Goal: Transaction & Acquisition: Purchase product/service

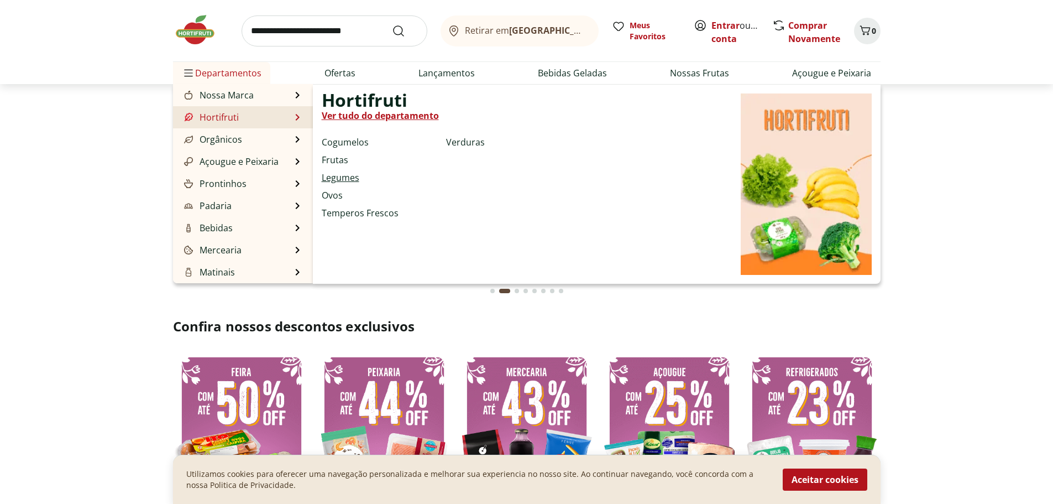
click at [352, 176] on link "Legumes" at bounding box center [341, 177] width 38 height 13
select select "**********"
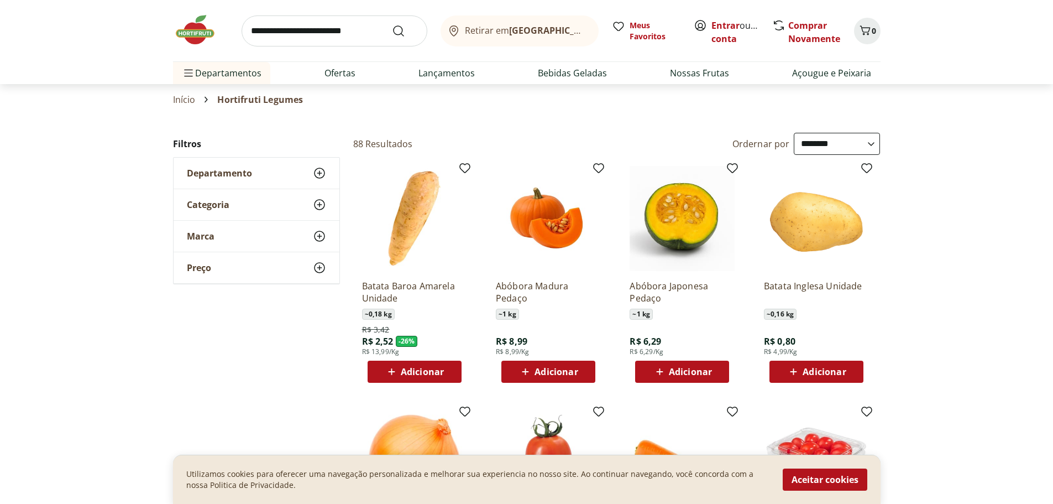
click at [824, 373] on span "Adicionar" at bounding box center [824, 371] width 43 height 9
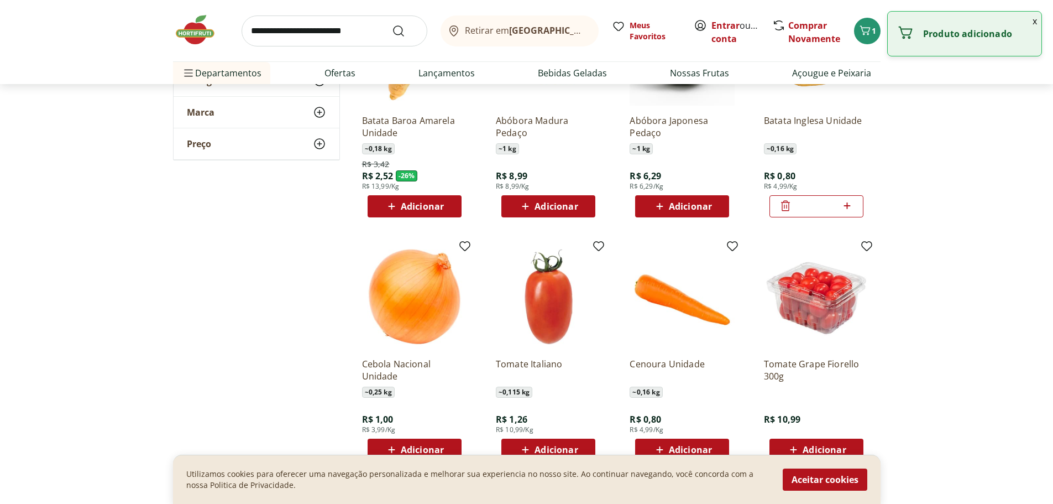
scroll to position [166, 0]
click at [847, 205] on icon at bounding box center [847, 205] width 7 height 7
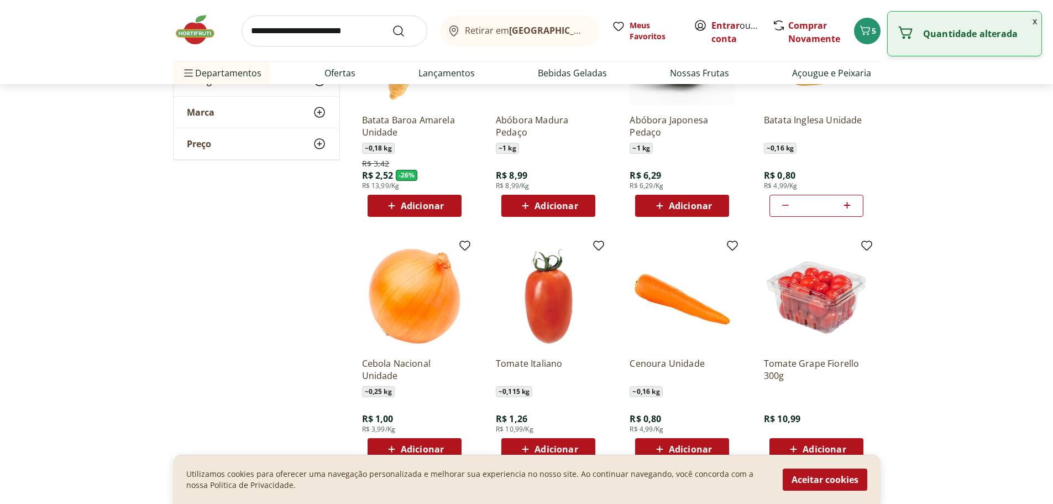
click at [846, 205] on icon at bounding box center [847, 205] width 7 height 7
type input "*"
click at [725, 26] on link "Entrar" at bounding box center [726, 25] width 28 height 12
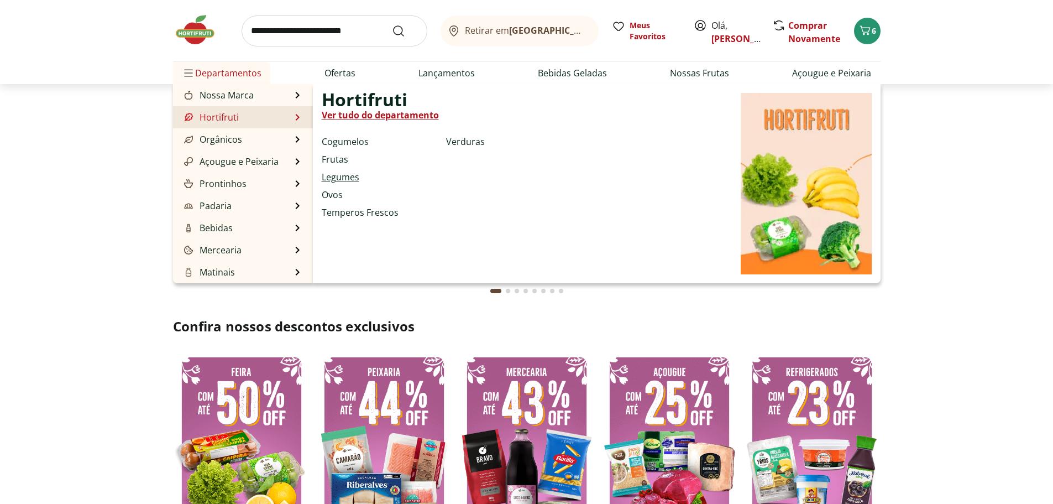
click at [338, 179] on link "Legumes" at bounding box center [341, 176] width 38 height 13
select select "**********"
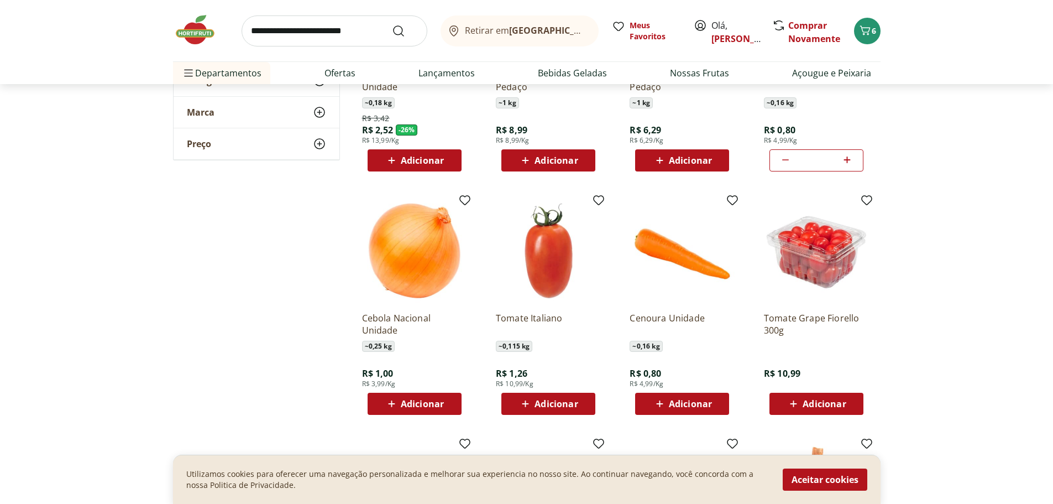
scroll to position [276, 0]
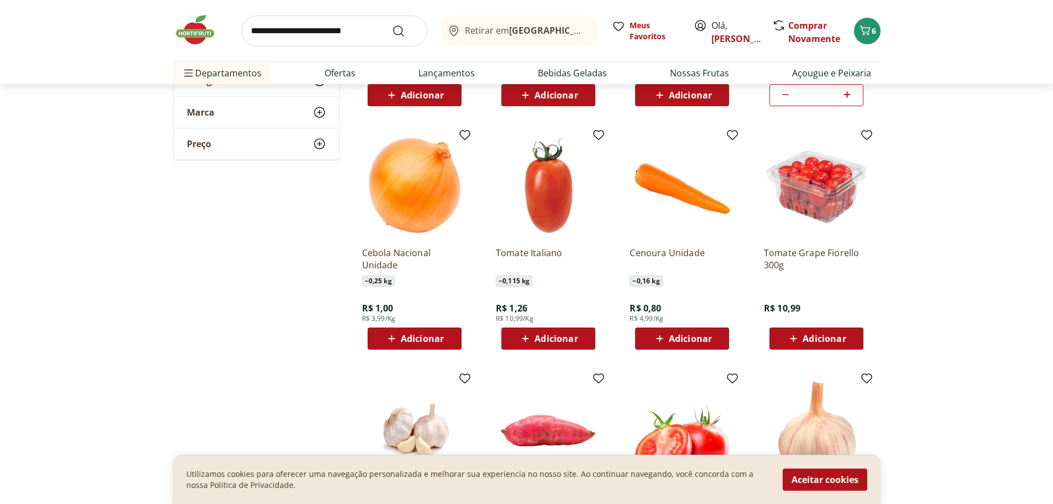
click at [398, 341] on icon at bounding box center [392, 338] width 14 height 13
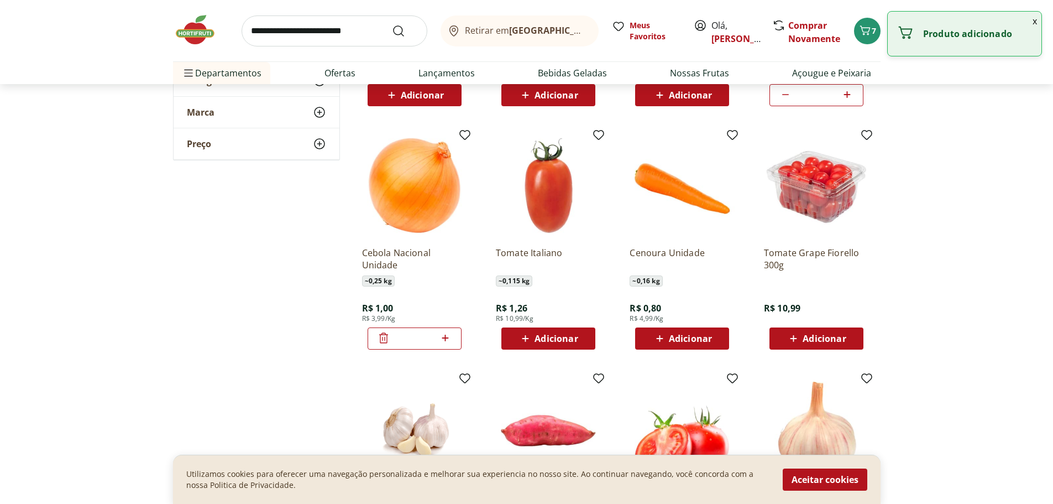
click at [447, 337] on icon at bounding box center [445, 337] width 14 height 13
type input "*"
click at [553, 334] on span "Adicionar" at bounding box center [556, 338] width 43 height 9
click at [578, 336] on icon at bounding box center [579, 337] width 14 height 13
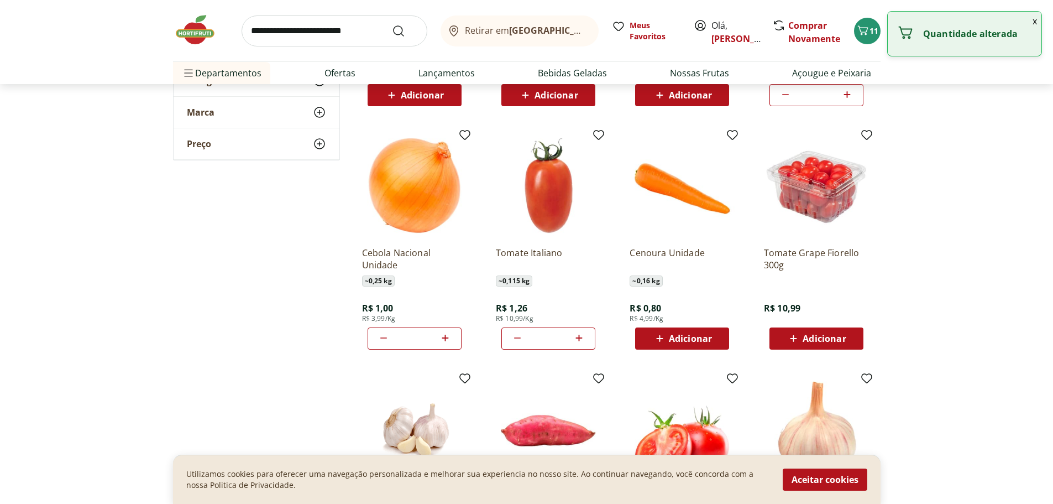
click at [578, 336] on icon at bounding box center [579, 337] width 14 height 13
type input "*"
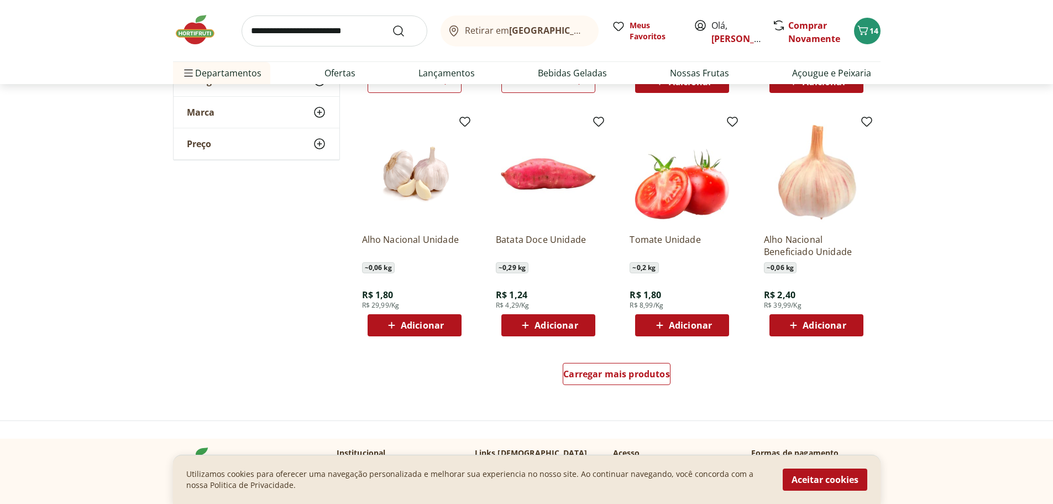
scroll to position [553, 0]
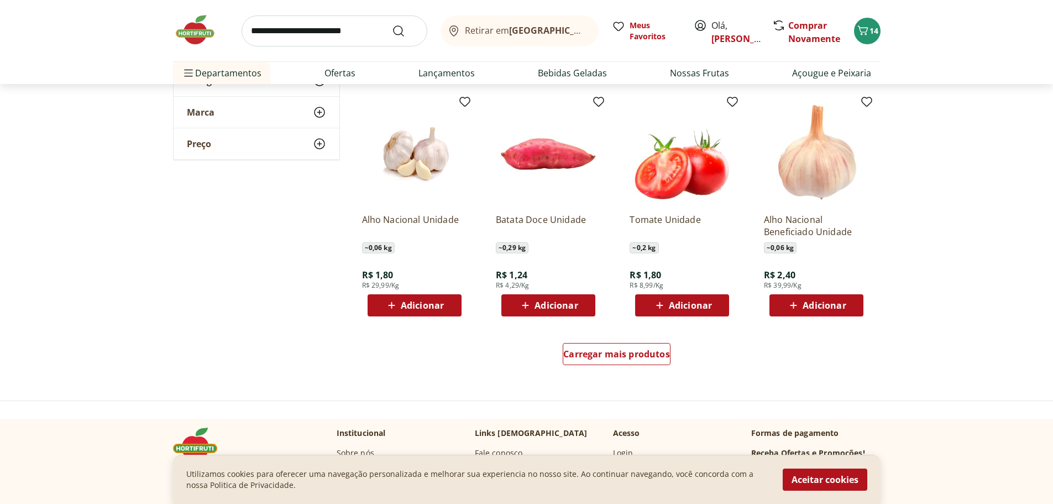
click at [826, 303] on span "Adicionar" at bounding box center [824, 305] width 43 height 9
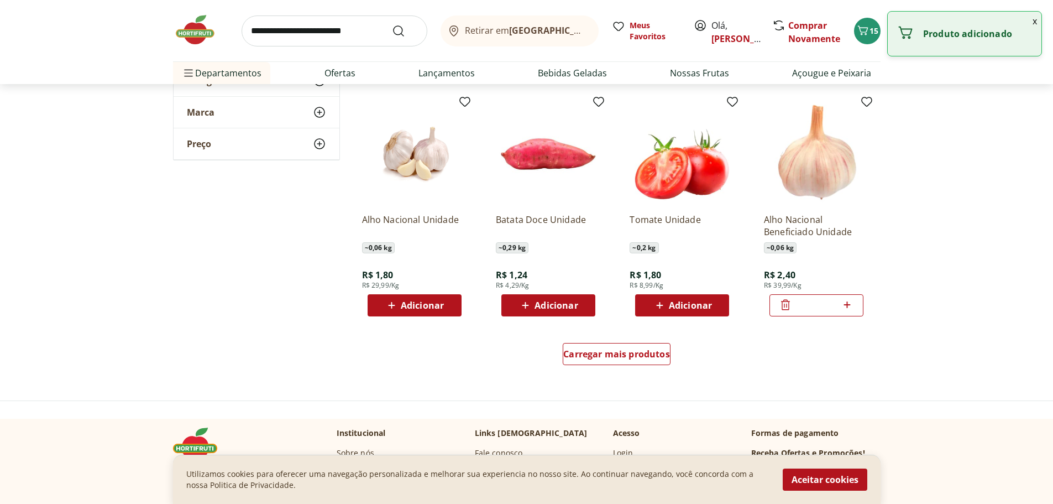
click at [847, 303] on icon at bounding box center [847, 304] width 14 height 13
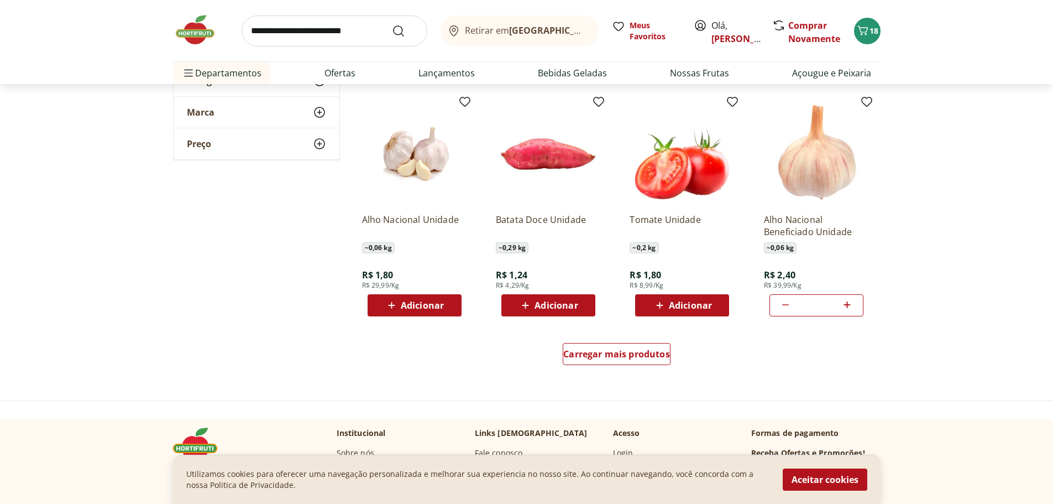
click at [786, 303] on icon at bounding box center [785, 304] width 13 height 13
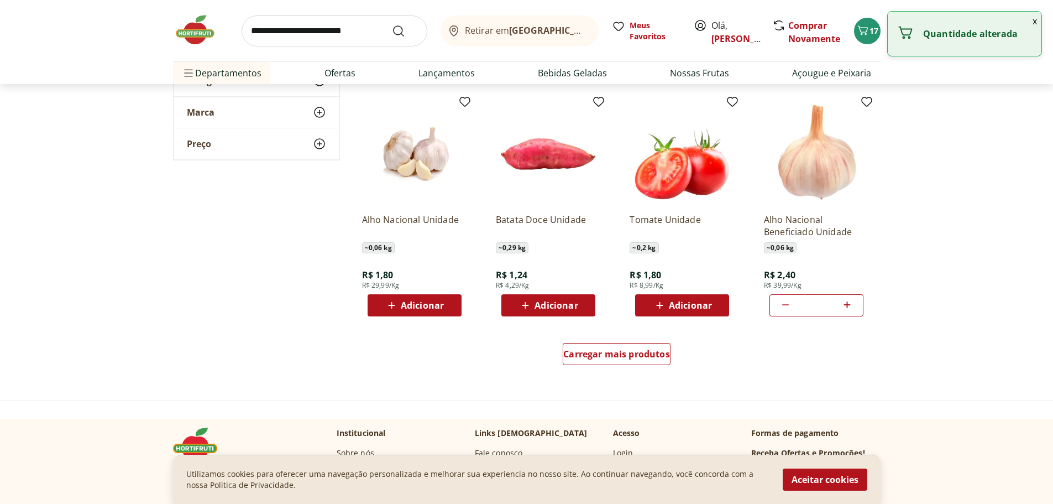
click at [786, 303] on icon at bounding box center [785, 304] width 13 height 13
type input "*"
click at [786, 303] on icon at bounding box center [785, 304] width 13 height 13
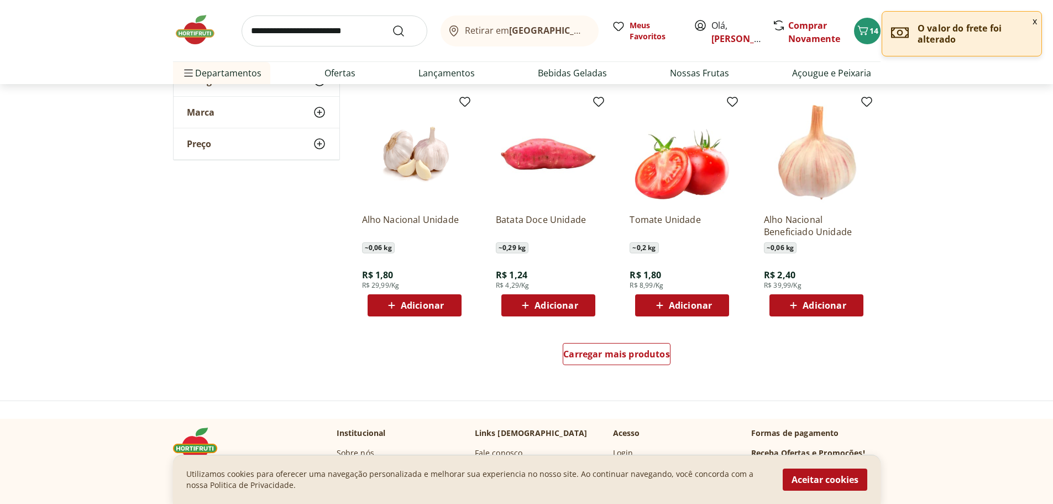
click at [410, 305] on span "Adicionar" at bounding box center [422, 305] width 43 height 9
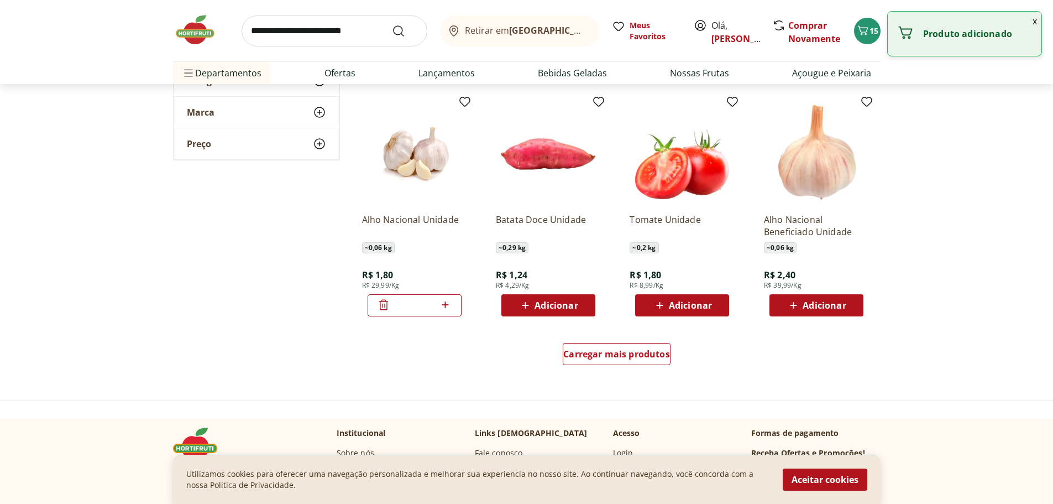
click at [447, 307] on icon at bounding box center [445, 304] width 14 height 13
click at [383, 304] on icon at bounding box center [383, 304] width 13 height 13
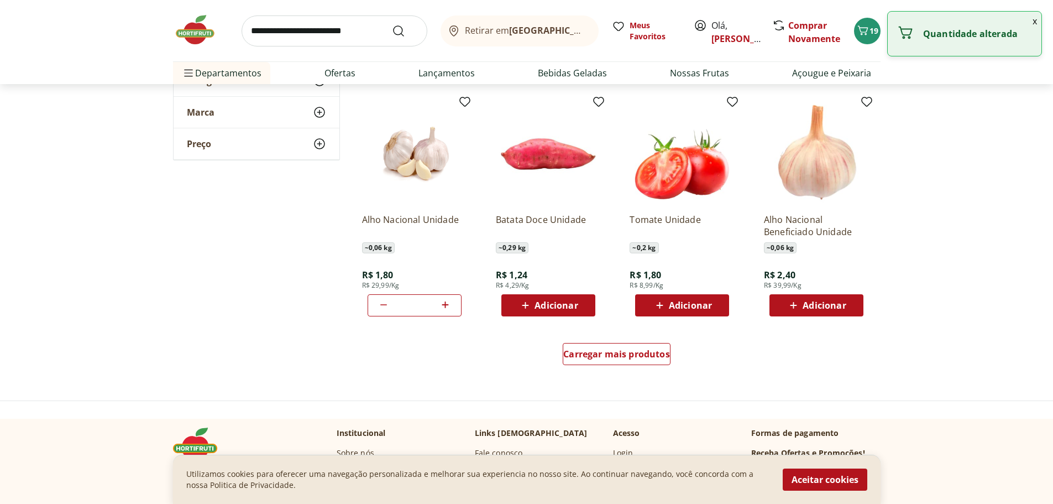
type input "*"
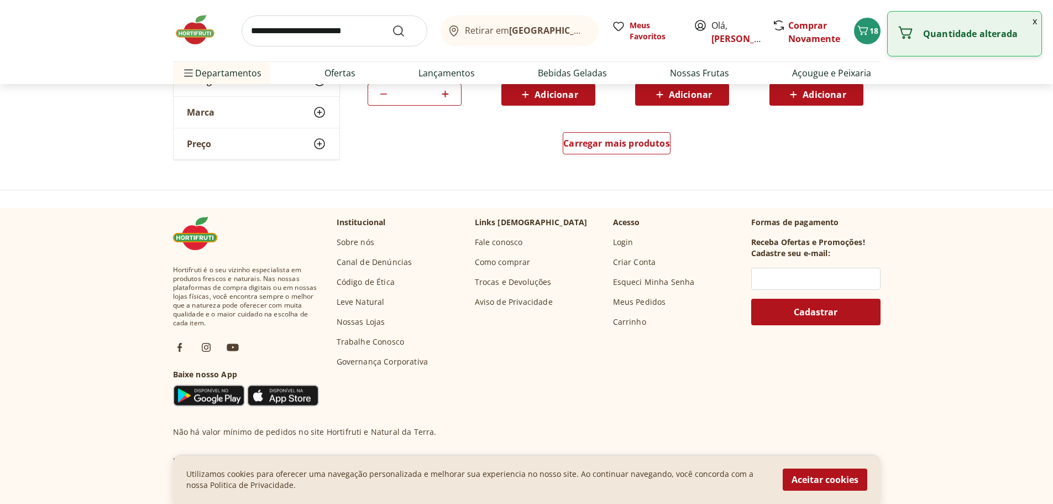
scroll to position [608, 0]
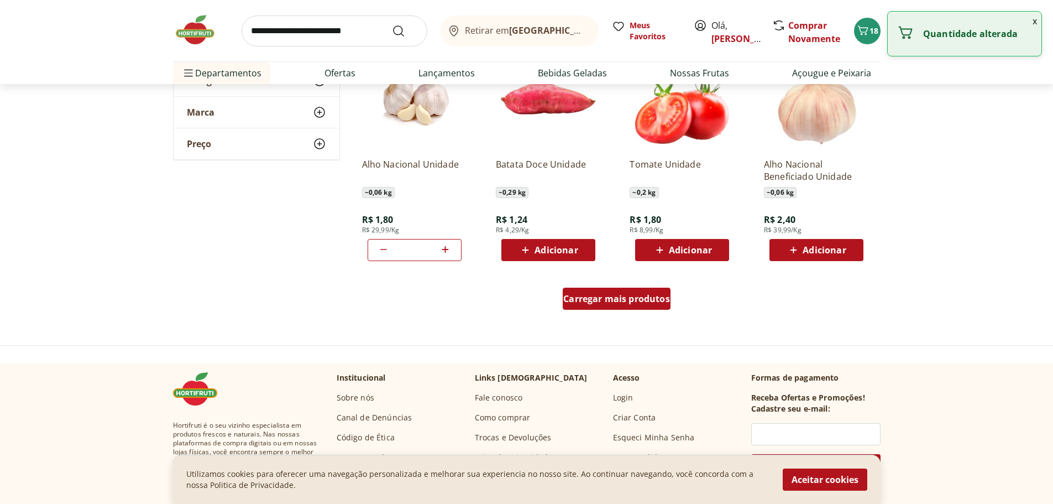
click at [607, 303] on span "Carregar mais produtos" at bounding box center [616, 298] width 107 height 9
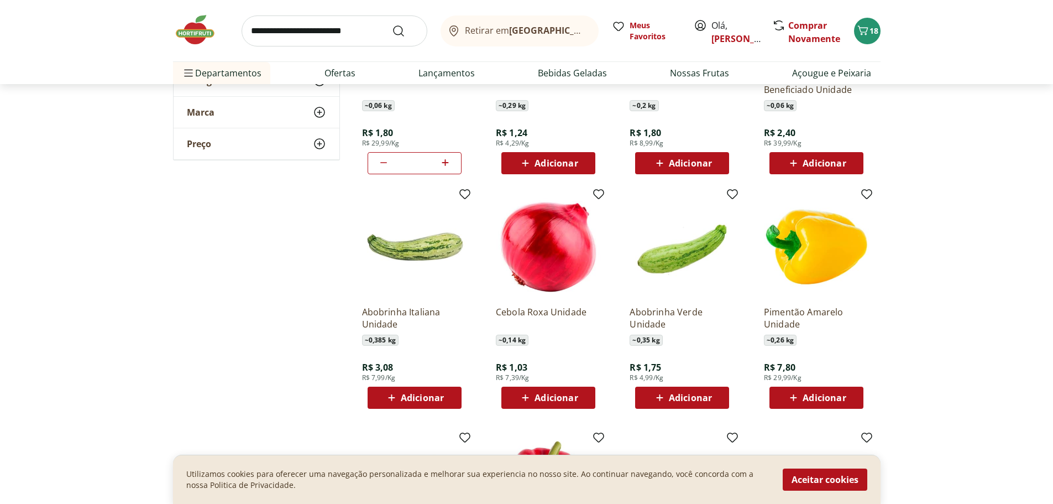
scroll to position [774, 0]
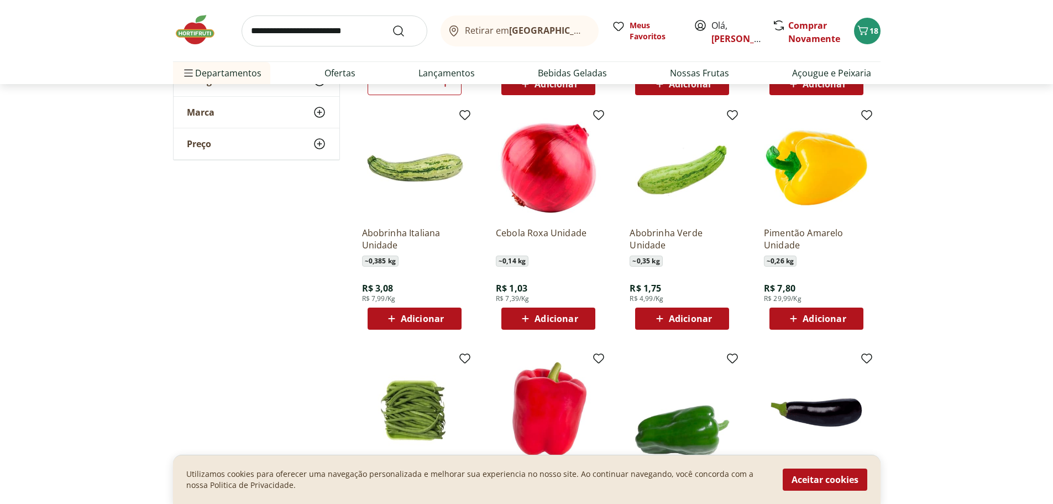
click at [695, 317] on span "Adicionar" at bounding box center [690, 318] width 43 height 9
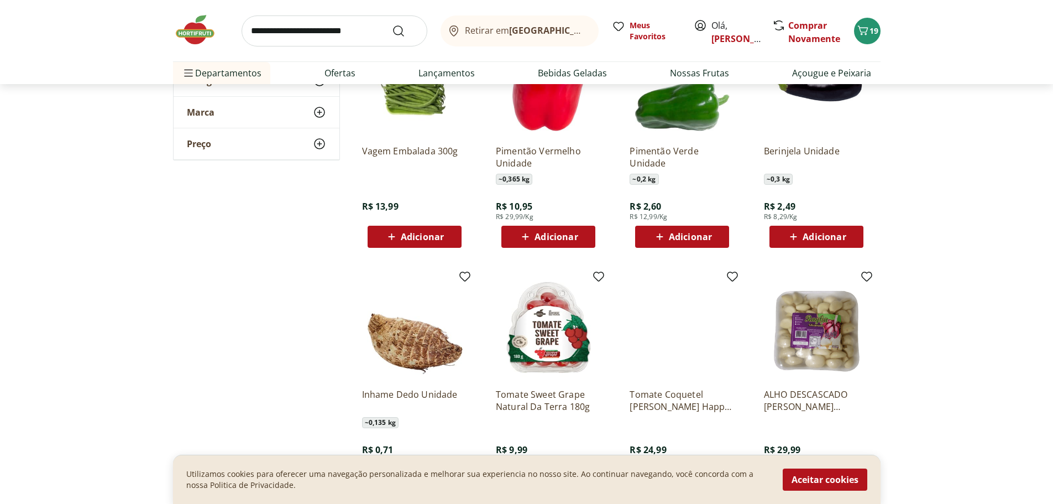
scroll to position [1106, 0]
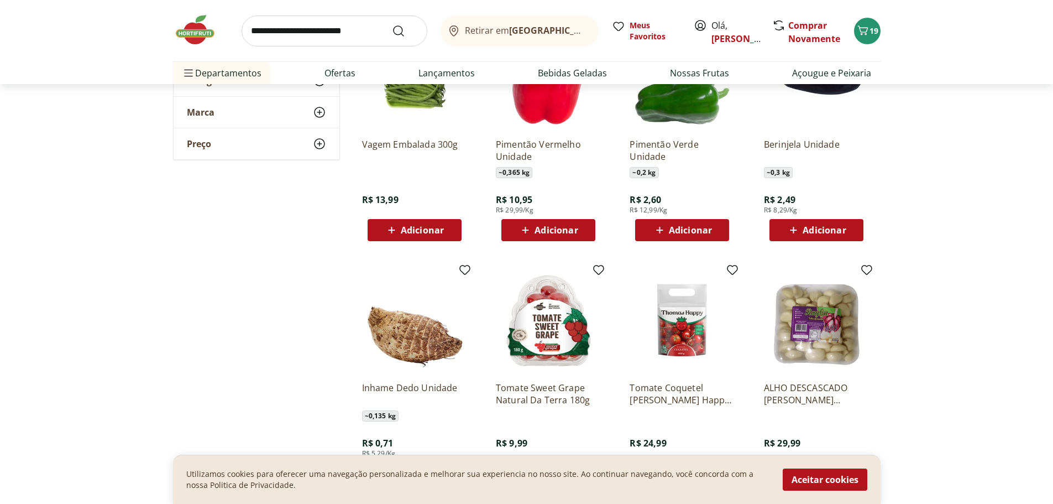
click at [823, 232] on span "Adicionar" at bounding box center [824, 230] width 43 height 9
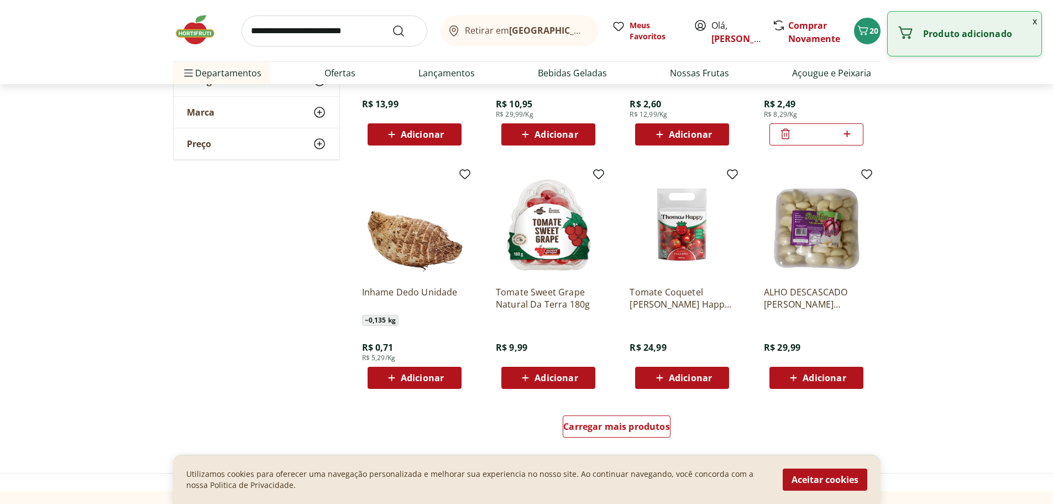
scroll to position [1216, 0]
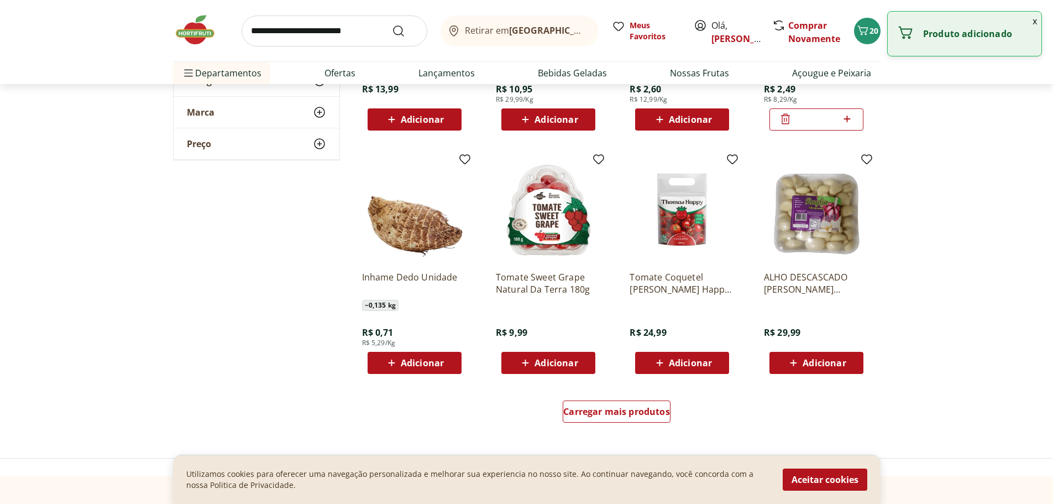
click at [416, 366] on span "Adicionar" at bounding box center [422, 362] width 43 height 9
click at [447, 360] on icon at bounding box center [445, 361] width 14 height 13
type input "*"
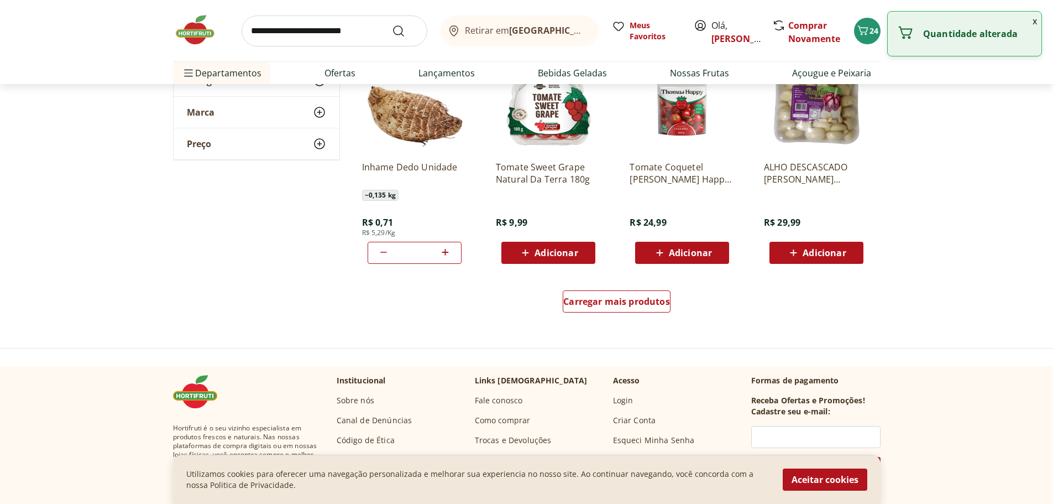
scroll to position [1327, 0]
click at [635, 304] on span "Carregar mais produtos" at bounding box center [616, 300] width 107 height 9
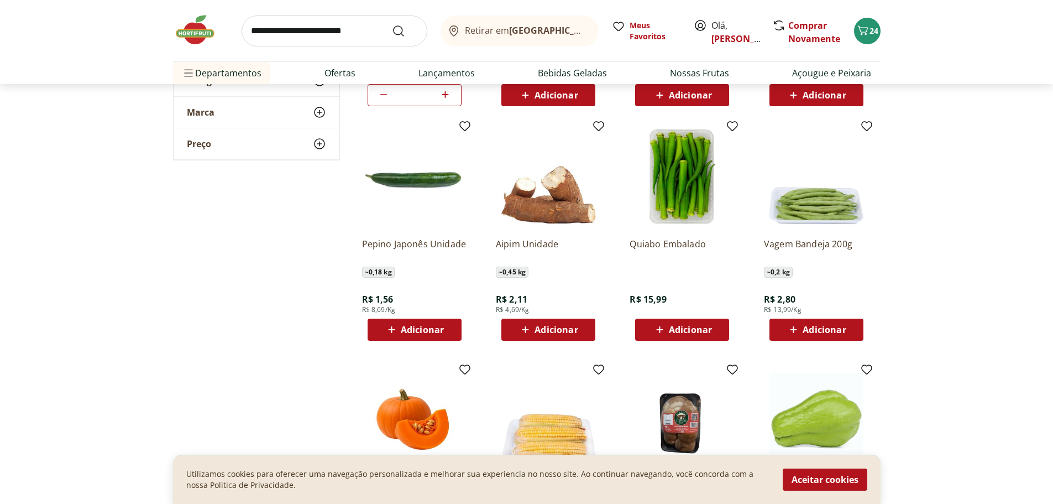
scroll to position [1493, 0]
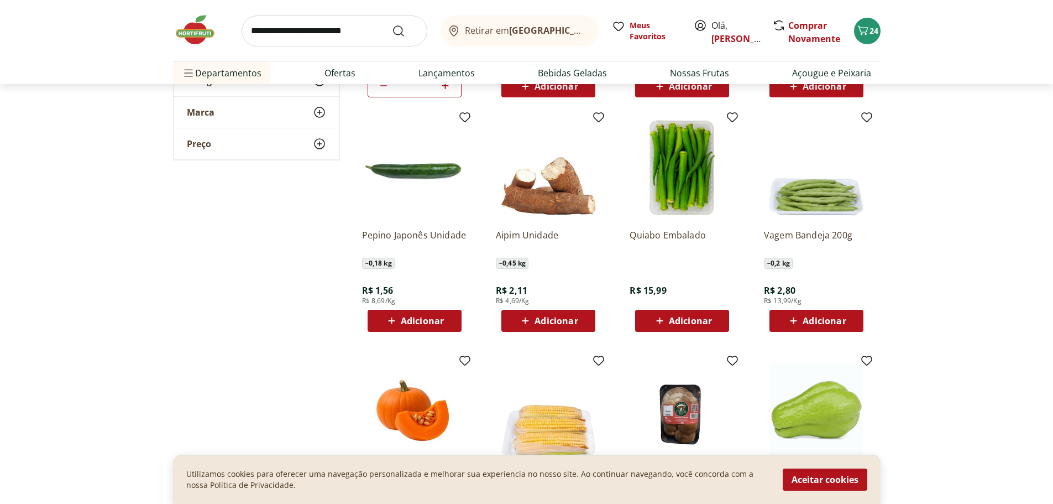
click at [817, 323] on span "Adicionar" at bounding box center [824, 320] width 43 height 9
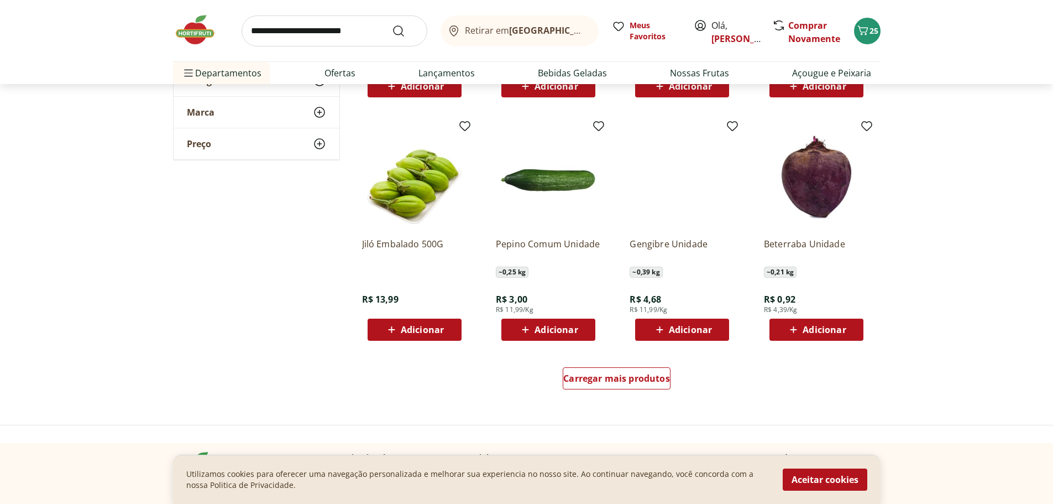
scroll to position [1990, 0]
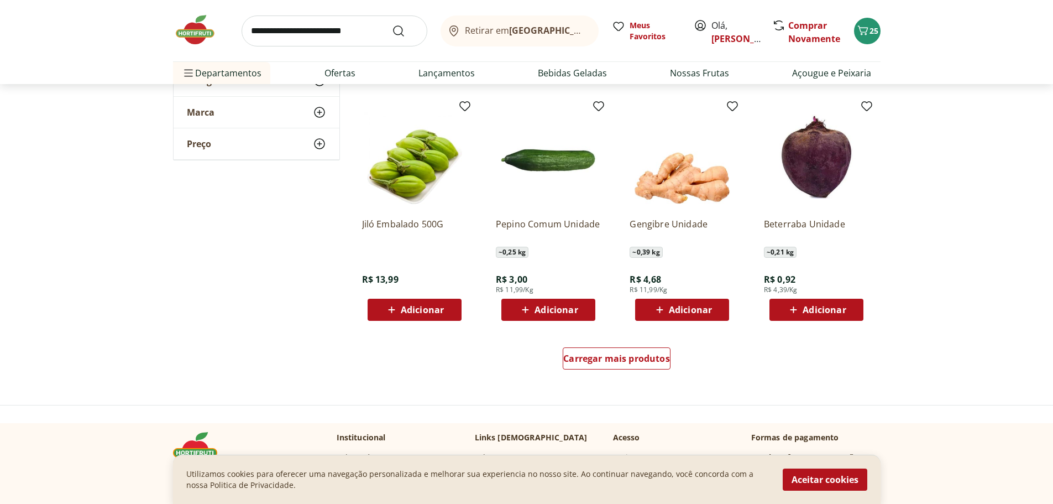
click at [532, 307] on icon at bounding box center [526, 309] width 14 height 13
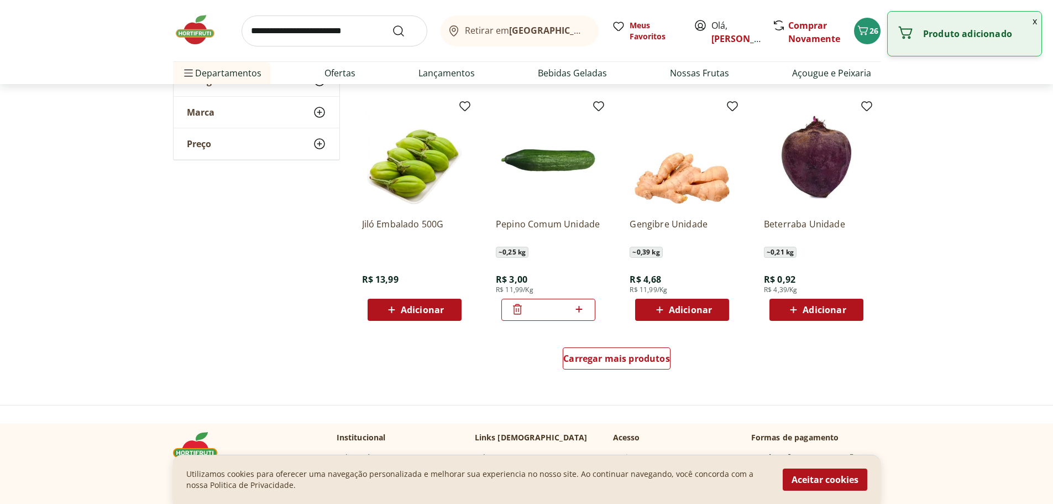
click at [692, 308] on span "Adicionar" at bounding box center [690, 309] width 43 height 9
click at [641, 358] on span "Carregar mais produtos" at bounding box center [616, 358] width 107 height 9
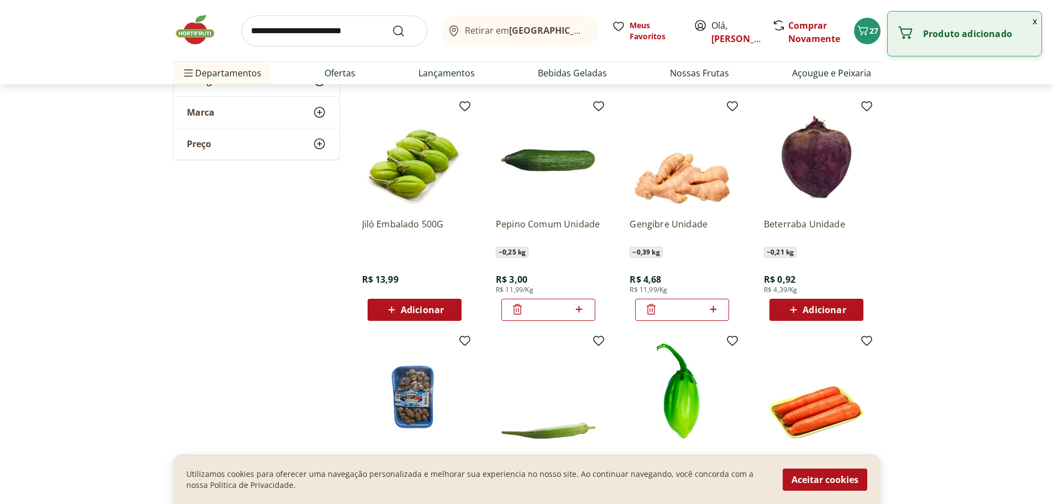
click at [815, 305] on span "Adicionar" at bounding box center [824, 309] width 43 height 9
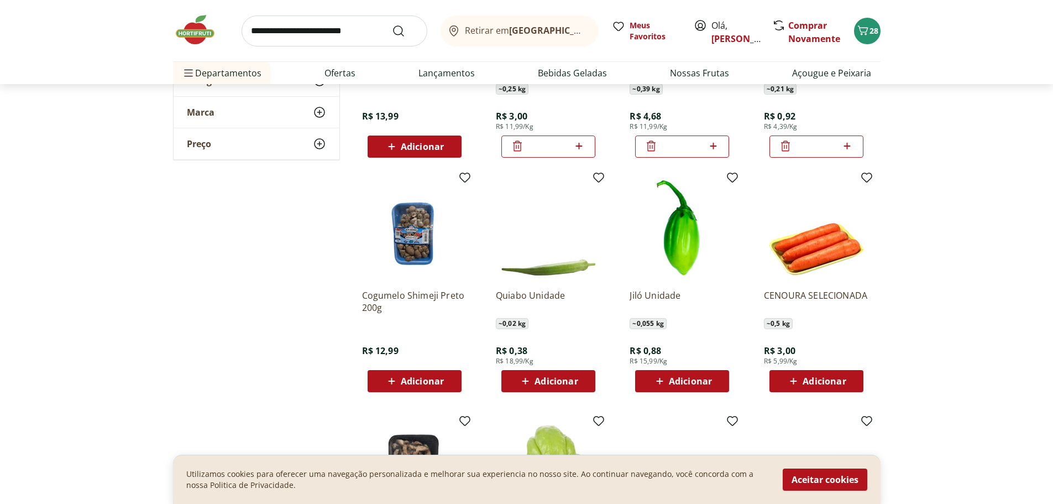
scroll to position [2156, 0]
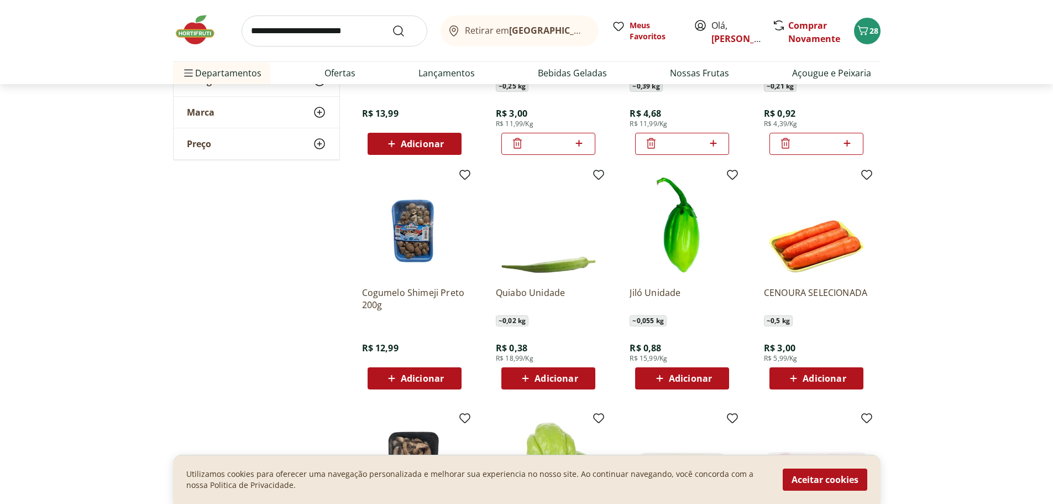
click at [540, 379] on span "Adicionar" at bounding box center [556, 378] width 43 height 9
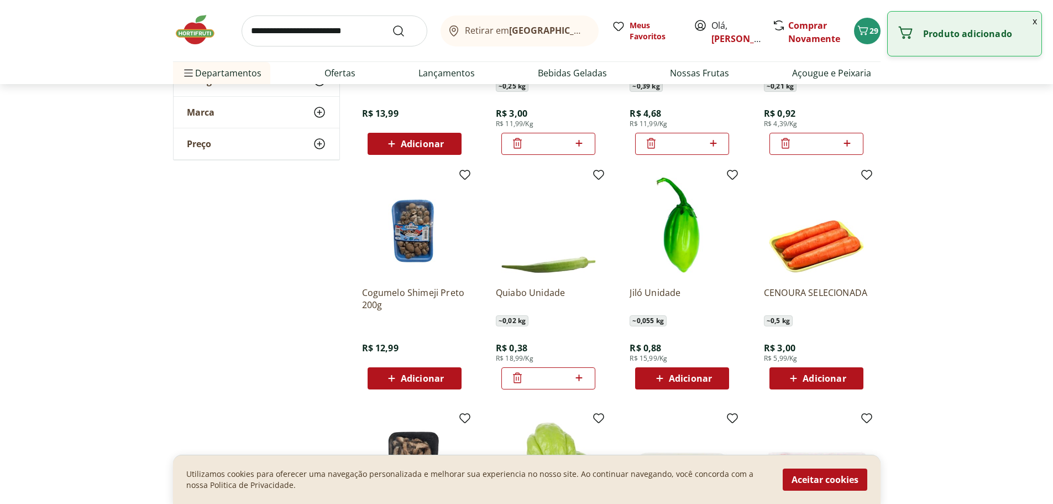
click at [576, 376] on icon at bounding box center [579, 377] width 14 height 13
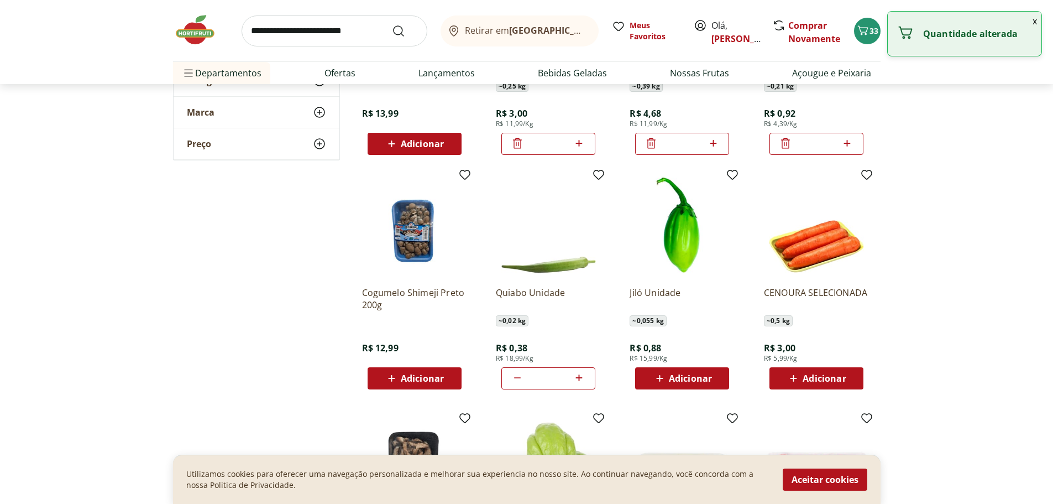
type input "*"
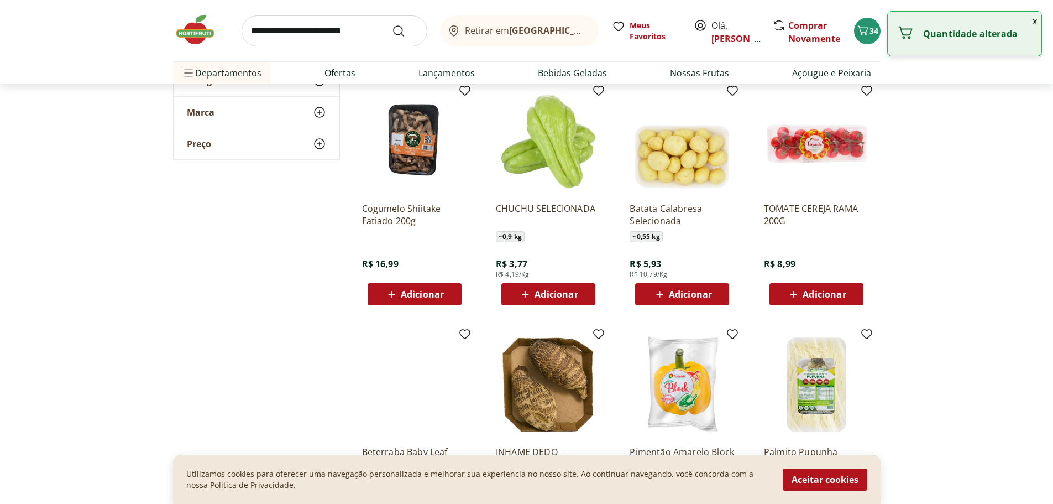
scroll to position [2488, 0]
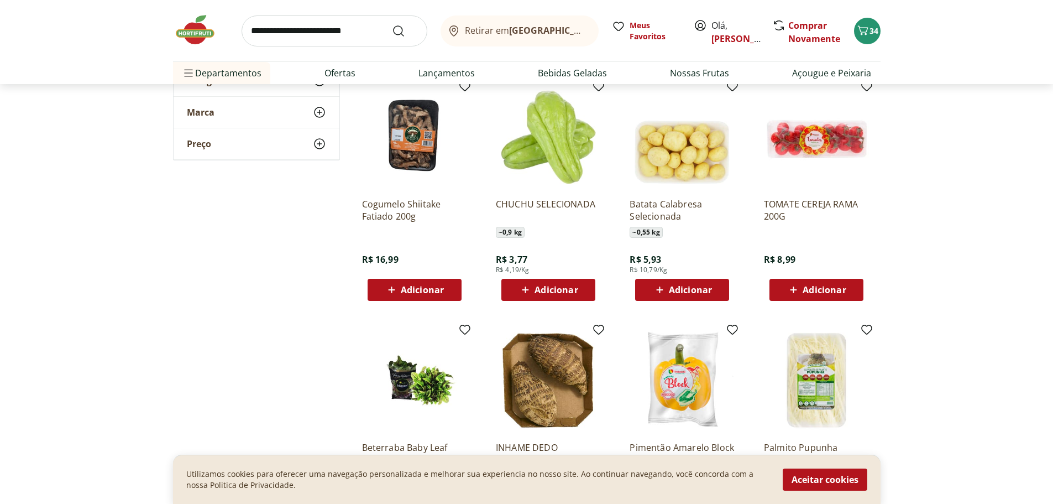
click at [684, 287] on span "Adicionar" at bounding box center [690, 289] width 43 height 9
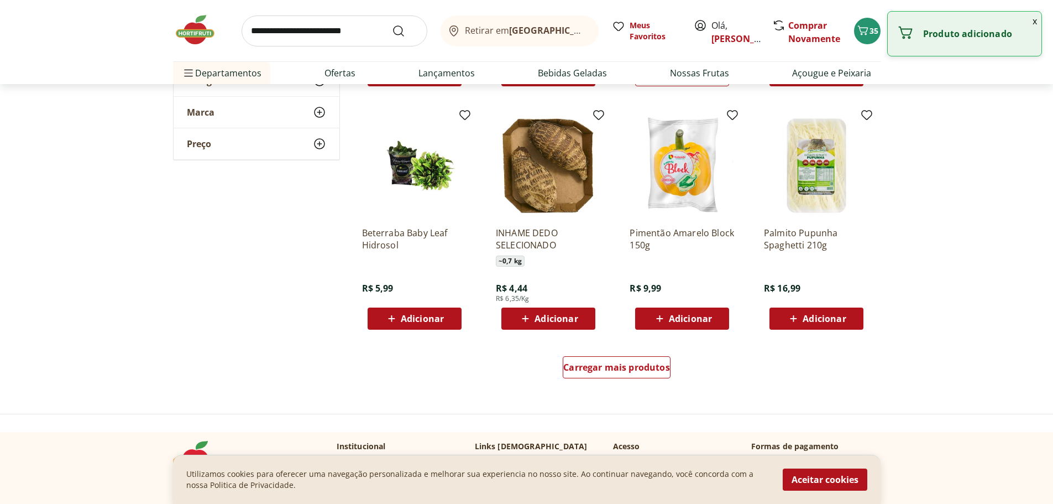
scroll to position [2709, 0]
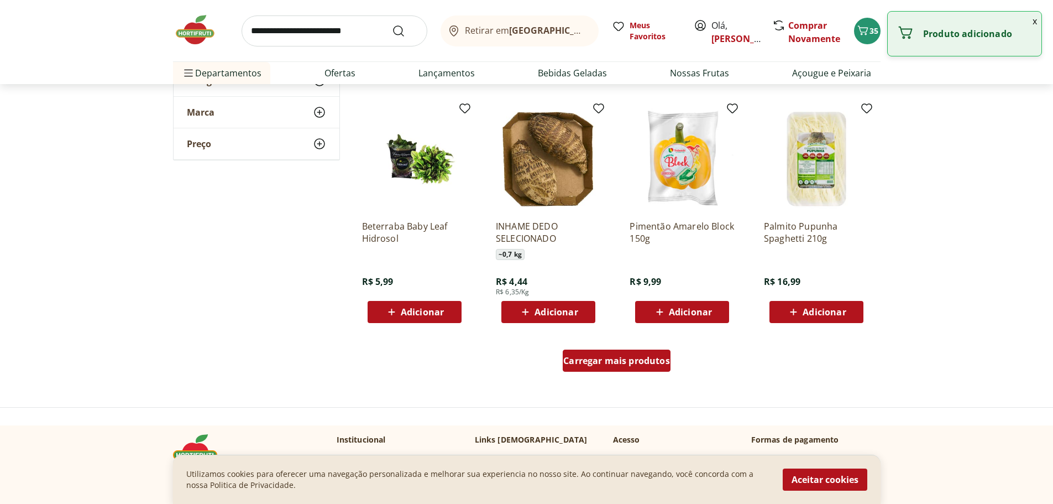
click at [619, 362] on span "Carregar mais produtos" at bounding box center [616, 360] width 107 height 9
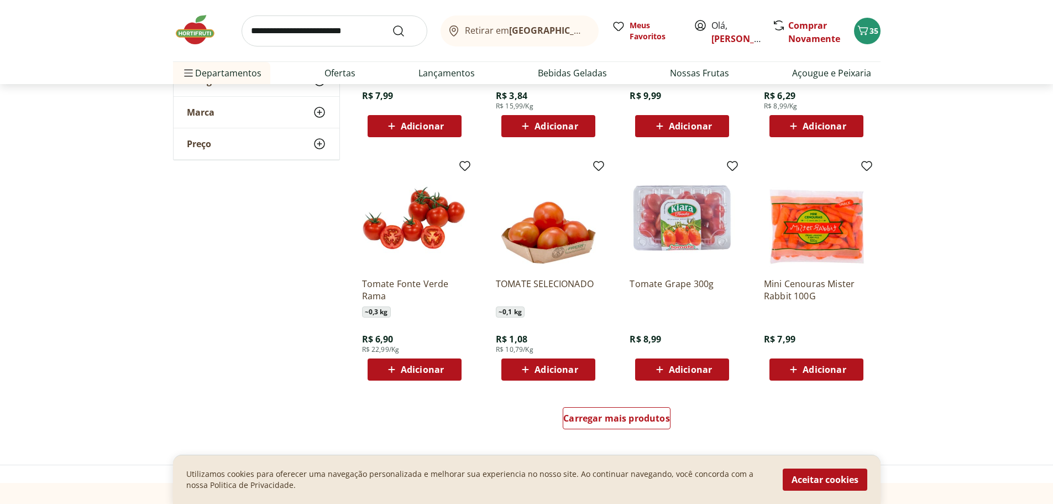
scroll to position [3428, 0]
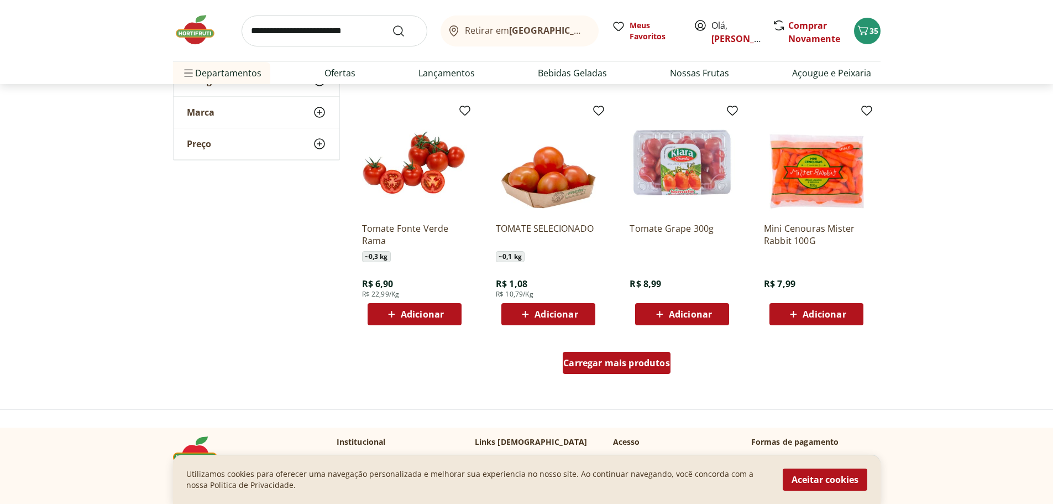
click at [629, 362] on span "Carregar mais produtos" at bounding box center [616, 362] width 107 height 9
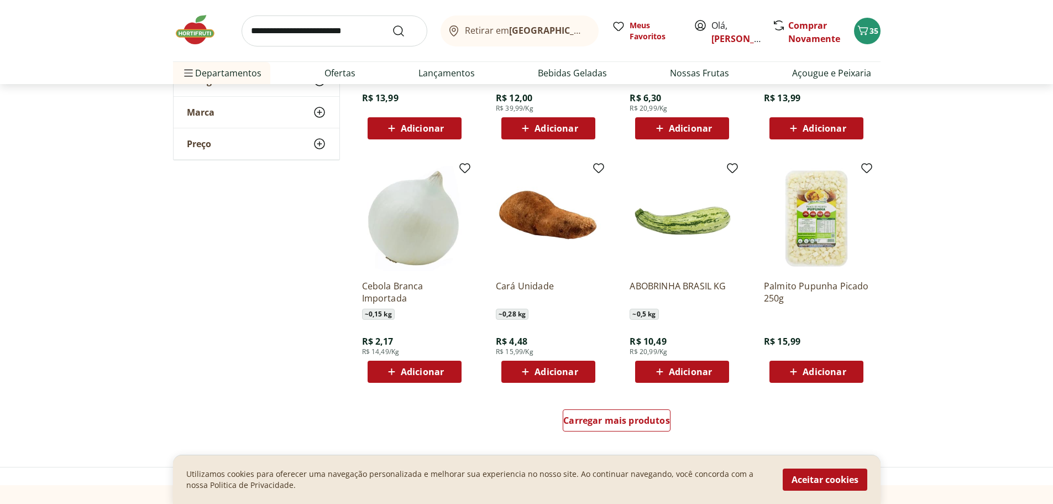
scroll to position [4147, 0]
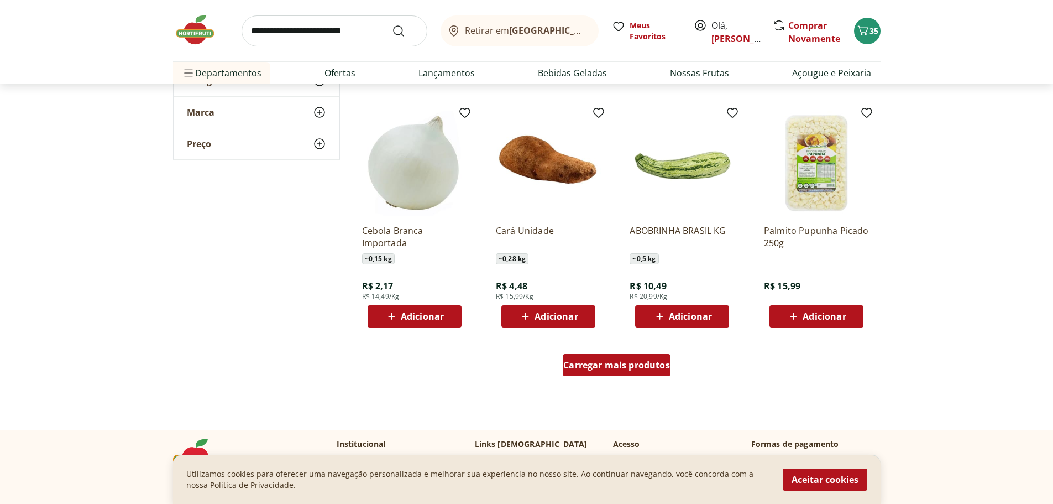
click at [640, 369] on span "Carregar mais produtos" at bounding box center [616, 364] width 107 height 9
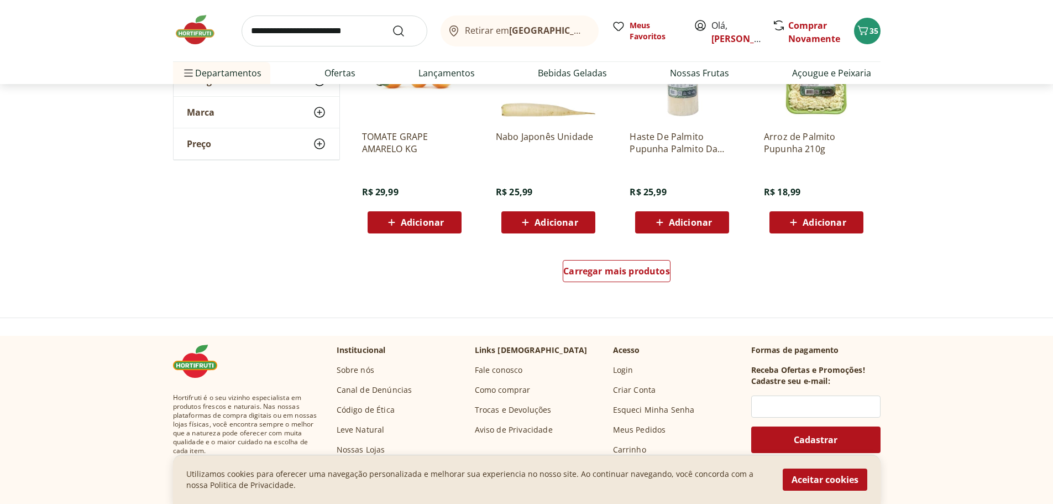
scroll to position [4976, 0]
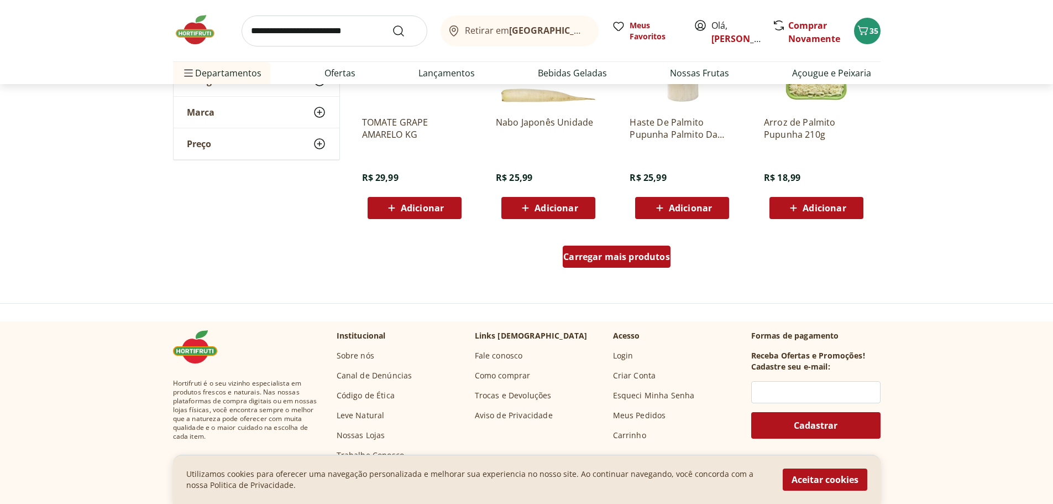
click at [634, 246] on div "Carregar mais produtos" at bounding box center [617, 256] width 108 height 22
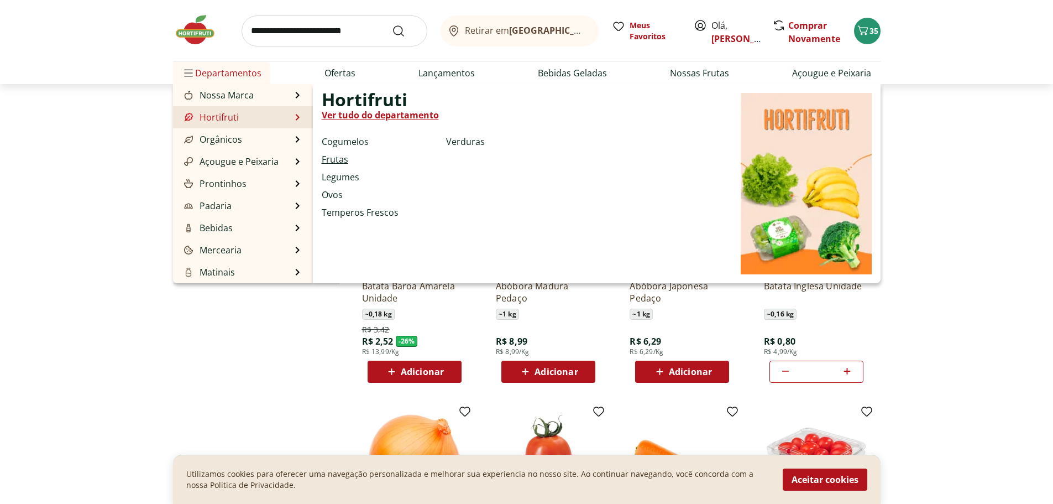
click at [337, 158] on link "Frutas" at bounding box center [335, 159] width 27 height 13
select select "**********"
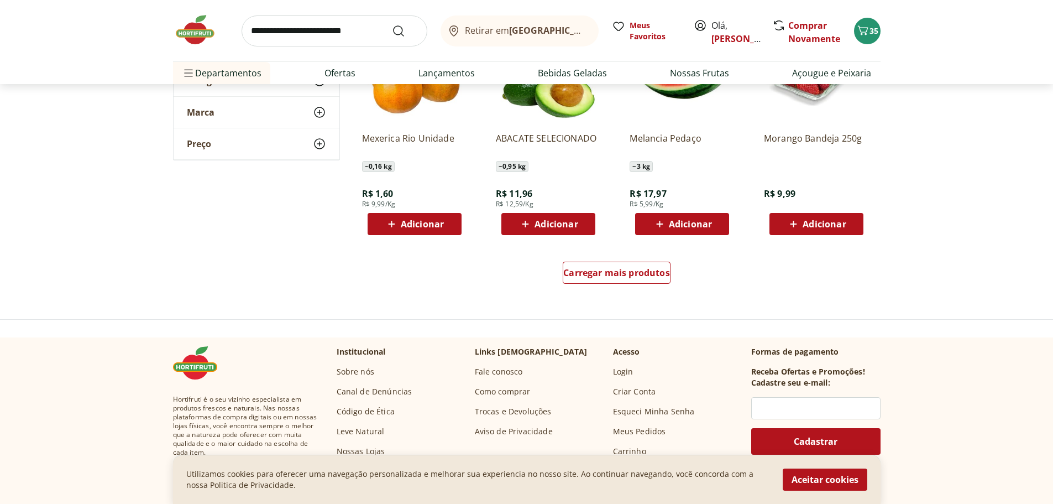
scroll to position [663, 0]
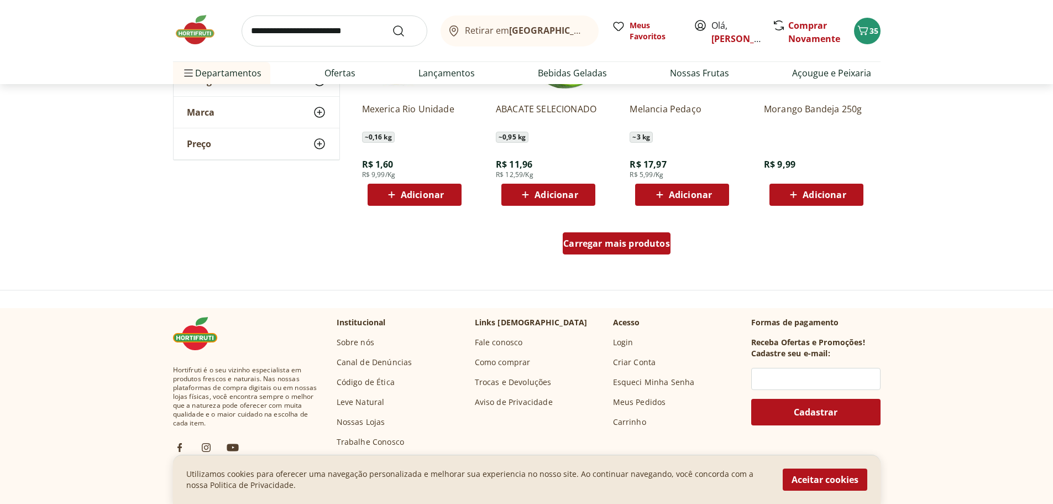
click at [630, 248] on span "Carregar mais produtos" at bounding box center [616, 243] width 107 height 9
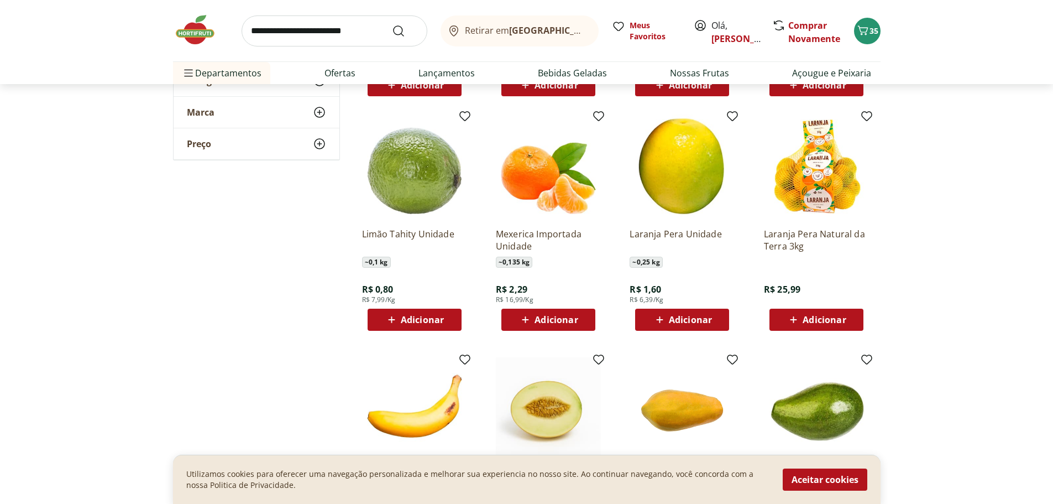
scroll to position [774, 0]
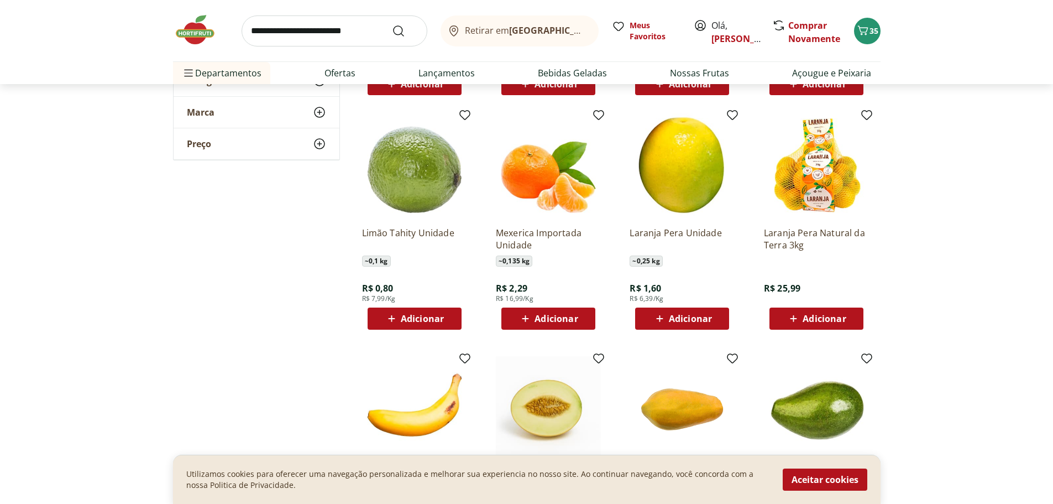
click at [412, 317] on span "Adicionar" at bounding box center [422, 318] width 43 height 9
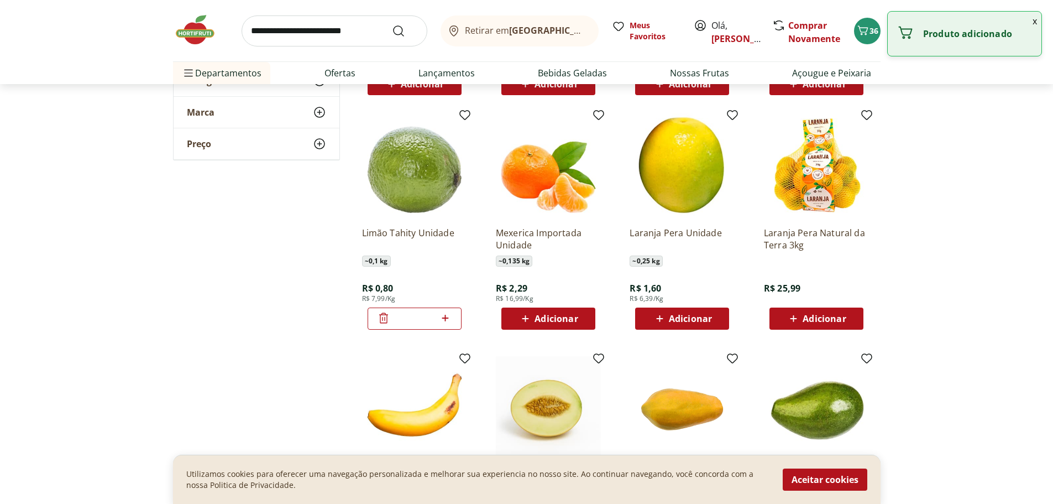
click at [443, 315] on icon at bounding box center [445, 317] width 14 height 13
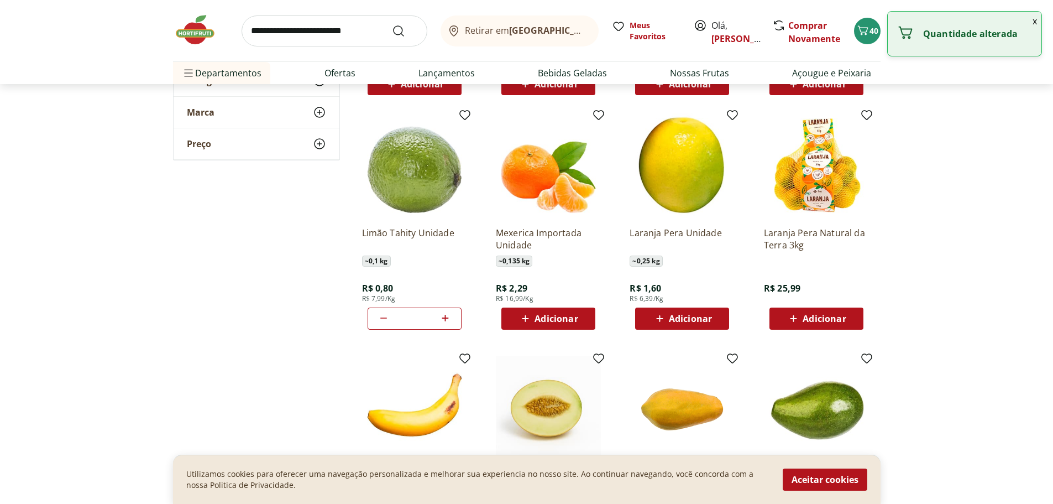
type input "*"
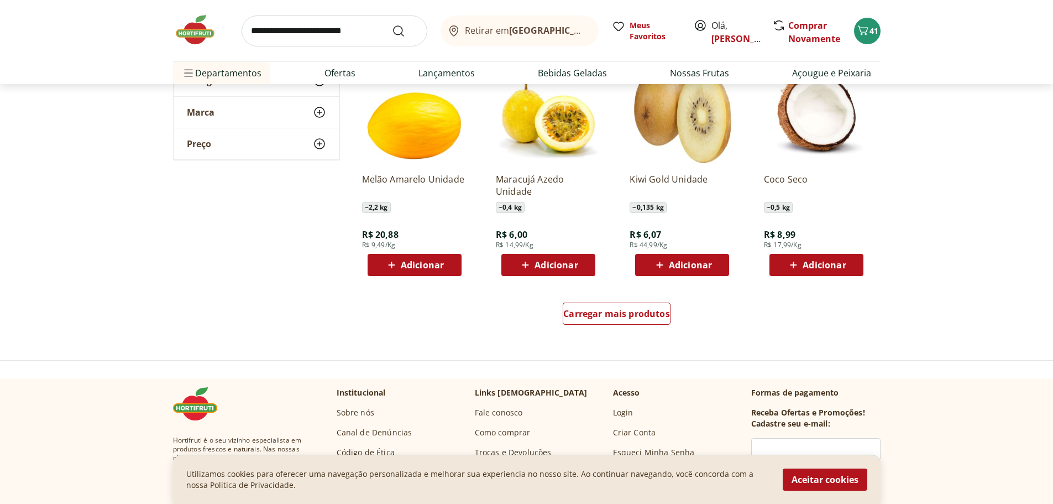
scroll to position [1382, 0]
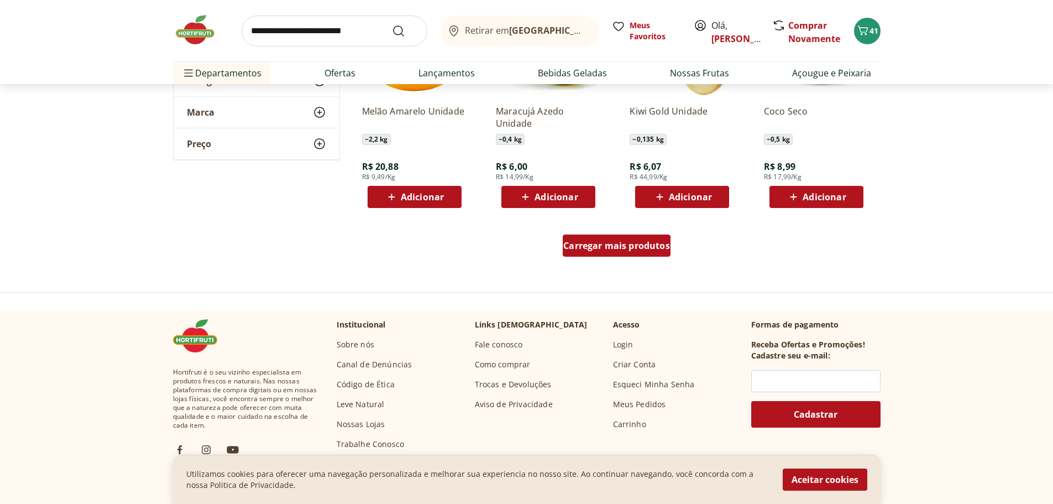
click at [641, 245] on span "Carregar mais produtos" at bounding box center [616, 245] width 107 height 9
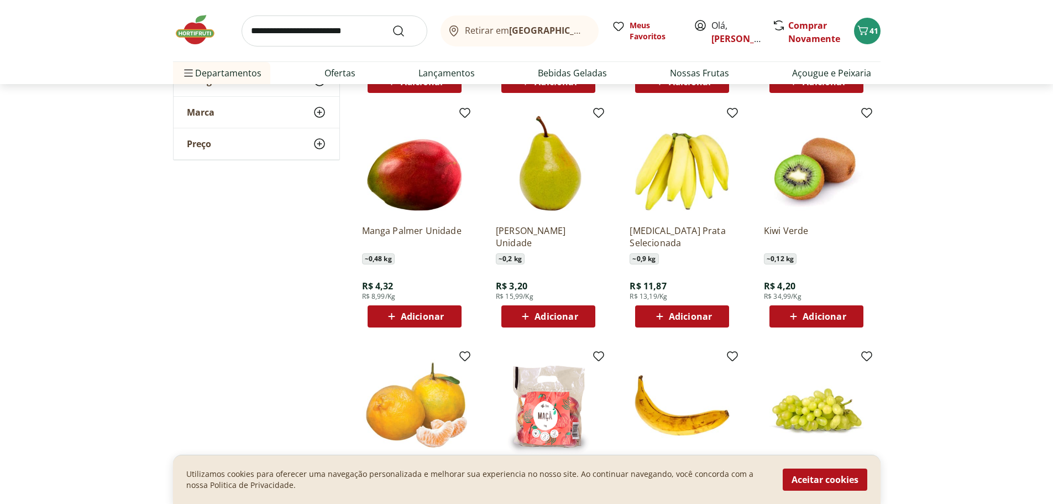
scroll to position [1548, 0]
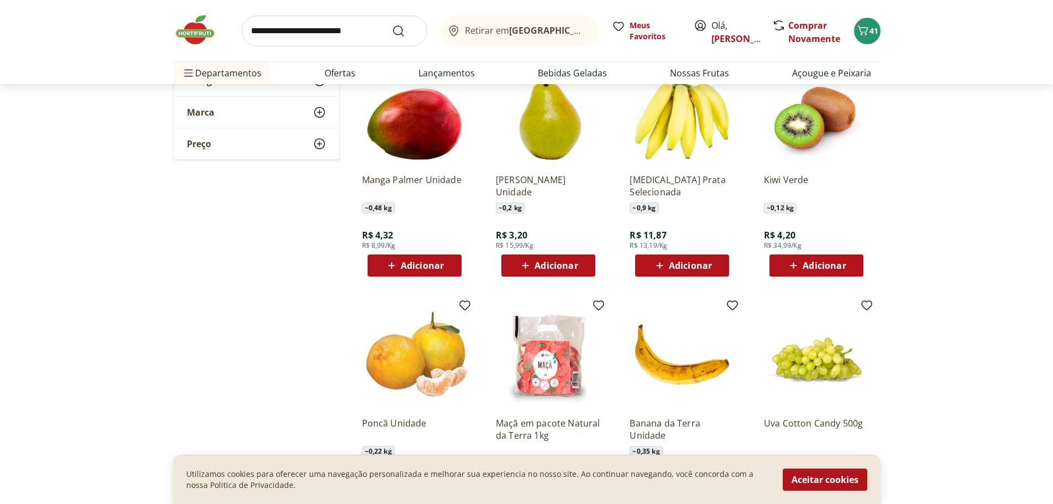
click at [419, 262] on span "Adicionar" at bounding box center [422, 265] width 43 height 9
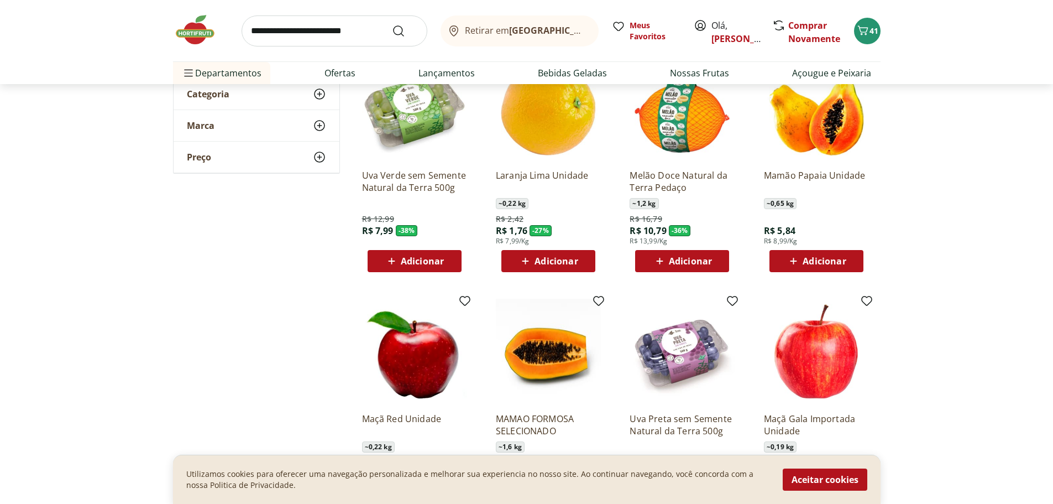
scroll to position [0, 0]
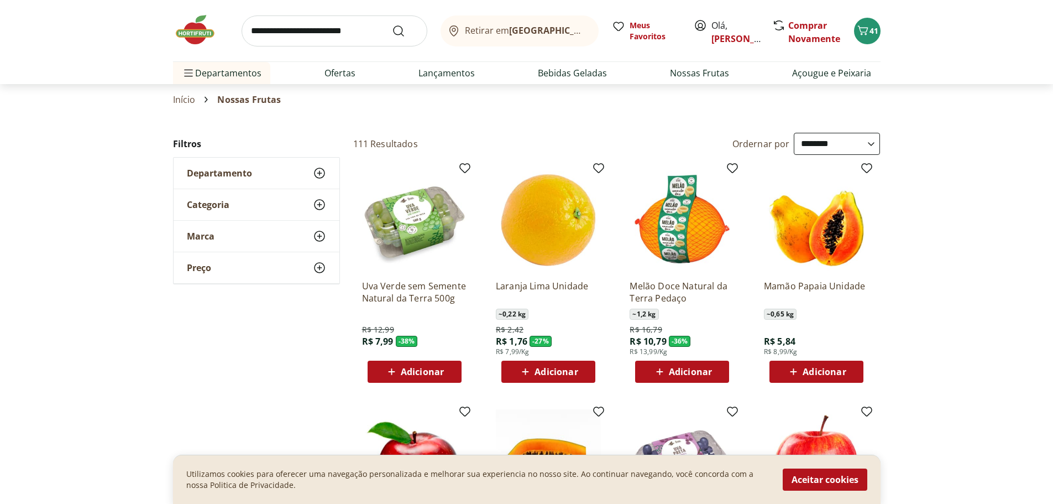
click at [313, 30] on input "search" at bounding box center [335, 30] width 186 height 31
type input "**********"
click at [392, 24] on button "Submit Search" at bounding box center [405, 30] width 27 height 13
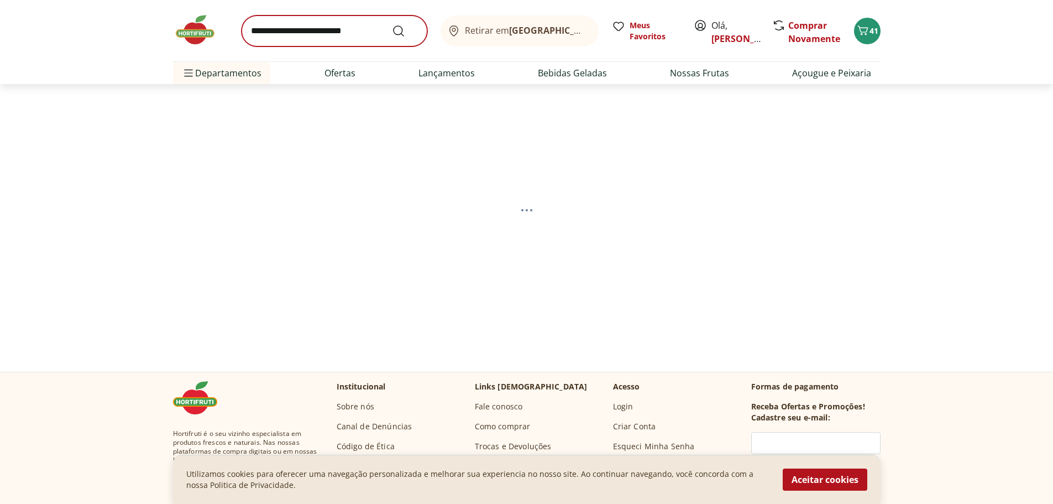
select select "**********"
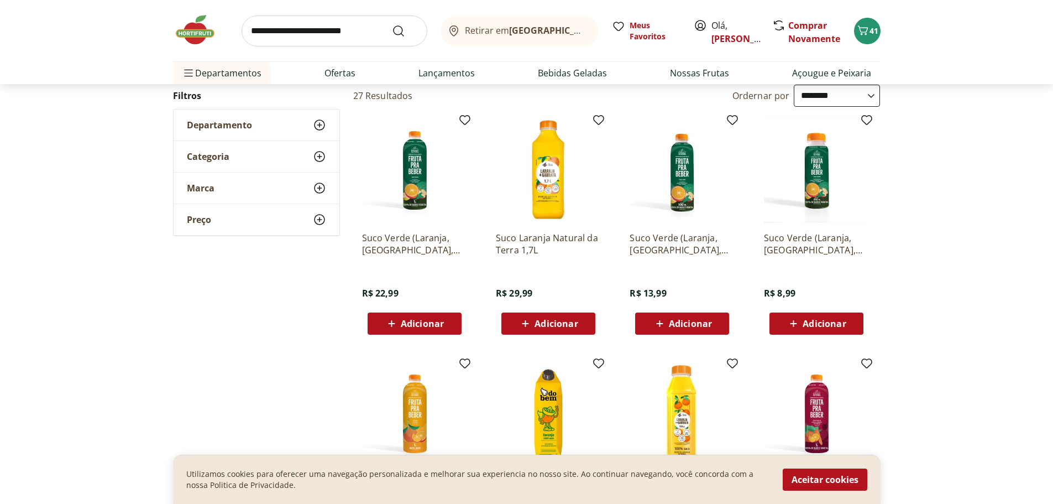
scroll to position [276, 0]
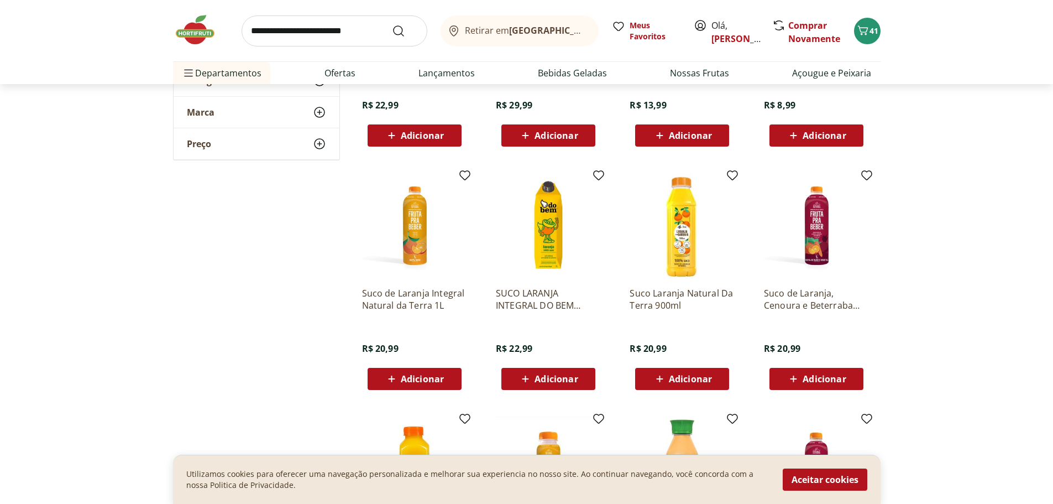
click at [681, 378] on span "Adicionar" at bounding box center [690, 378] width 43 height 9
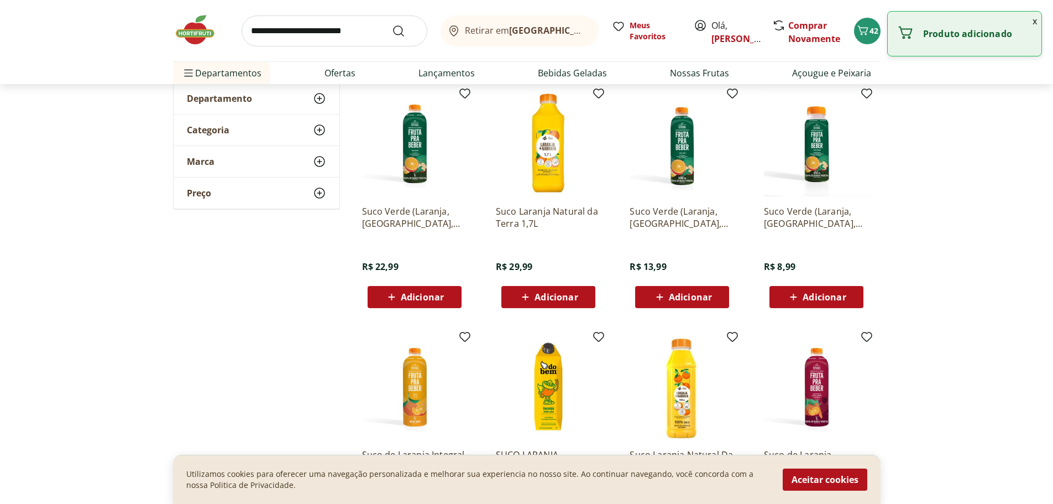
scroll to position [0, 0]
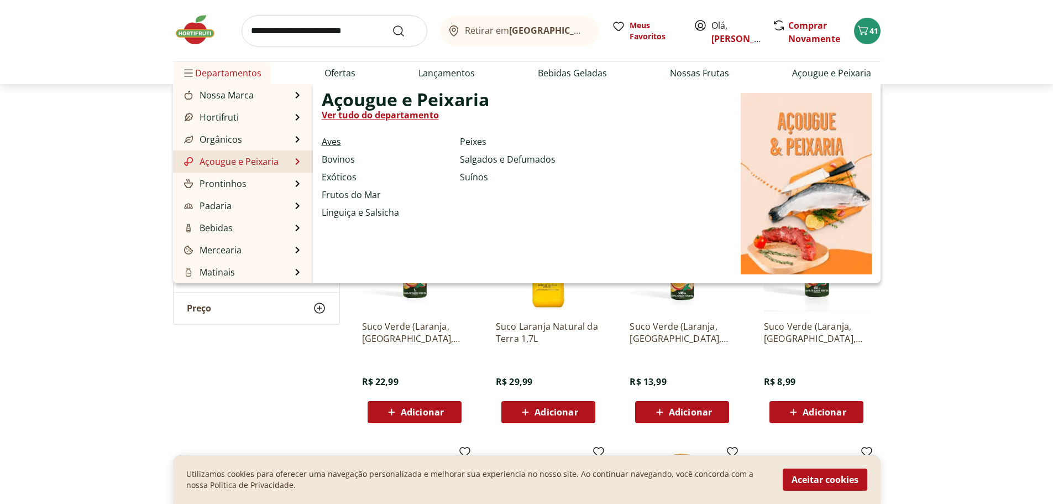
click at [336, 141] on link "Aves" at bounding box center [331, 141] width 19 height 13
select select "**********"
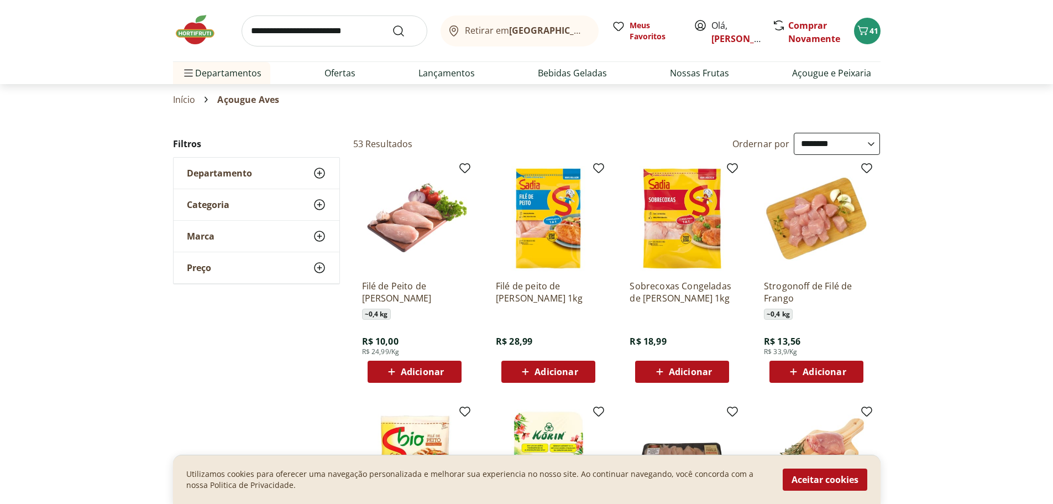
click at [404, 368] on span "Adicionar" at bounding box center [422, 371] width 43 height 9
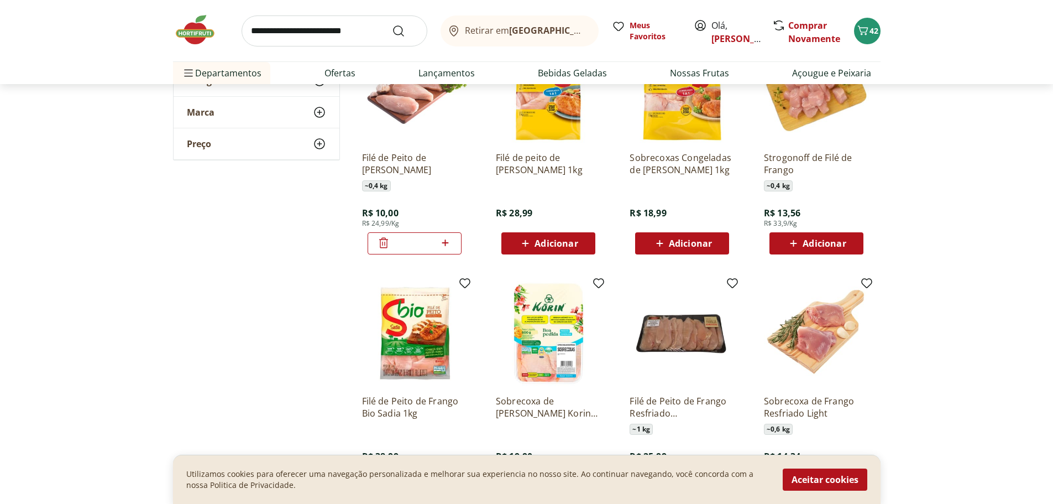
scroll to position [55, 0]
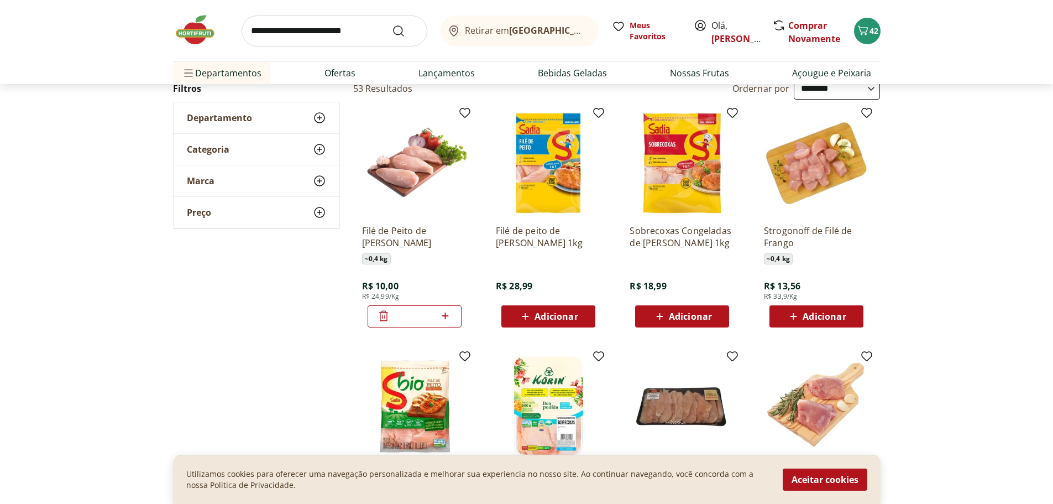
click at [384, 315] on icon at bounding box center [383, 315] width 13 height 13
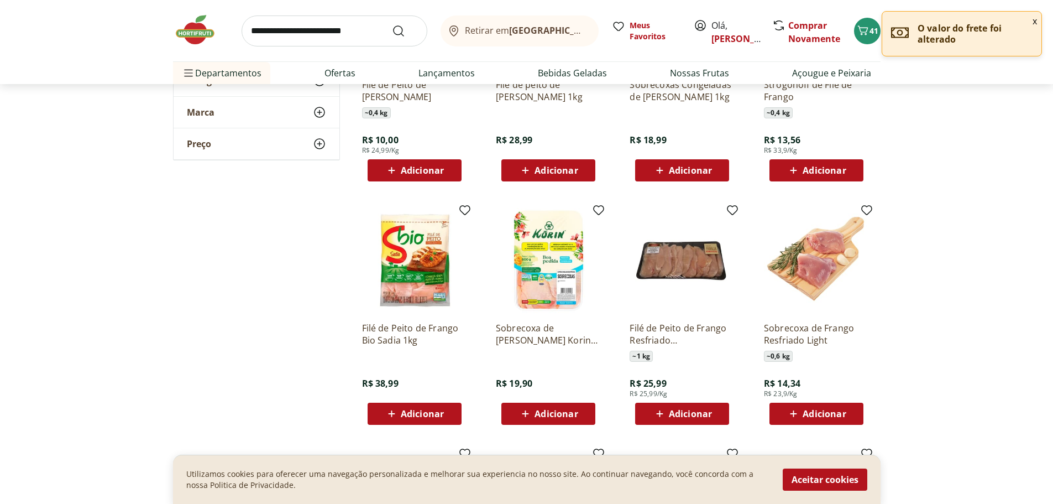
scroll to position [221, 0]
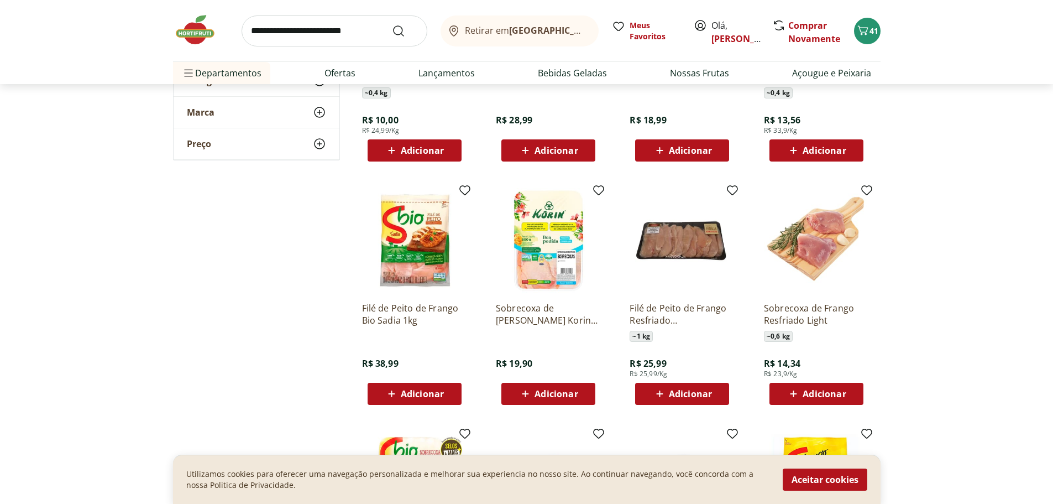
click at [683, 394] on span "Adicionar" at bounding box center [690, 393] width 43 height 9
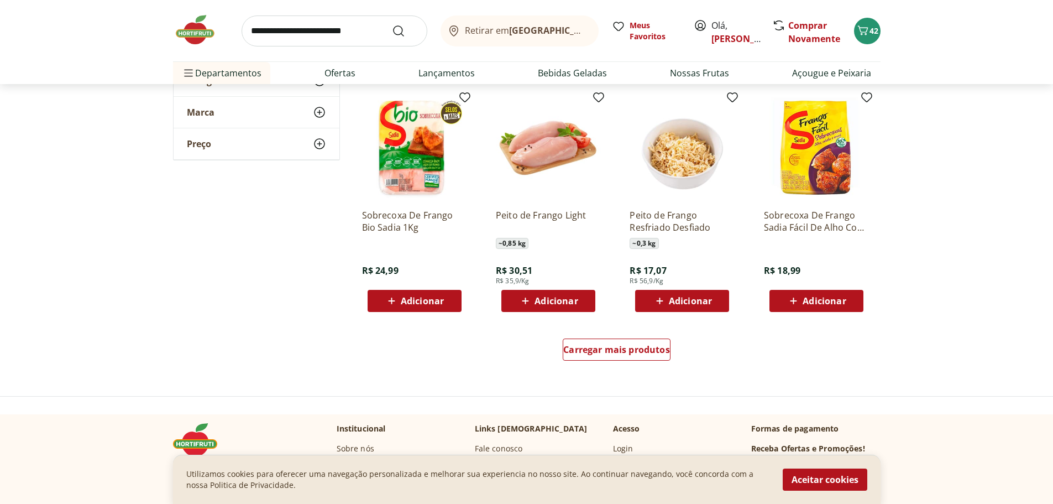
scroll to position [608, 0]
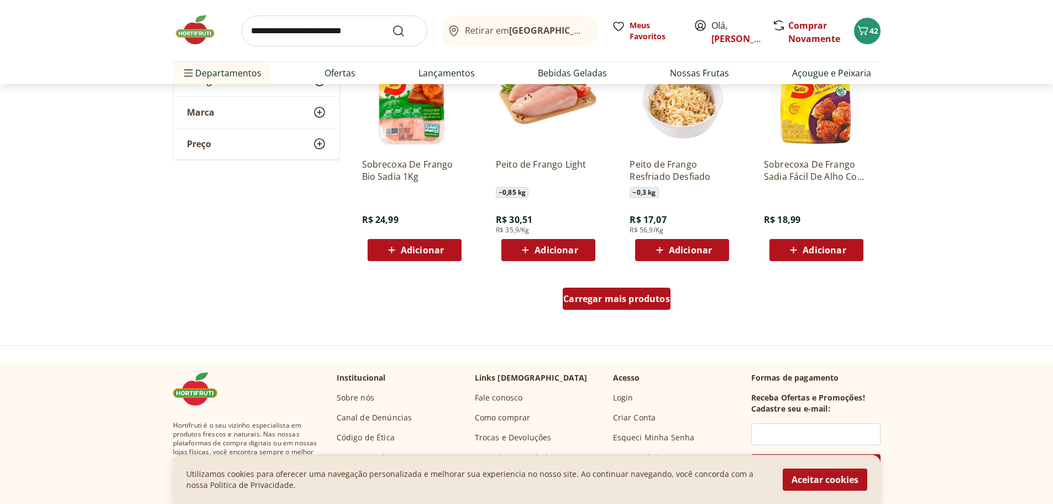
click at [626, 300] on span "Carregar mais produtos" at bounding box center [616, 298] width 107 height 9
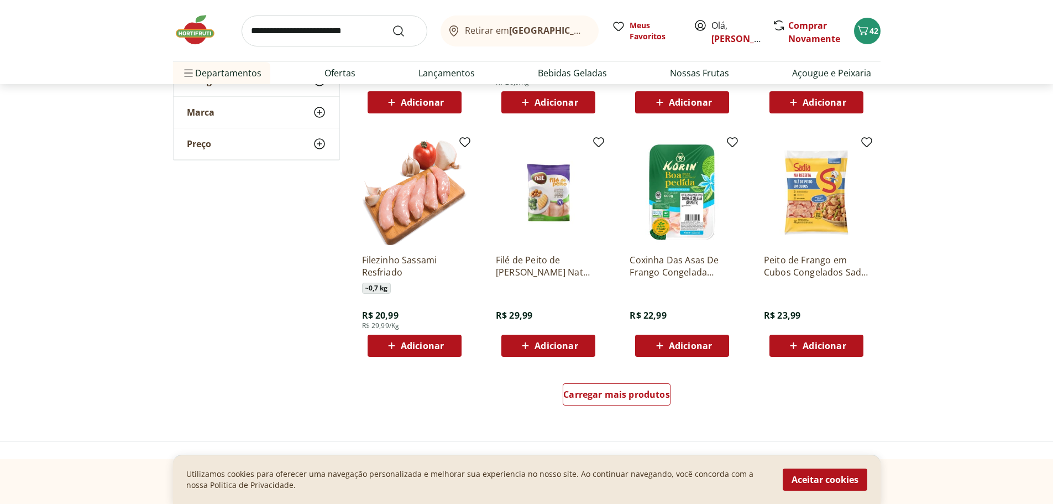
scroll to position [1272, 0]
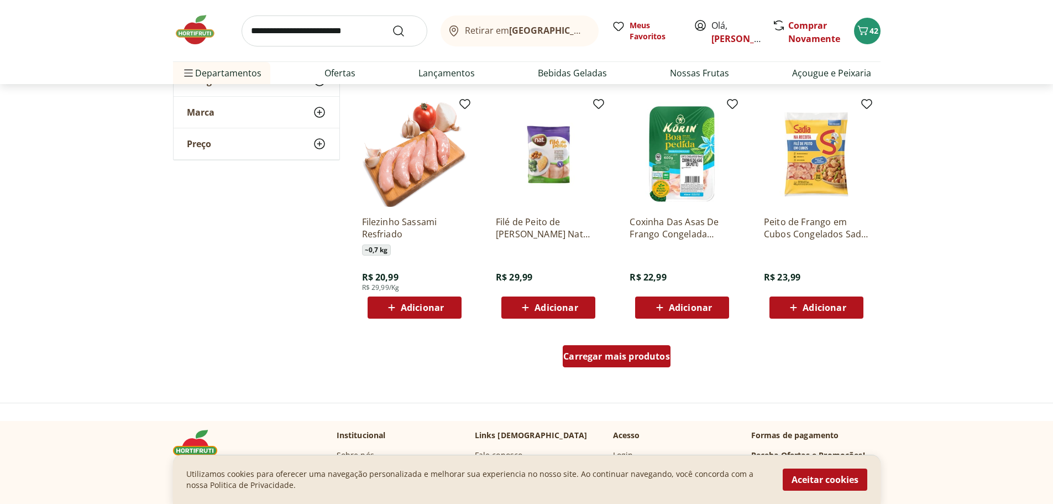
click at [626, 359] on span "Carregar mais produtos" at bounding box center [616, 356] width 107 height 9
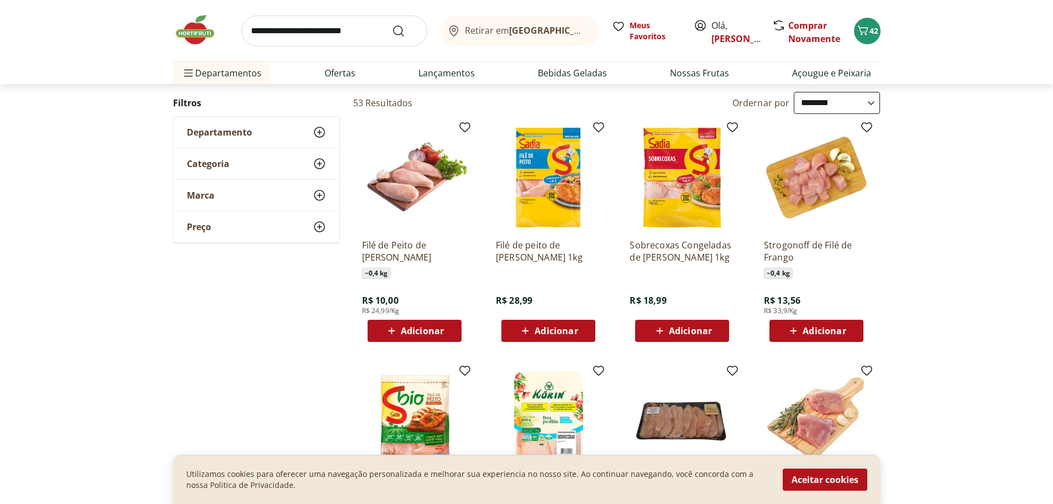
scroll to position [0, 0]
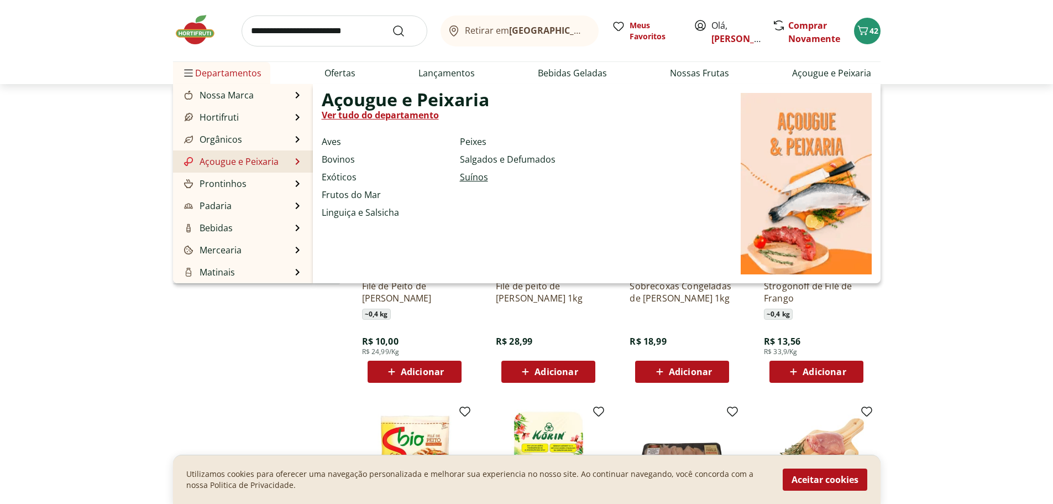
click at [479, 176] on link "Suínos" at bounding box center [474, 176] width 28 height 13
select select "**********"
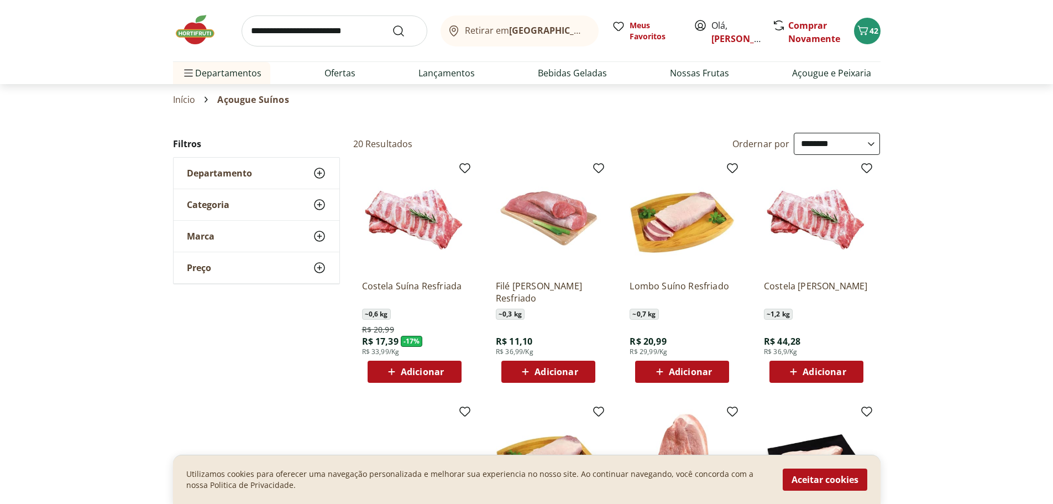
click at [555, 370] on span "Adicionar" at bounding box center [556, 371] width 43 height 9
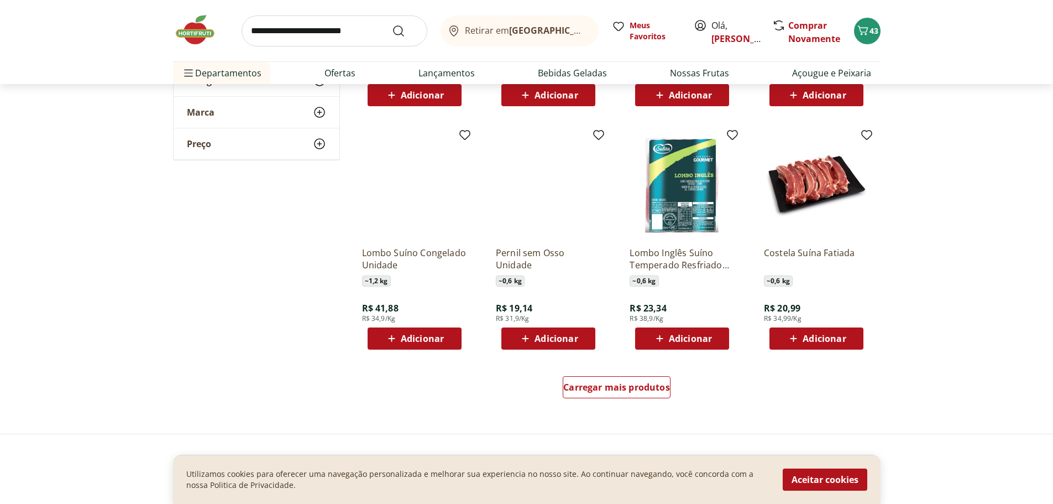
scroll to position [553, 0]
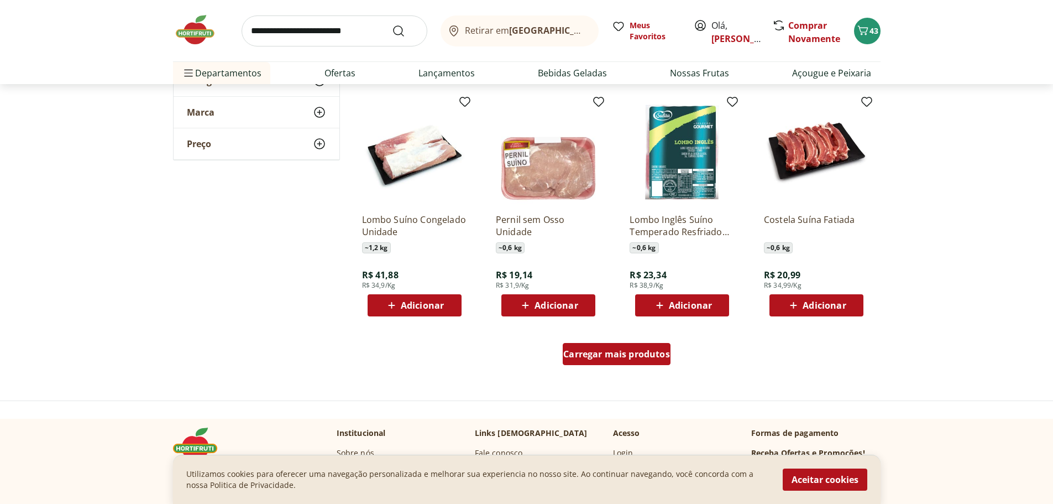
click at [618, 357] on span "Carregar mais produtos" at bounding box center [616, 353] width 107 height 9
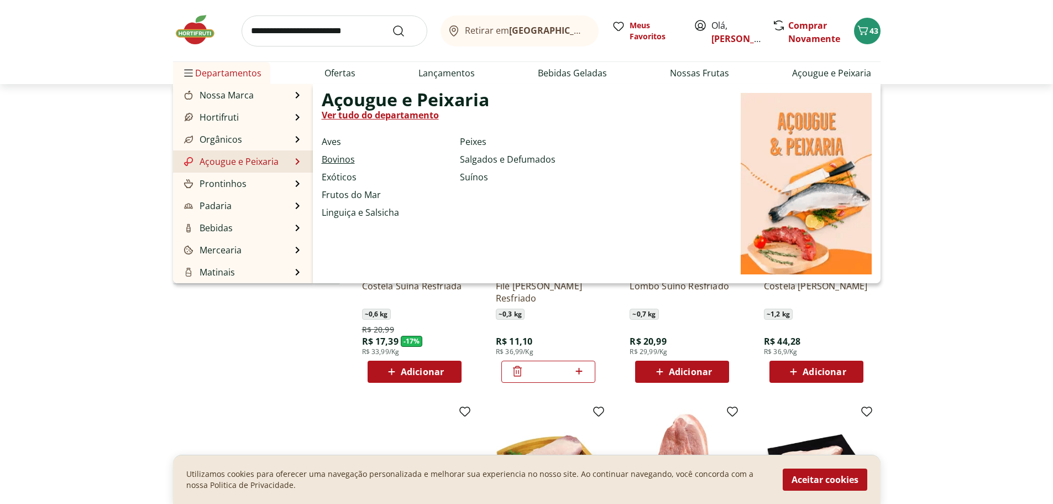
click at [346, 156] on link "Bovinos" at bounding box center [338, 159] width 33 height 13
select select "**********"
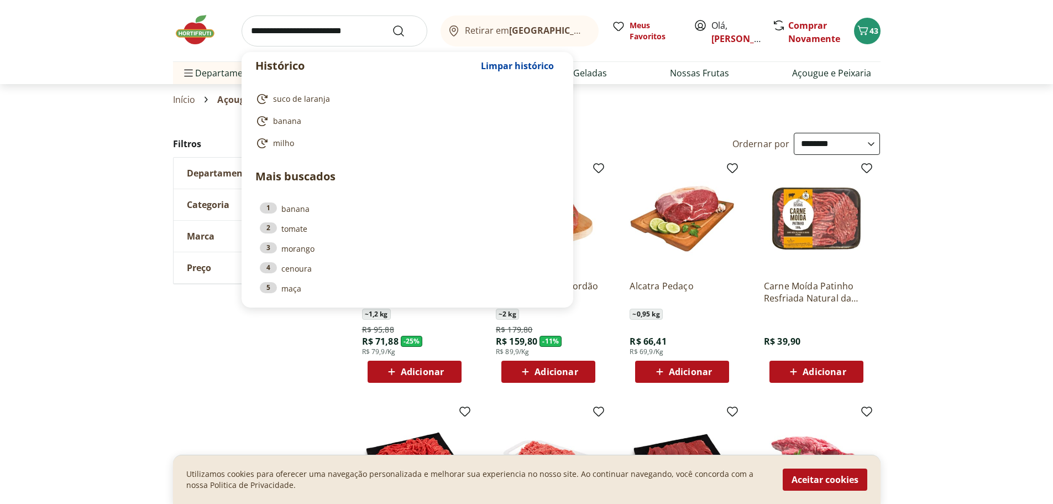
click at [309, 33] on input "search" at bounding box center [335, 30] width 186 height 31
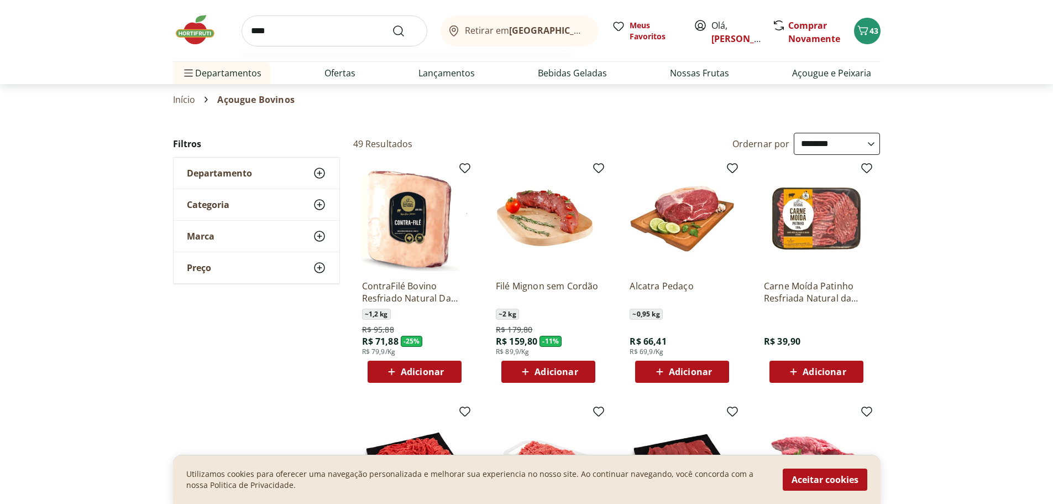
type input "*****"
click button "Submit Search" at bounding box center [405, 30] width 27 height 13
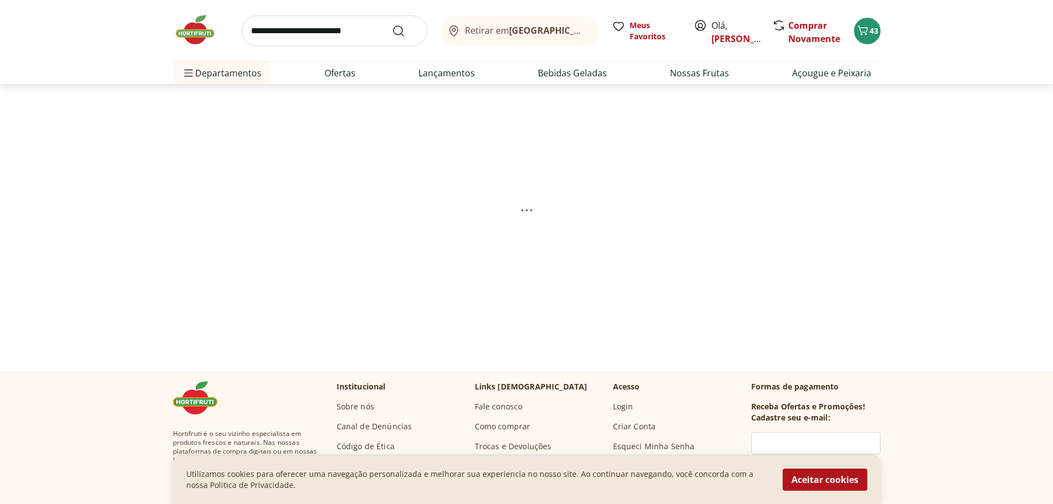
select select "**********"
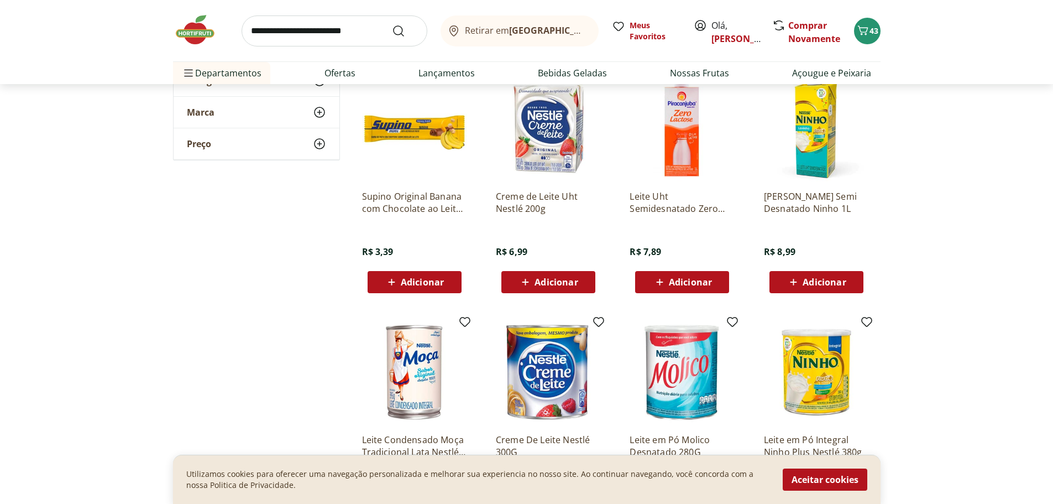
scroll to position [387, 0]
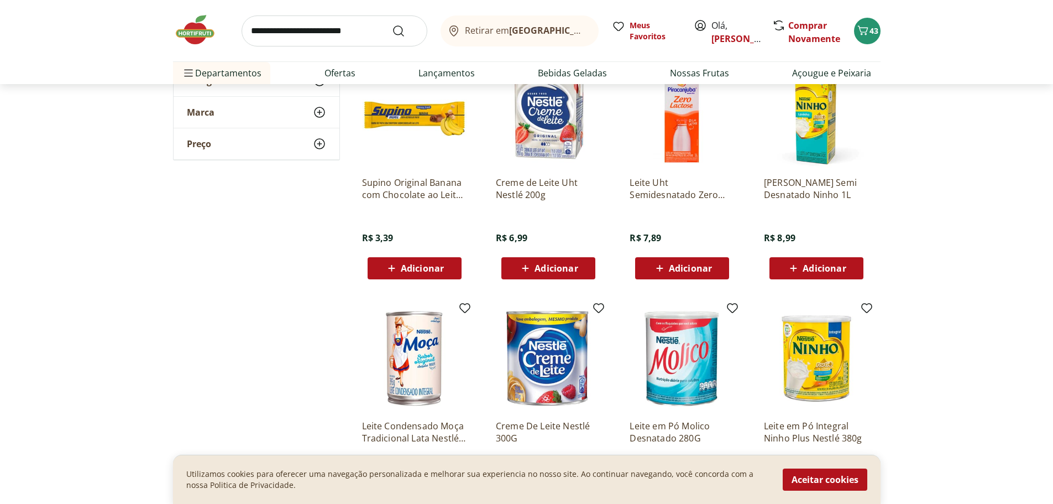
click at [682, 268] on span "Adicionar" at bounding box center [690, 268] width 43 height 9
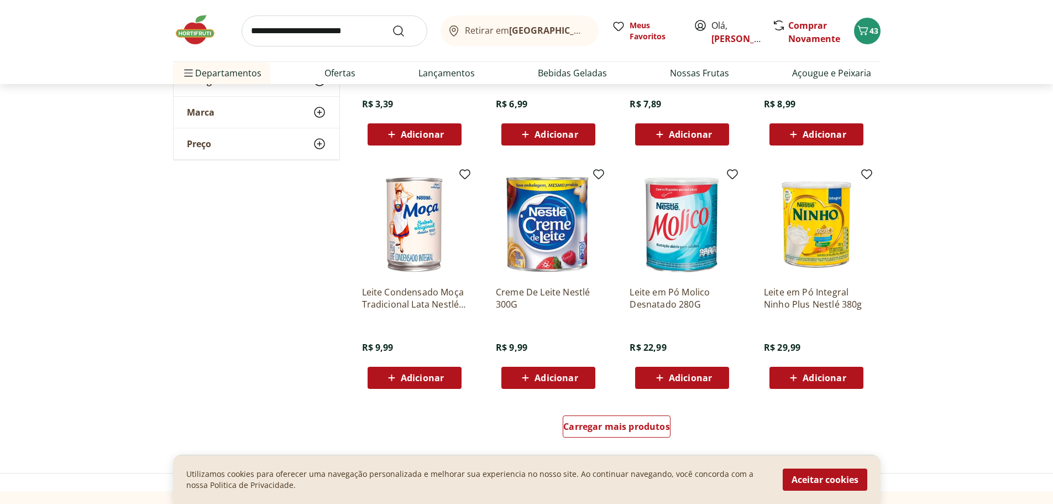
scroll to position [276, 0]
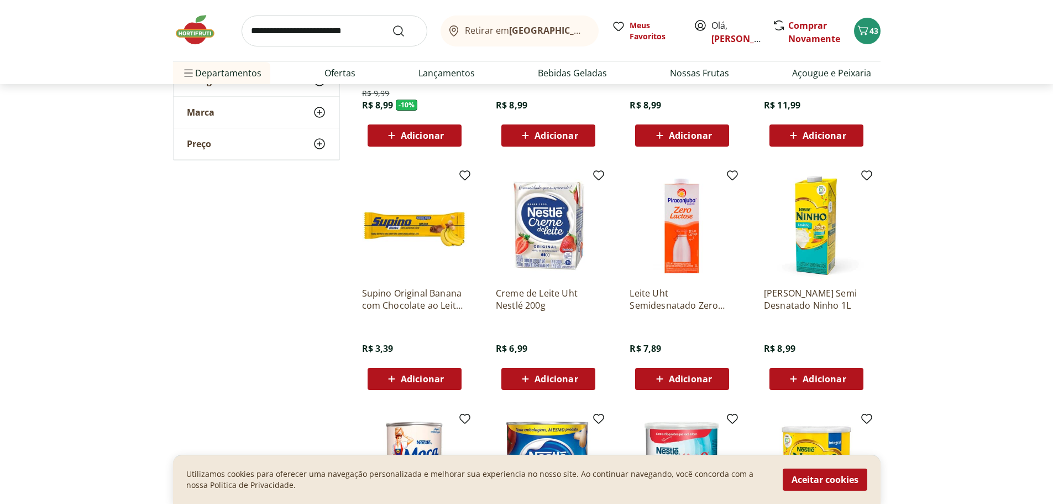
click at [330, 29] on input "search" at bounding box center [335, 30] width 186 height 31
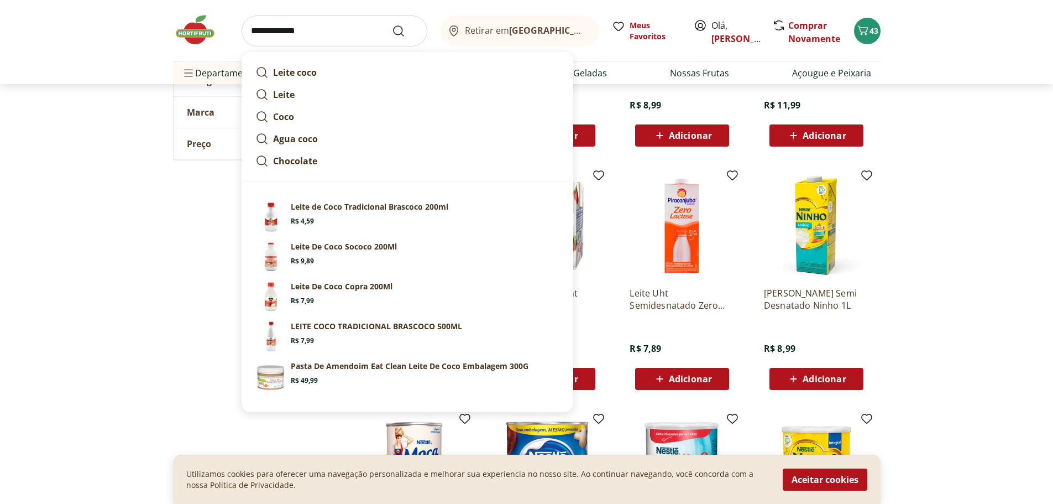
type input "**********"
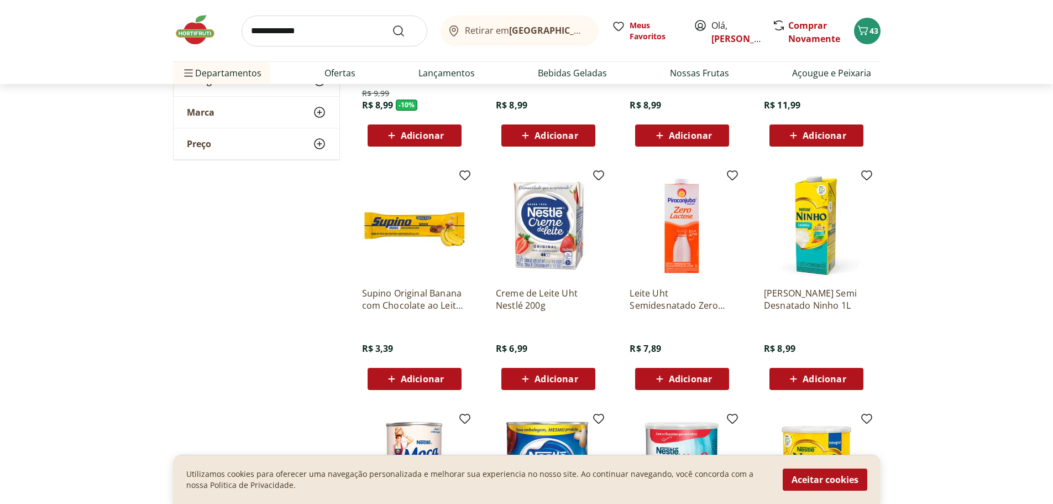
click at [916, 219] on section "**********" at bounding box center [526, 277] width 1053 height 843
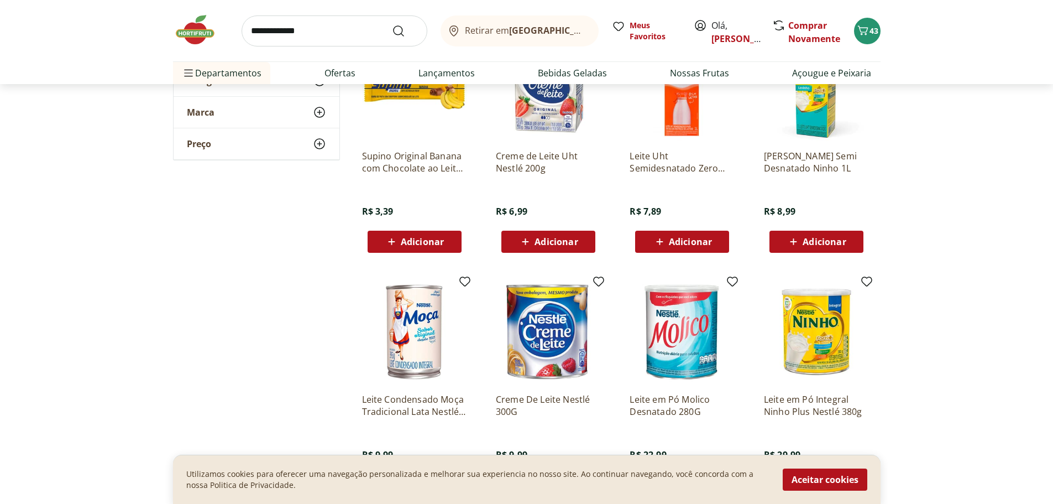
scroll to position [442, 0]
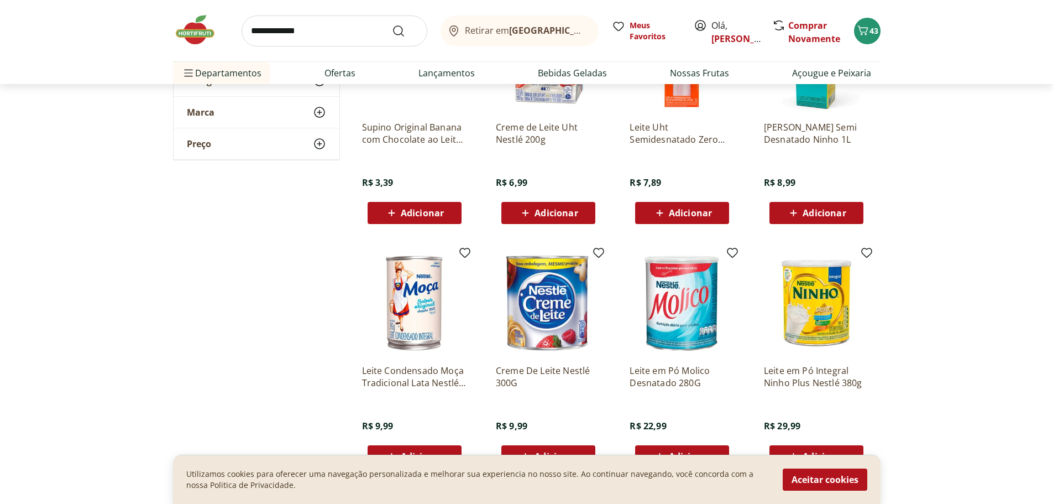
click at [685, 208] on span "Adicionar" at bounding box center [690, 212] width 43 height 9
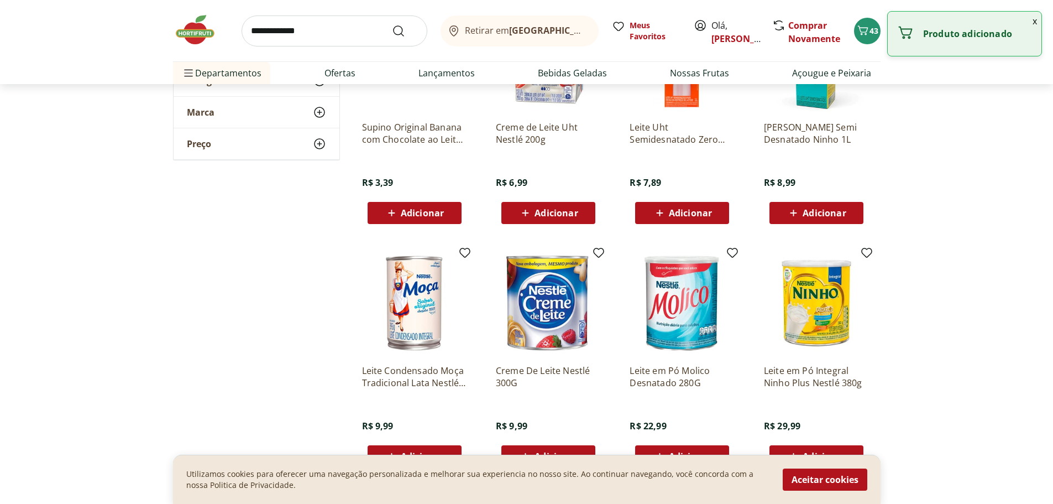
scroll to position [166, 0]
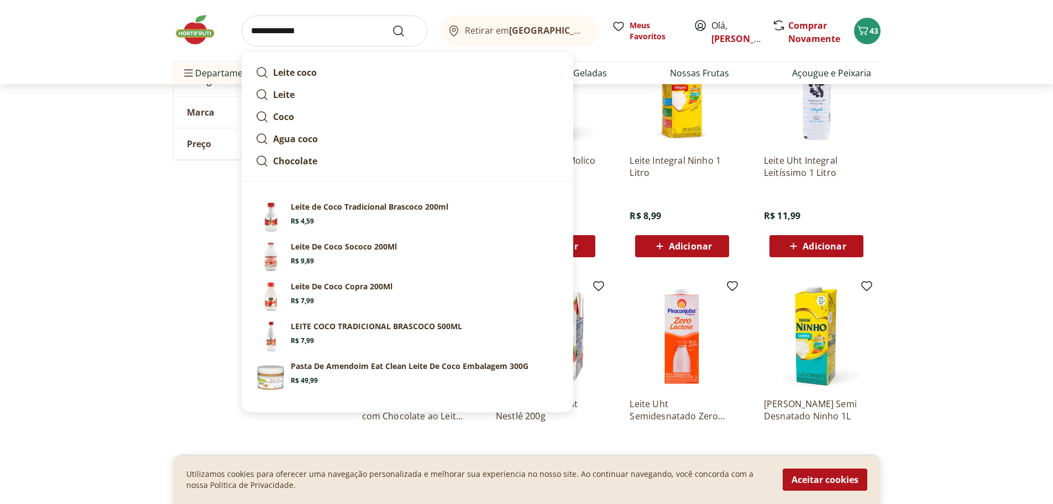
click at [331, 29] on input "**********" at bounding box center [335, 30] width 186 height 31
click at [400, 30] on icon "Submit Search" at bounding box center [398, 30] width 13 height 13
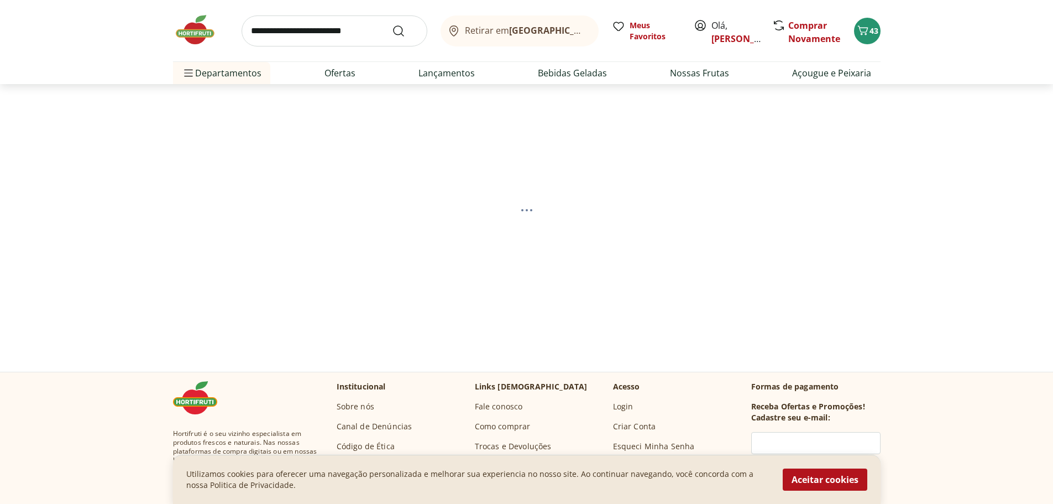
select select "**********"
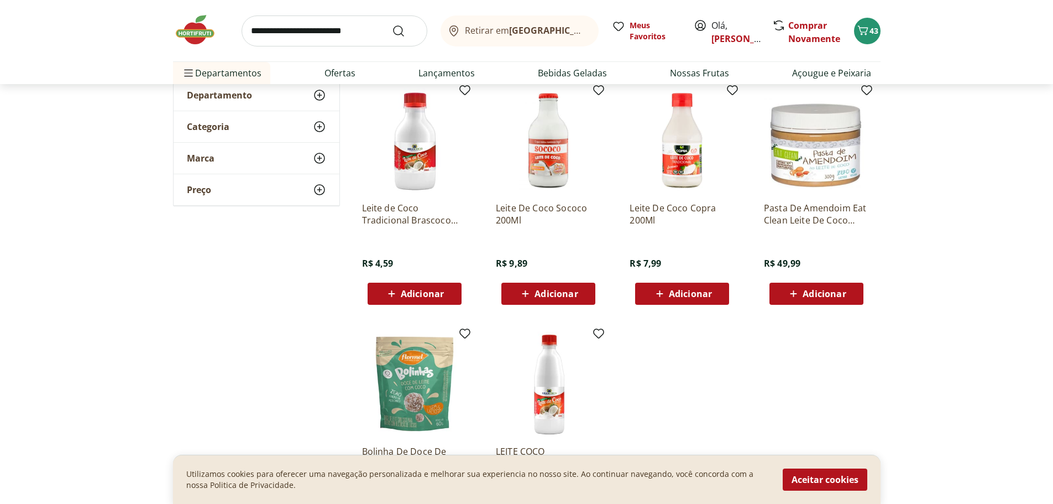
scroll to position [111, 0]
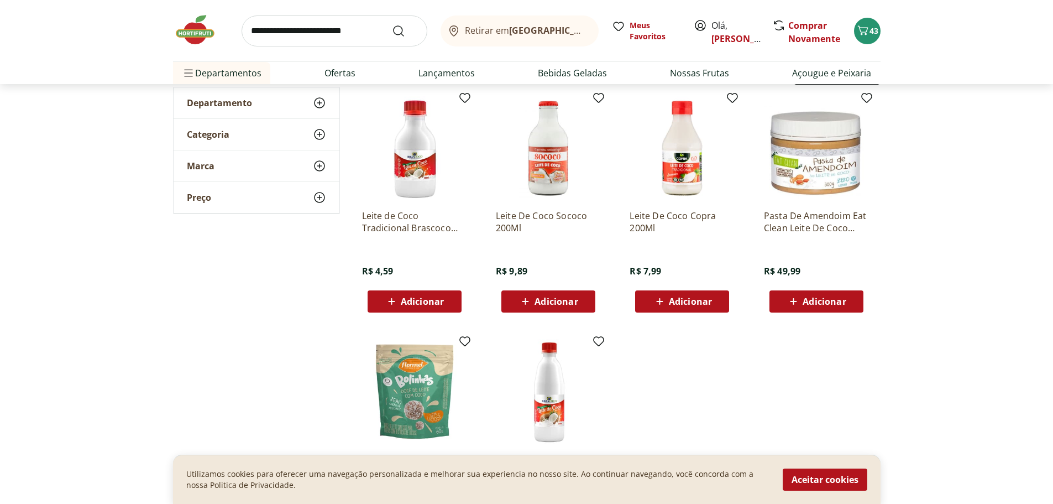
click at [407, 300] on span "Adicionar" at bounding box center [422, 301] width 43 height 9
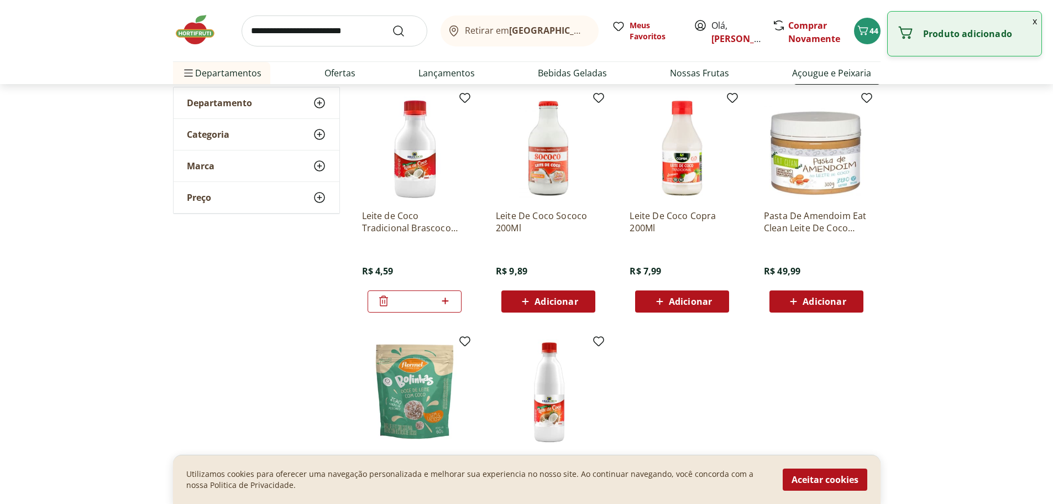
drag, startPoint x: 442, startPoint y: 297, endPoint x: 447, endPoint y: 296, distance: 5.6
click at [442, 296] on icon at bounding box center [445, 300] width 14 height 13
click at [358, 33] on input "search" at bounding box center [335, 30] width 186 height 31
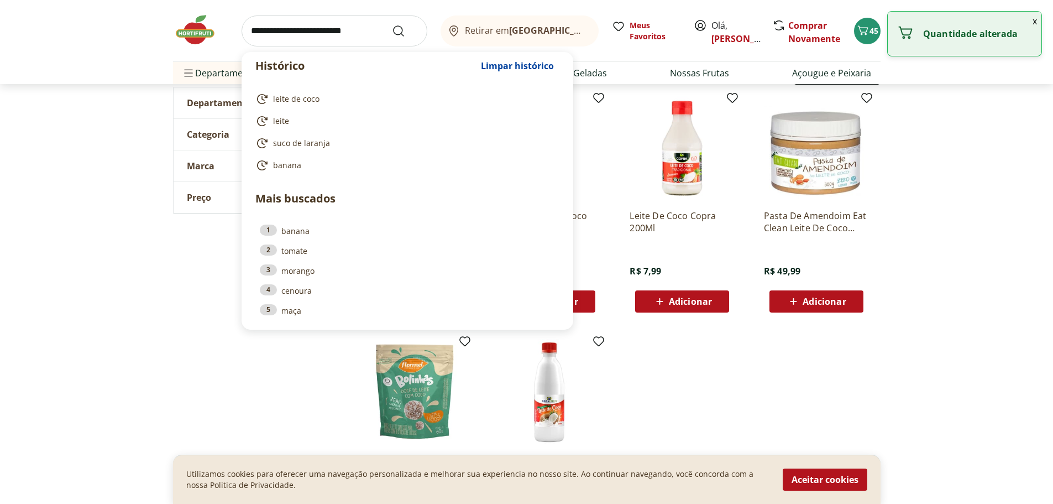
type input "*"
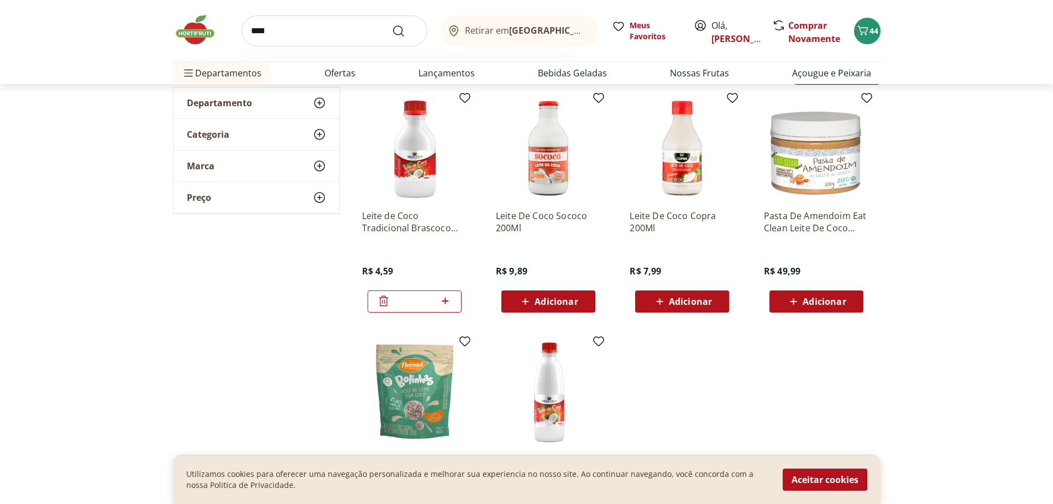
type input "*****"
click button "Submit Search" at bounding box center [405, 30] width 27 height 13
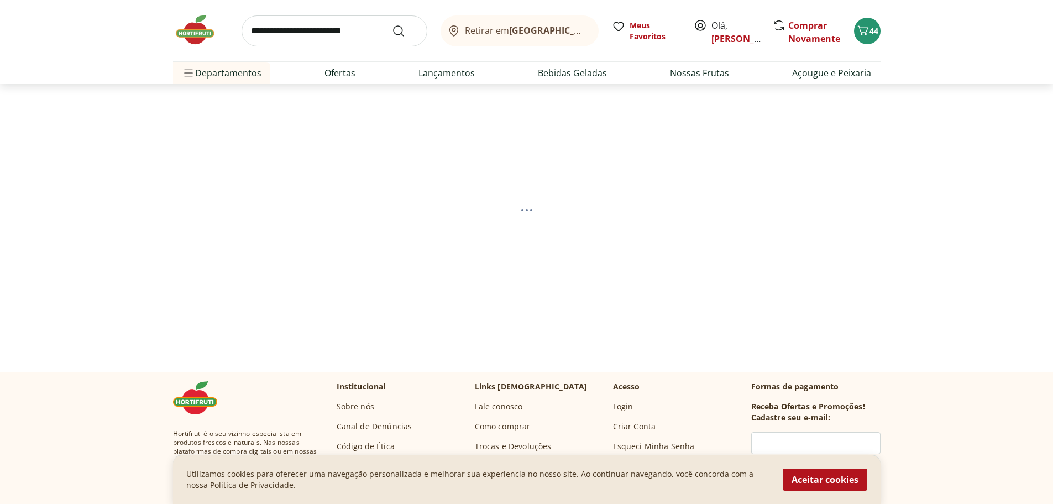
select select "**********"
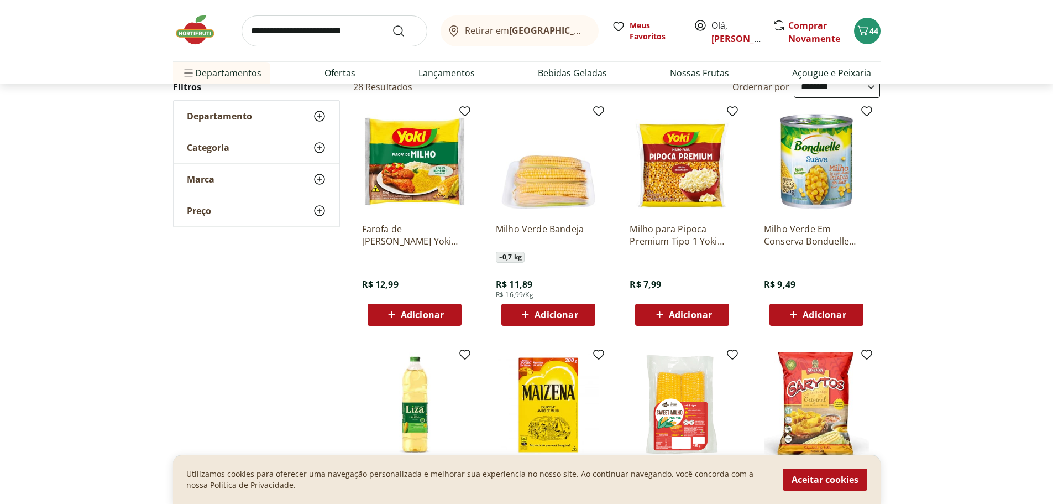
scroll to position [111, 0]
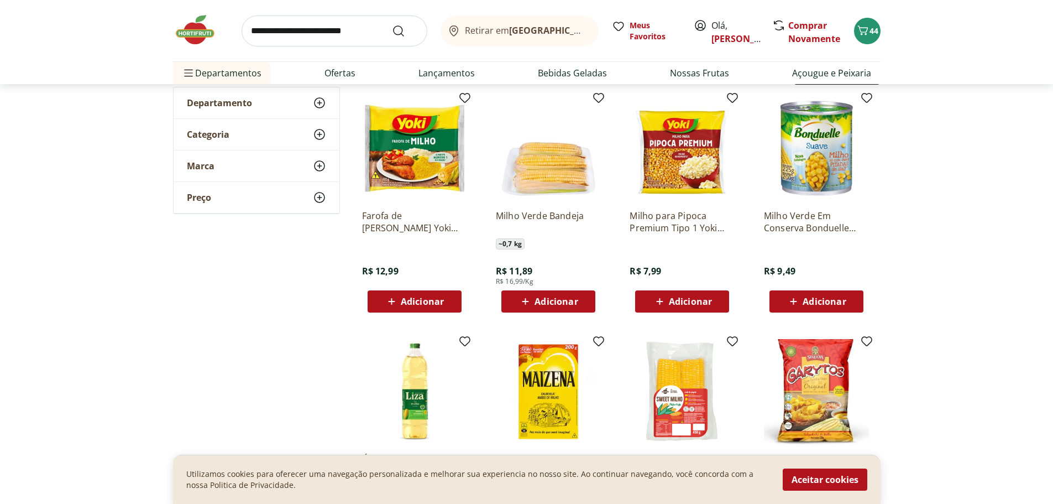
click at [803, 301] on span "Adicionar" at bounding box center [824, 301] width 43 height 9
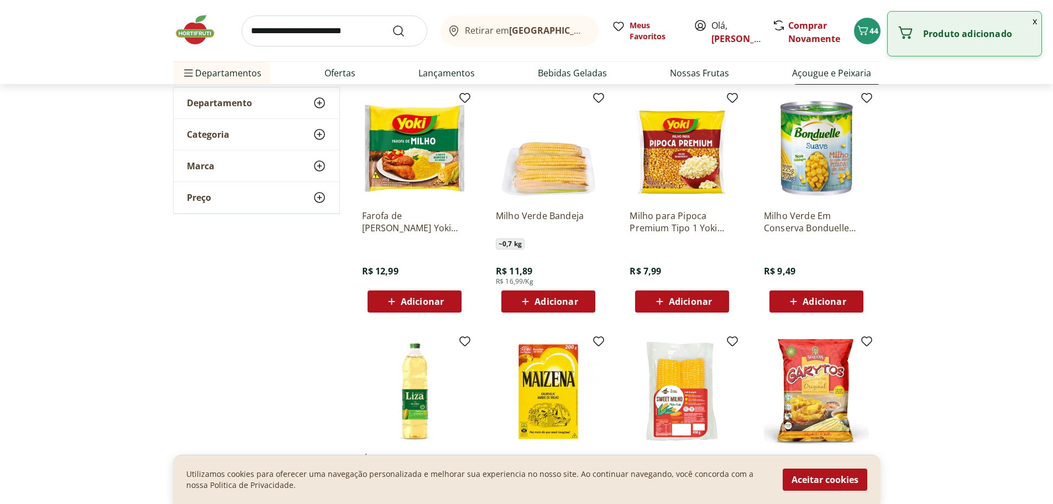
drag, startPoint x: 818, startPoint y: 302, endPoint x: 865, endPoint y: 297, distance: 47.3
click at [818, 303] on span "Adicionar" at bounding box center [824, 301] width 43 height 9
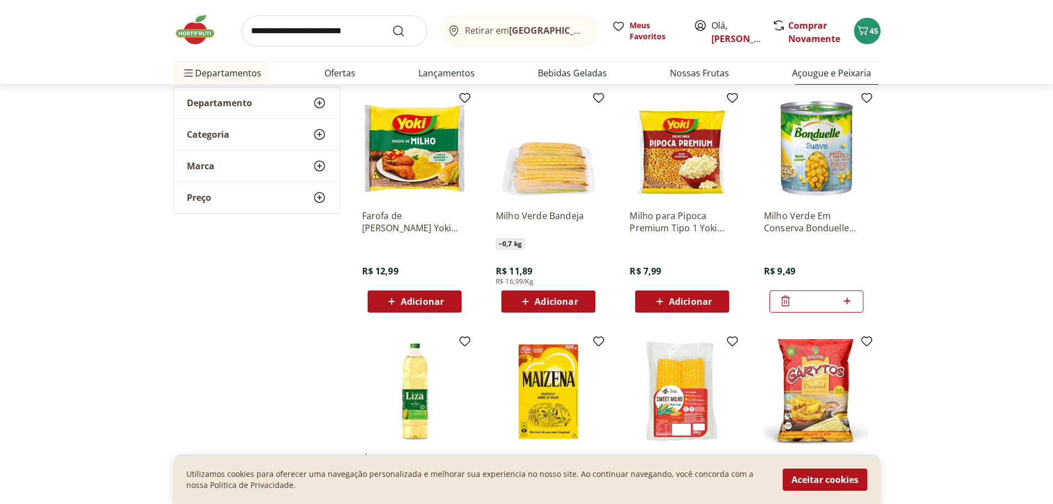
click at [849, 300] on icon at bounding box center [847, 300] width 14 height 13
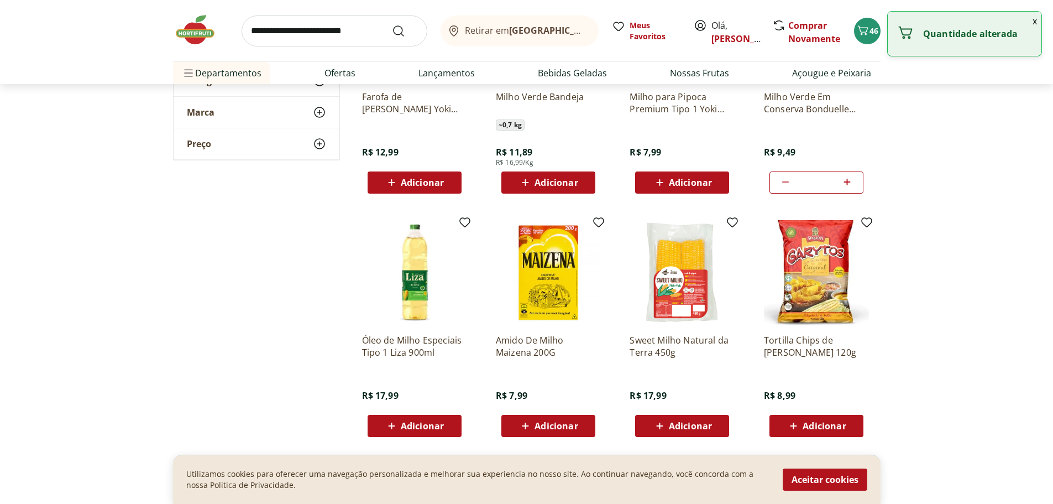
scroll to position [276, 0]
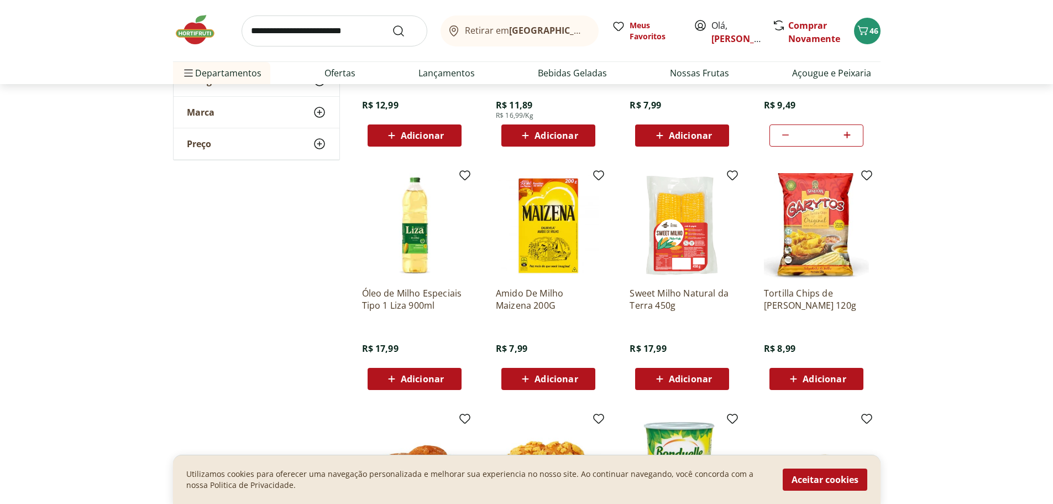
click at [547, 381] on span "Adicionar" at bounding box center [556, 378] width 43 height 9
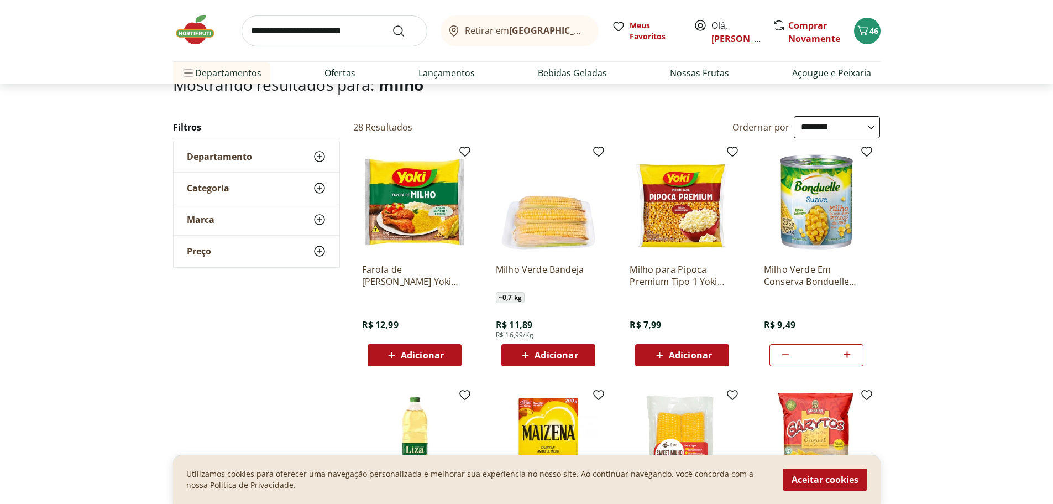
scroll to position [0, 0]
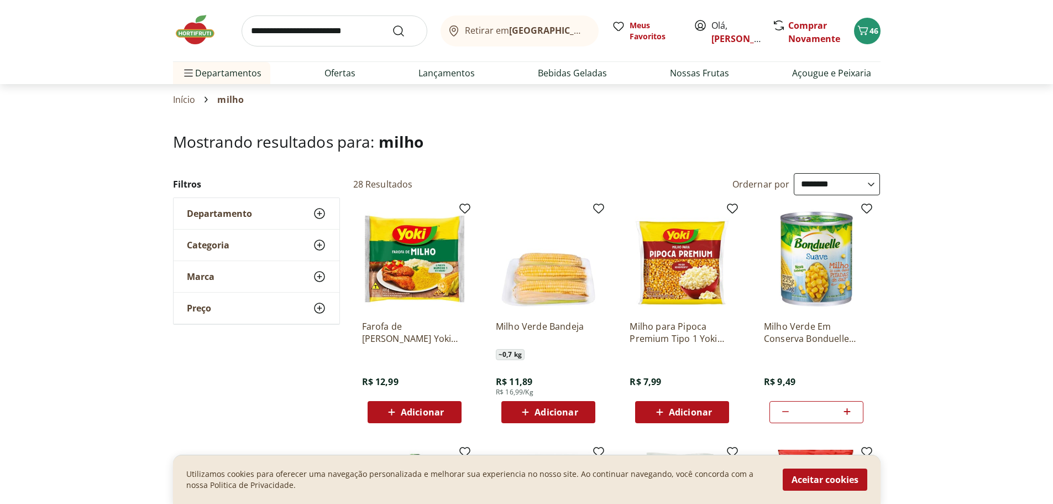
click at [785, 410] on icon at bounding box center [785, 411] width 13 height 13
type input "*"
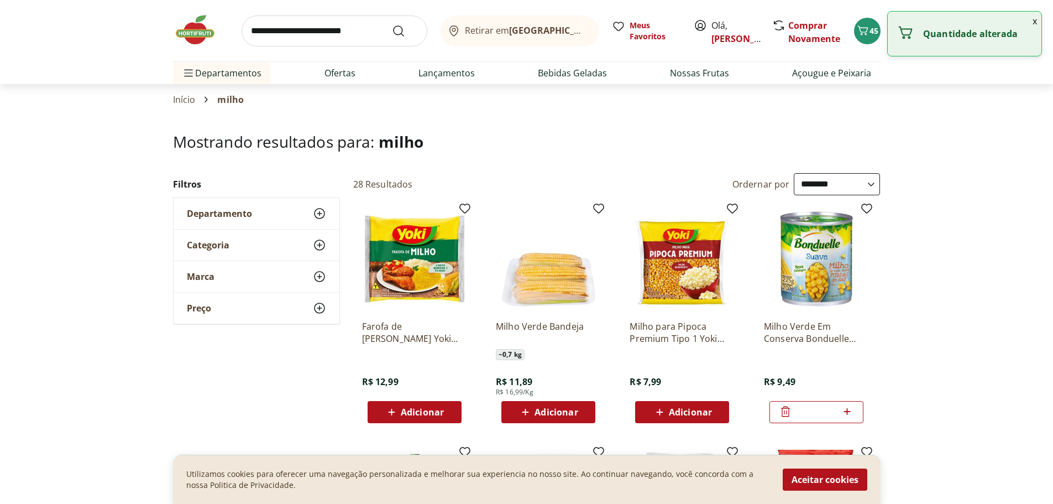
click at [785, 410] on icon at bounding box center [785, 411] width 9 height 11
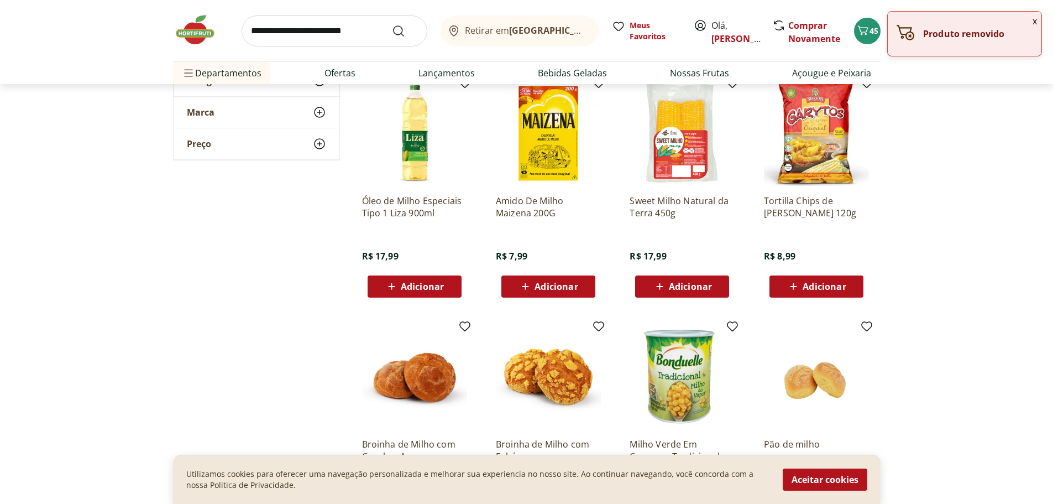
scroll to position [498, 0]
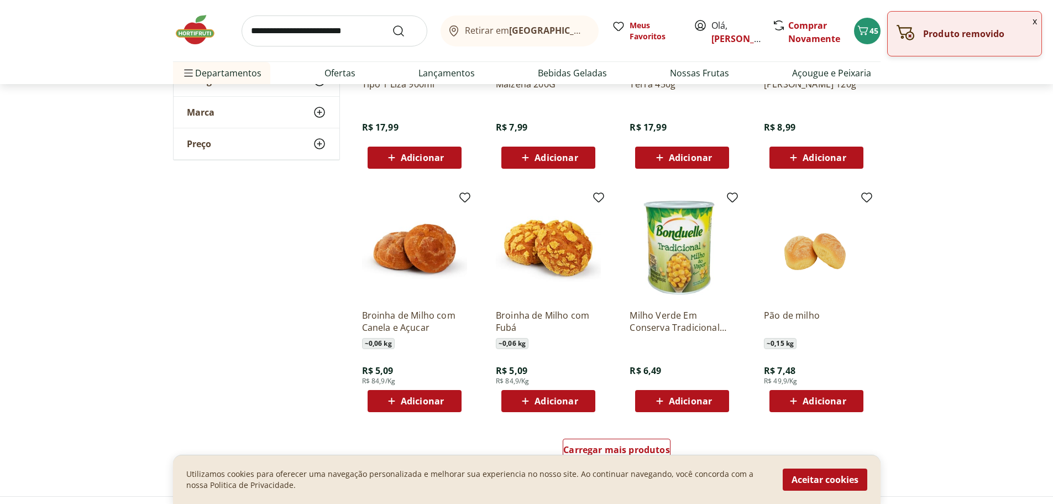
drag, startPoint x: 682, startPoint y: 401, endPoint x: 683, endPoint y: 407, distance: 5.6
click at [683, 407] on span "Adicionar" at bounding box center [682, 400] width 59 height 13
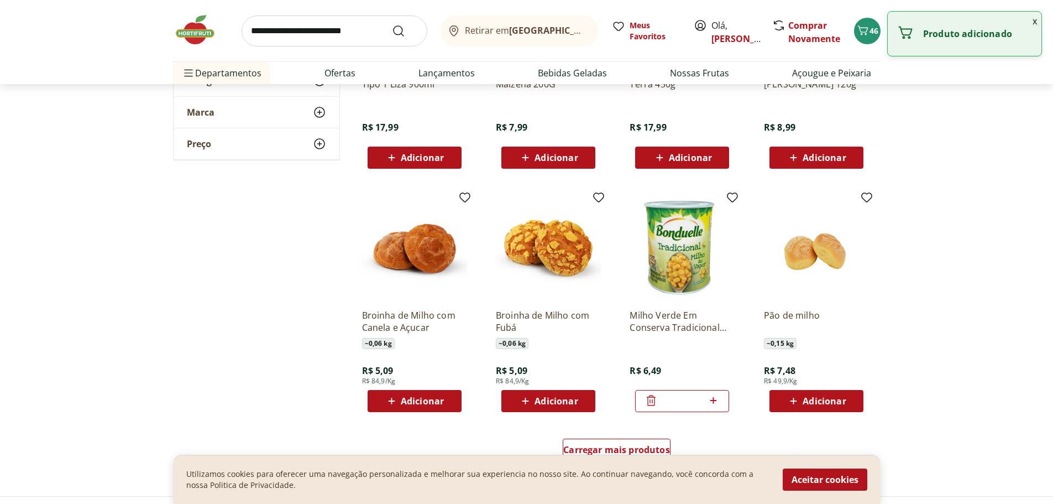
click at [714, 398] on icon at bounding box center [713, 400] width 7 height 7
type input "*"
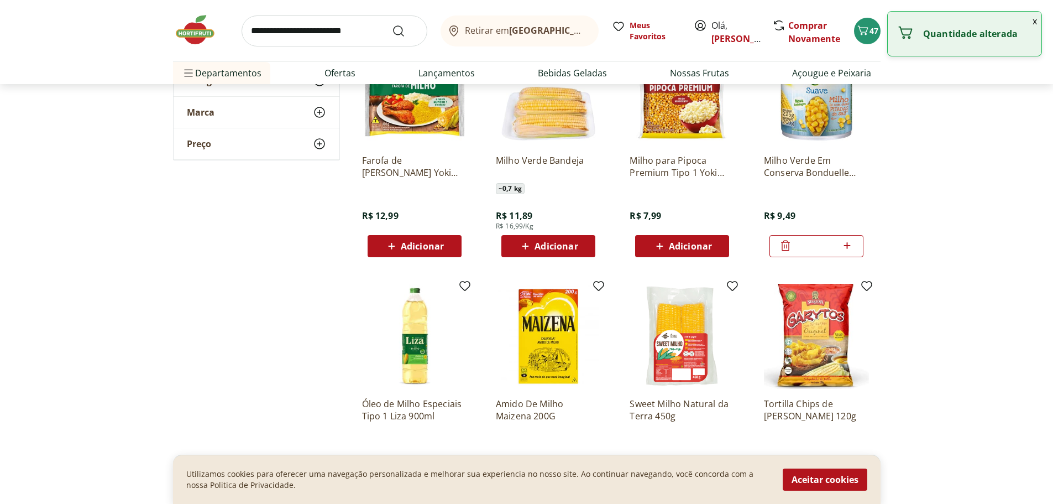
scroll to position [0, 0]
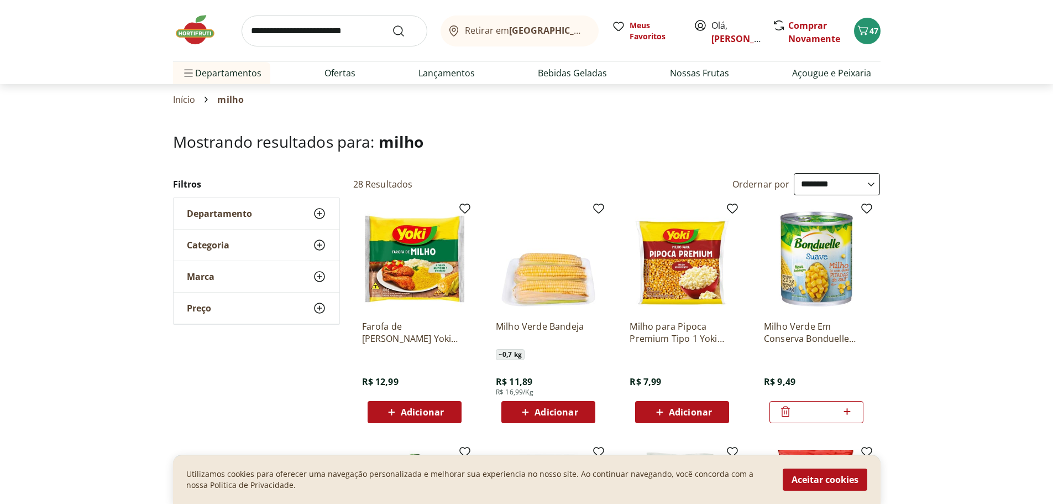
click at [325, 36] on input "search" at bounding box center [335, 30] width 186 height 31
type input "****"
click button "Submit Search" at bounding box center [405, 30] width 27 height 13
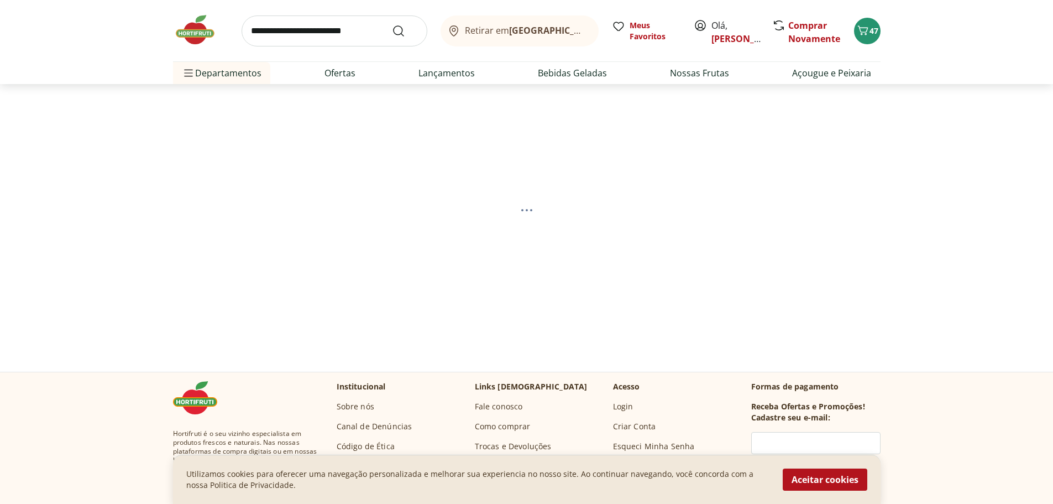
select select "**********"
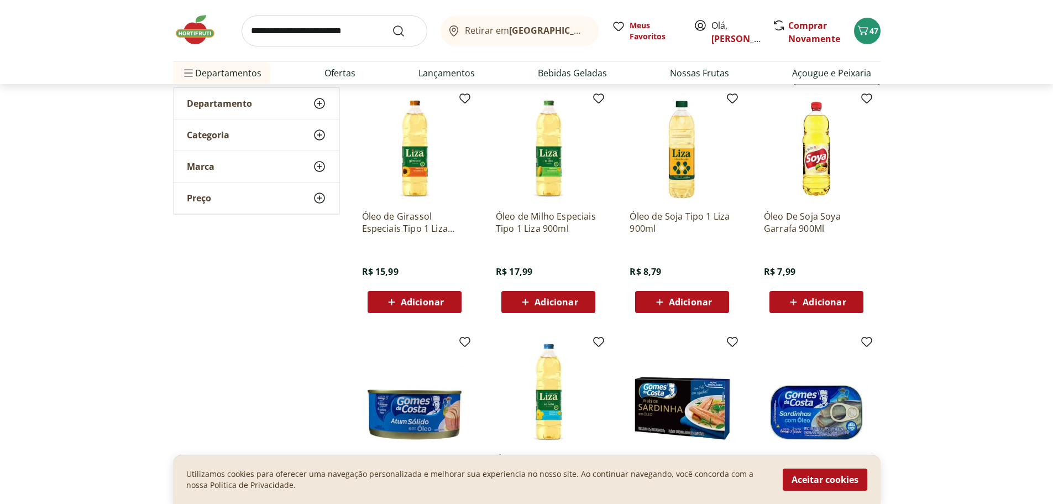
scroll to position [111, 0]
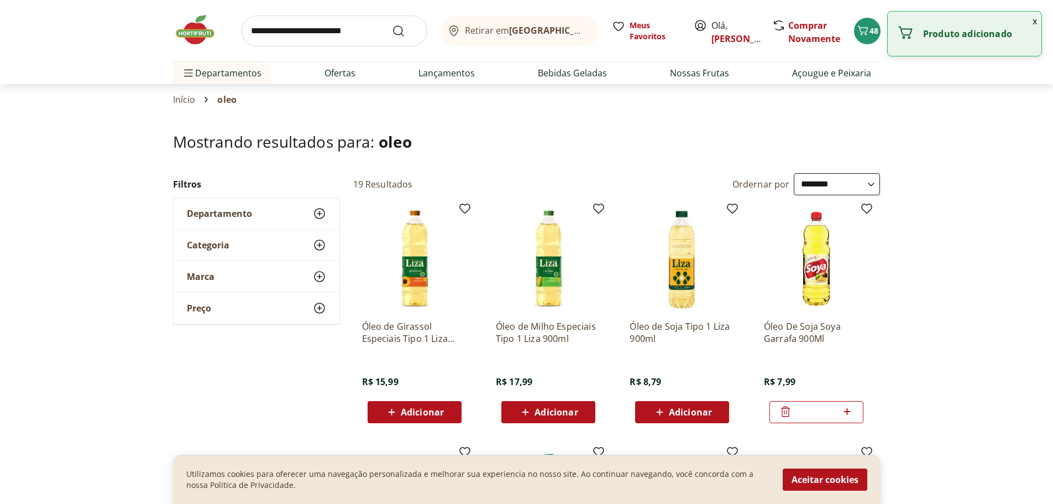
select select "**********"
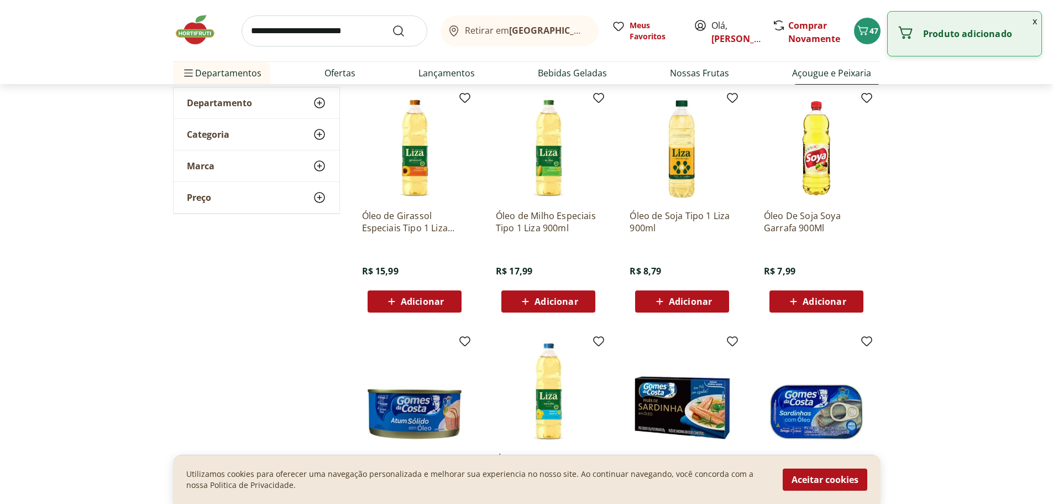
click at [847, 299] on div "Adicionar" at bounding box center [816, 301] width 76 height 20
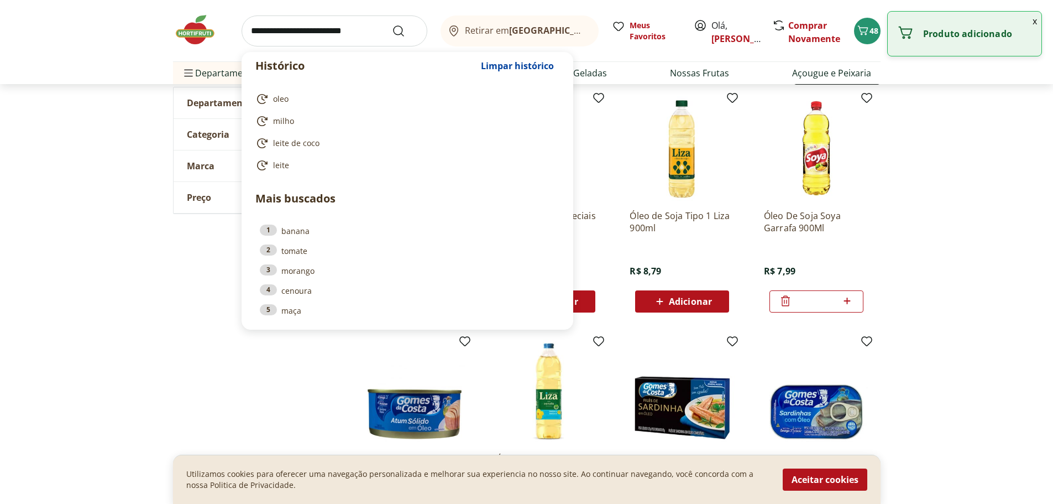
click at [328, 30] on input "search" at bounding box center [335, 30] width 186 height 31
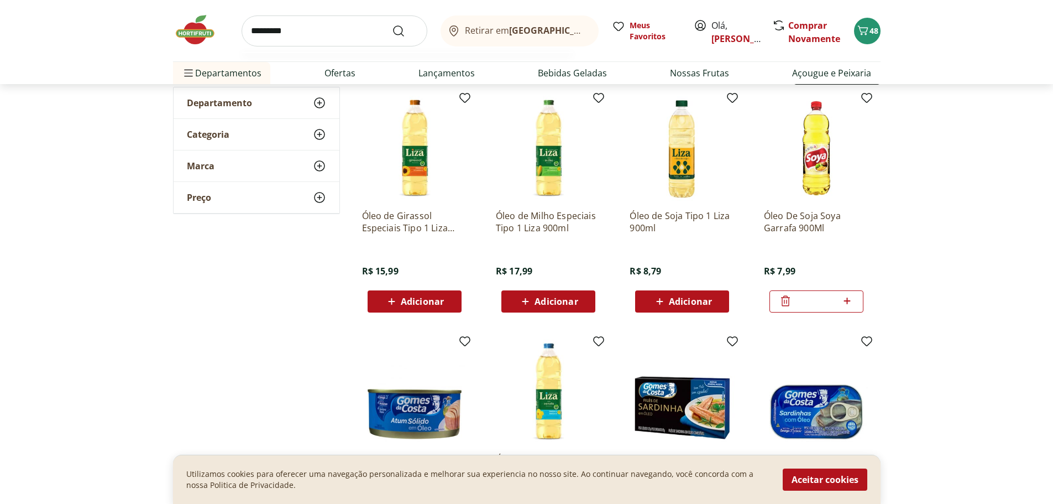
type input "**********"
click button "Submit Search" at bounding box center [405, 30] width 27 height 13
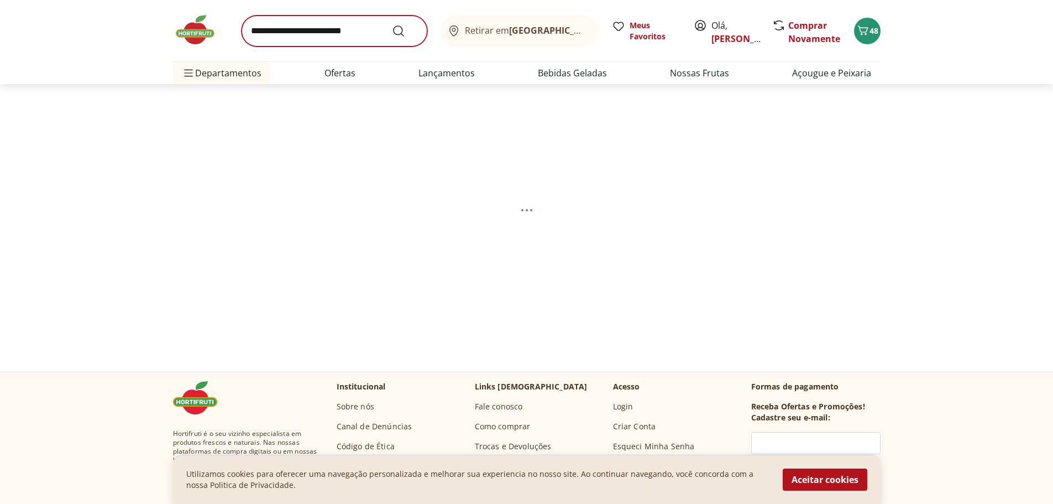
select select "**********"
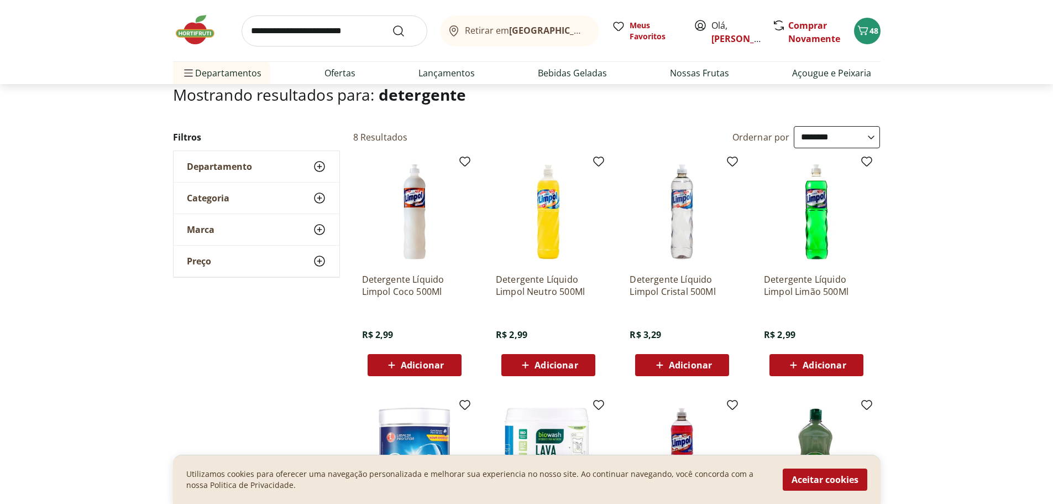
scroll to position [111, 0]
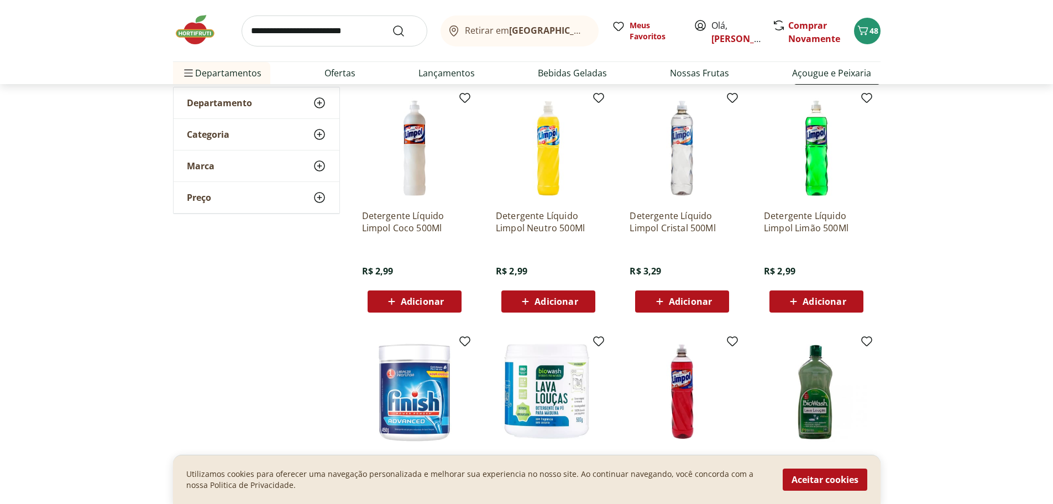
click at [552, 299] on span "Adicionar" at bounding box center [556, 301] width 43 height 9
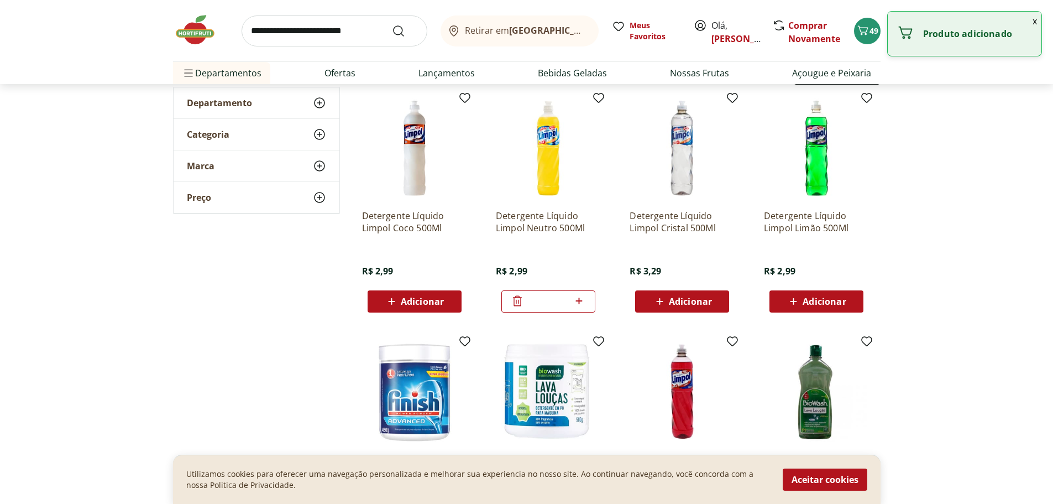
click at [579, 301] on icon at bounding box center [579, 300] width 7 height 7
type input "*"
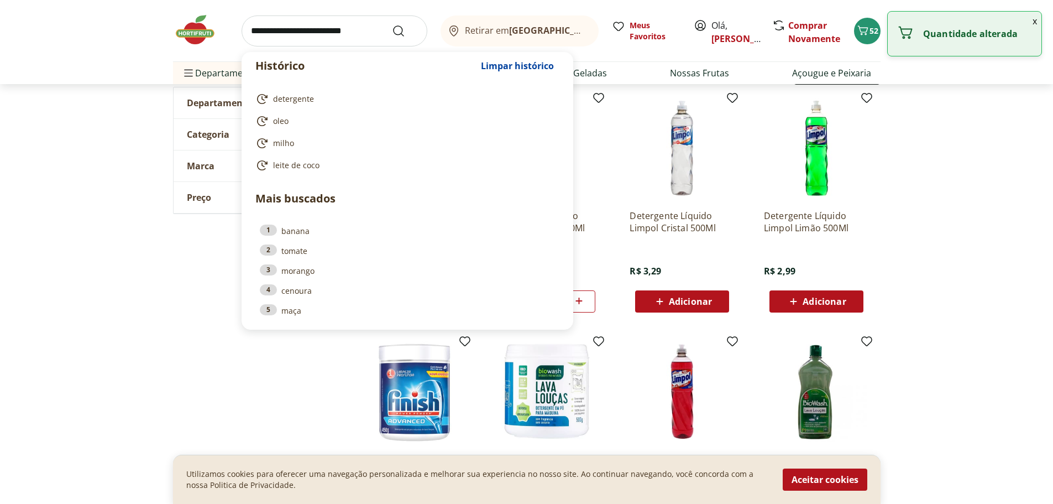
click at [352, 33] on input "search" at bounding box center [335, 30] width 186 height 31
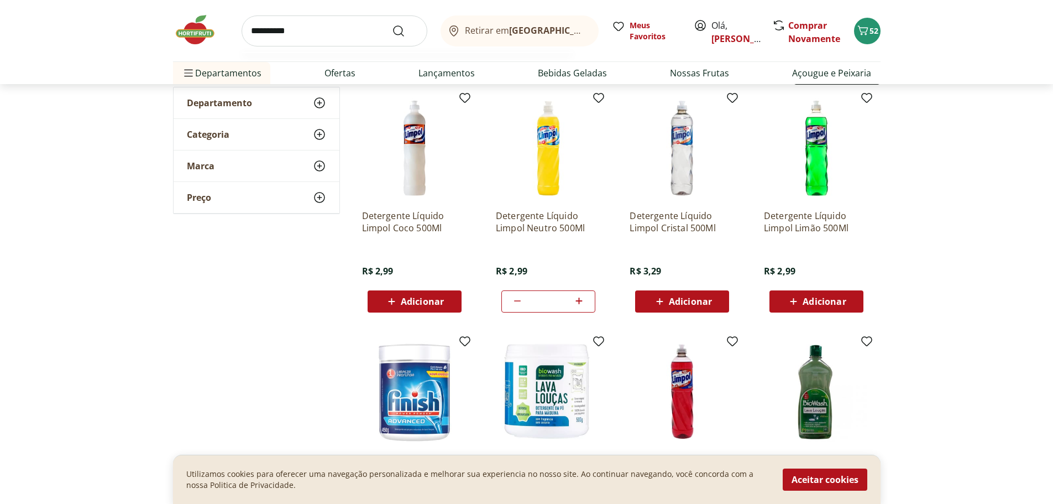
type input "**********"
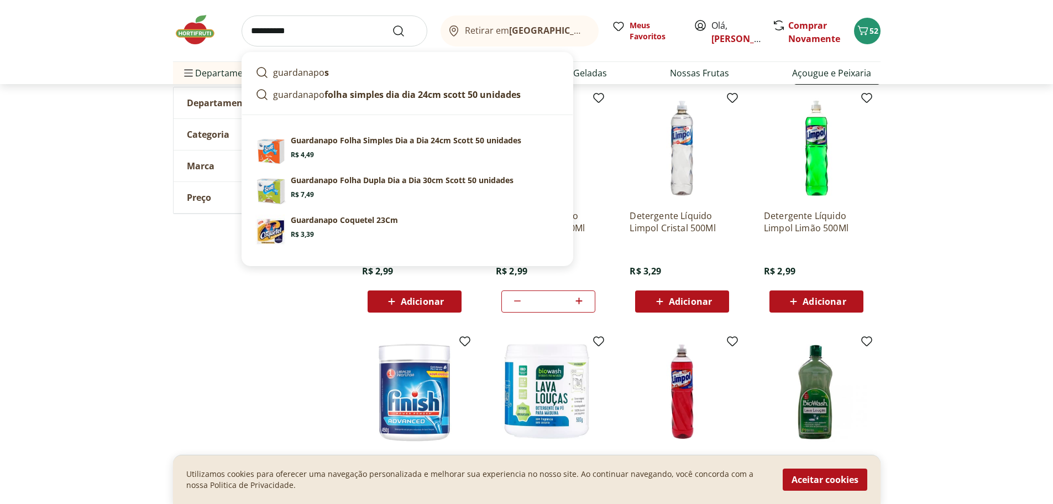
click at [392, 24] on button "Submit Search" at bounding box center [405, 30] width 27 height 13
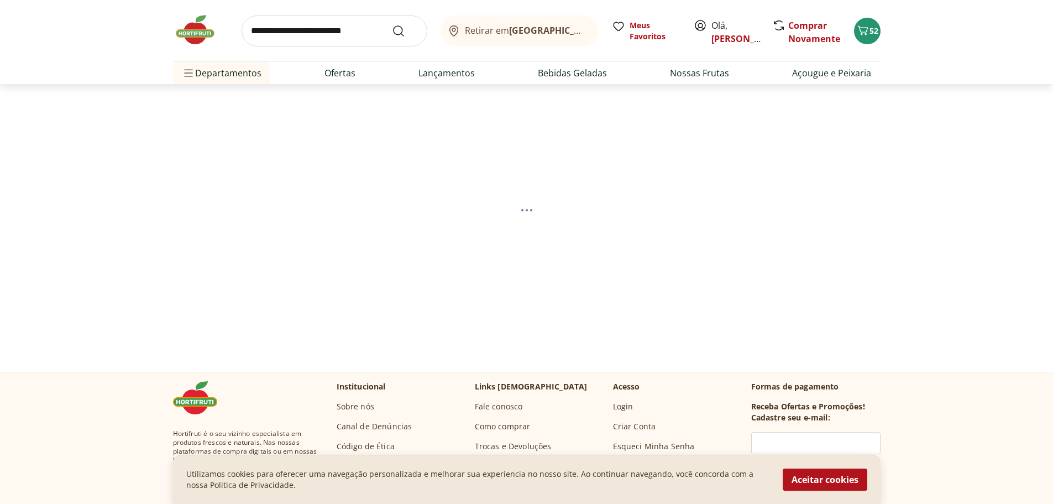
select select "**********"
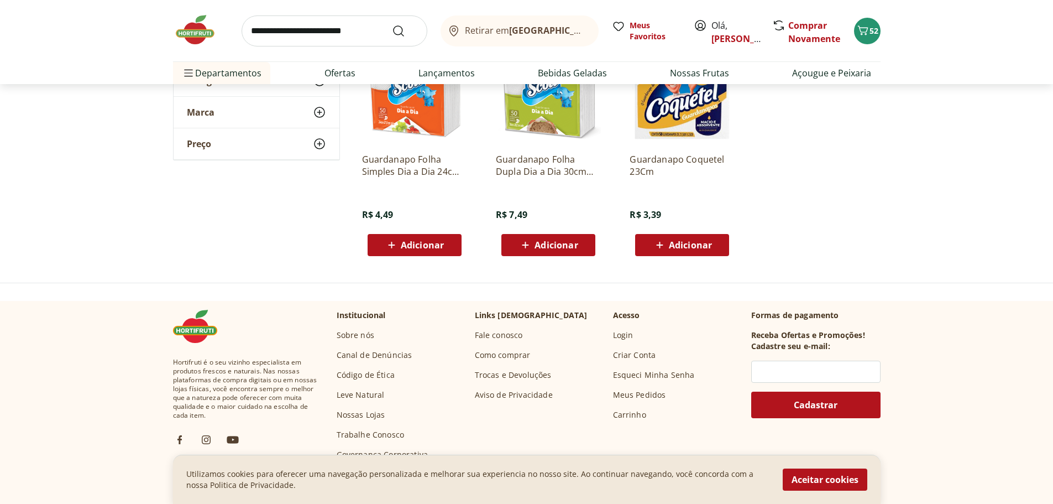
scroll to position [55, 0]
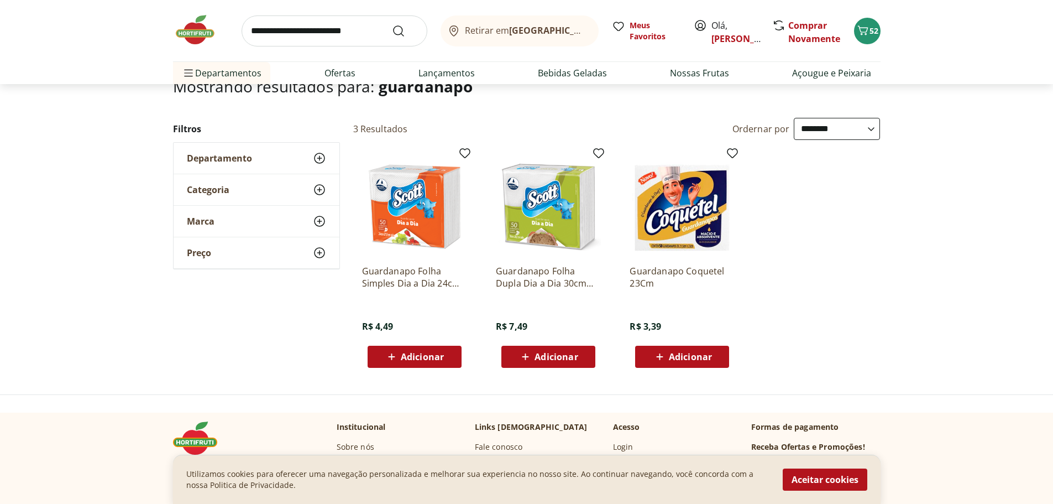
click at [658, 355] on icon at bounding box center [660, 356] width 14 height 13
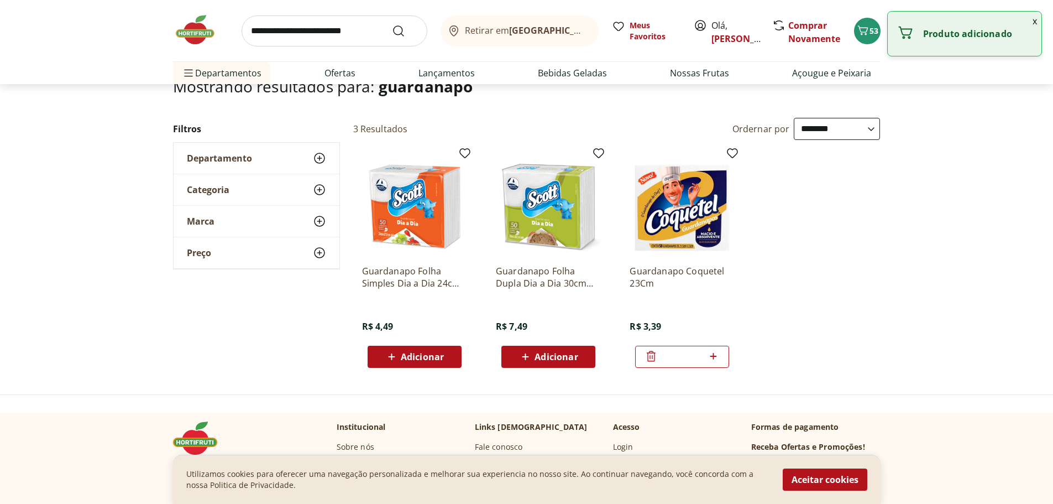
click at [716, 353] on icon at bounding box center [714, 355] width 14 height 13
click at [307, 28] on input "search" at bounding box center [335, 30] width 186 height 31
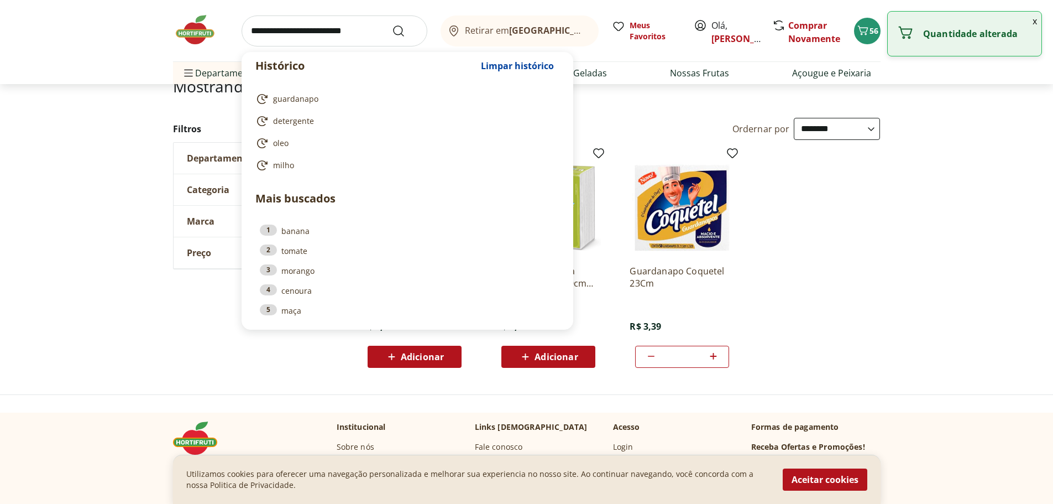
type input "*"
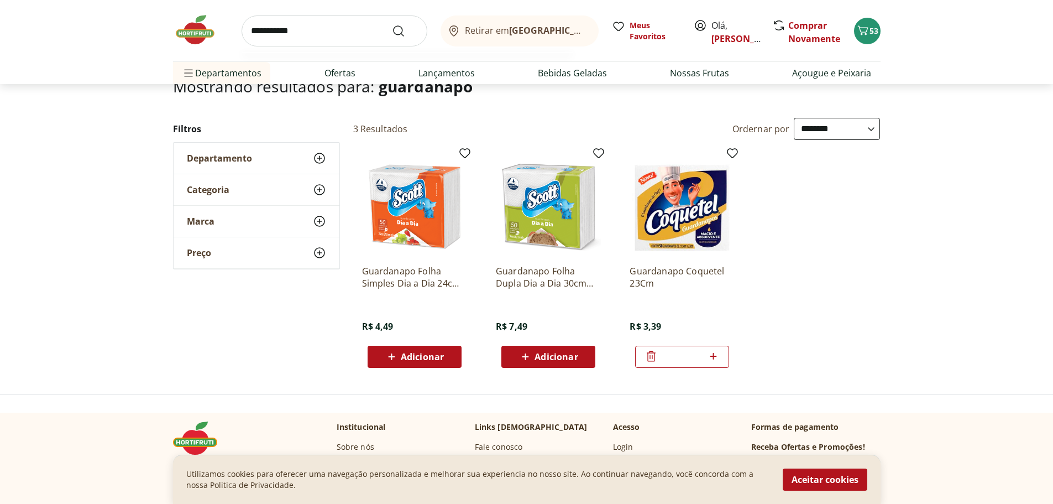
type input "**********"
click button "Submit Search" at bounding box center [405, 30] width 27 height 13
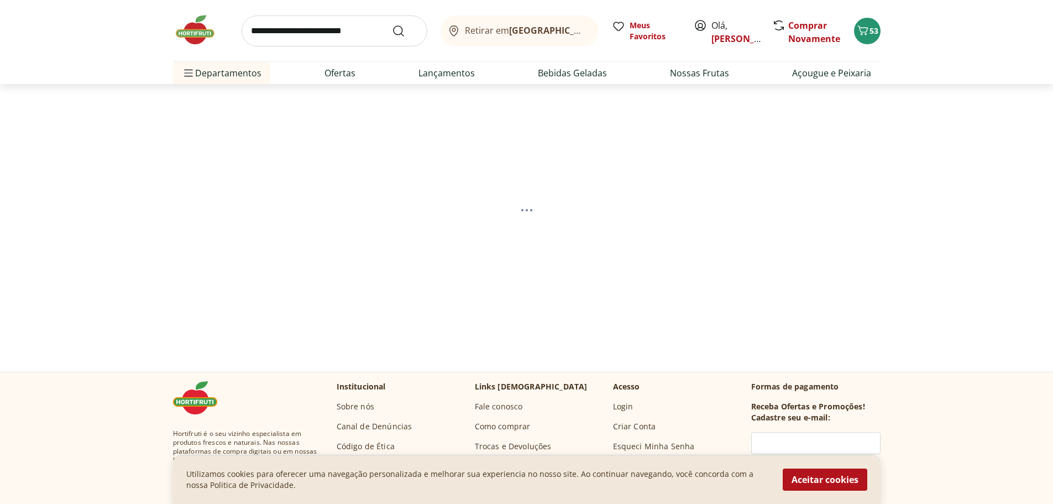
select select "**********"
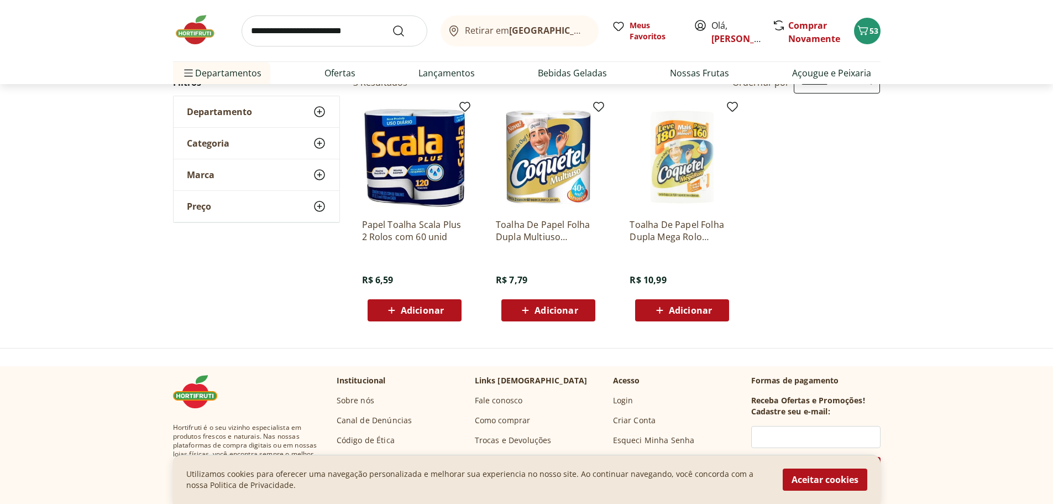
scroll to position [111, 0]
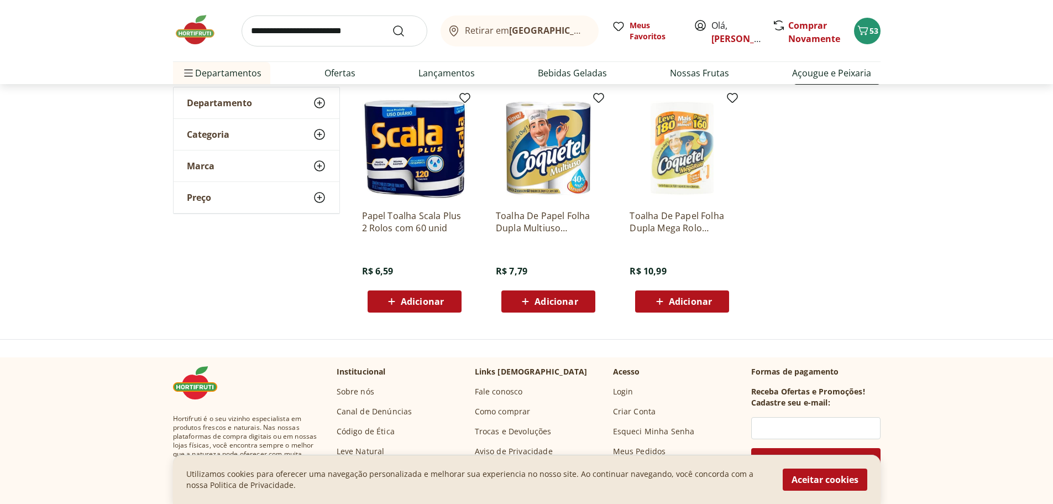
click at [548, 300] on span "Adicionar" at bounding box center [556, 301] width 43 height 9
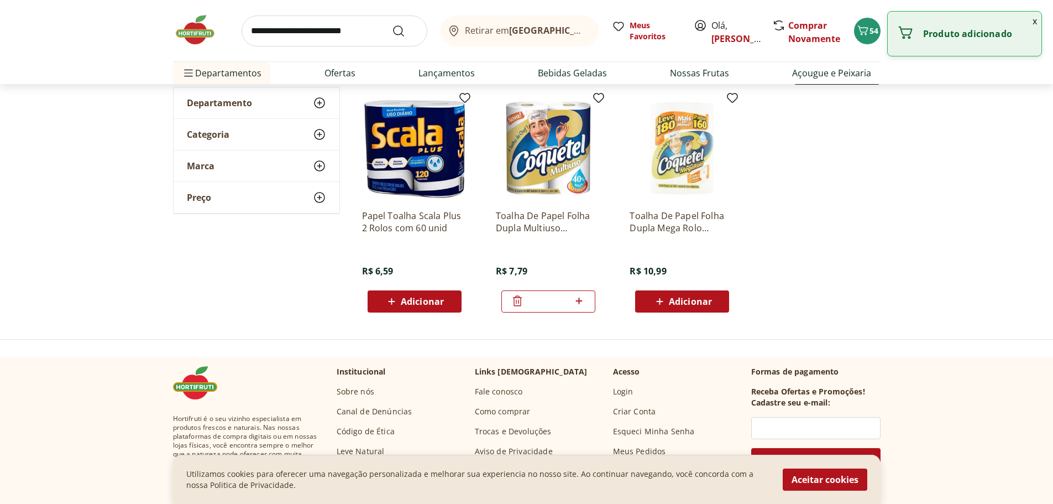
click at [584, 300] on icon at bounding box center [579, 300] width 14 height 13
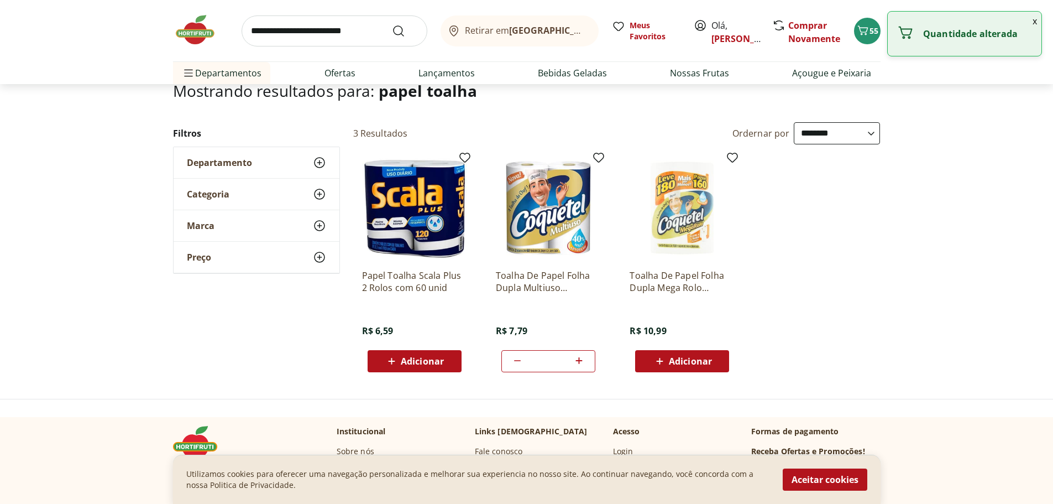
scroll to position [0, 0]
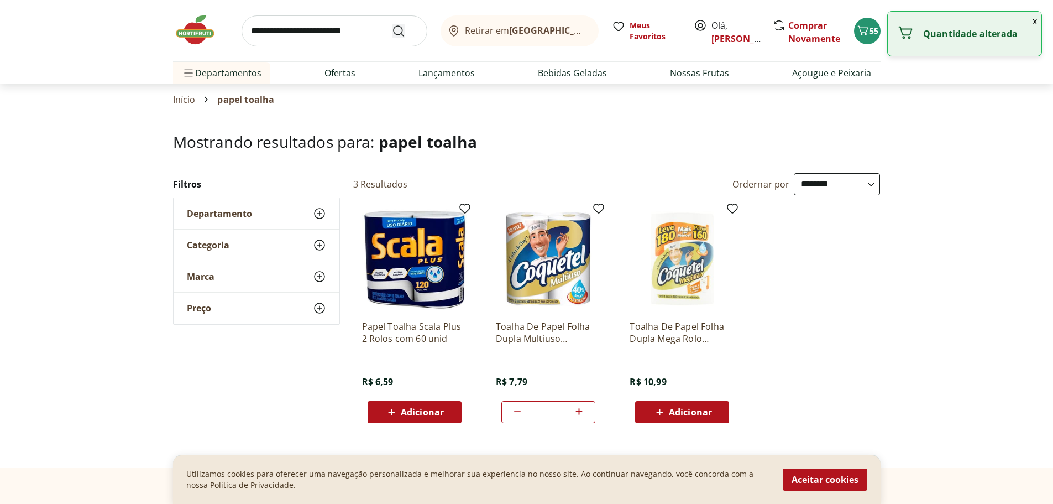
type input "*"
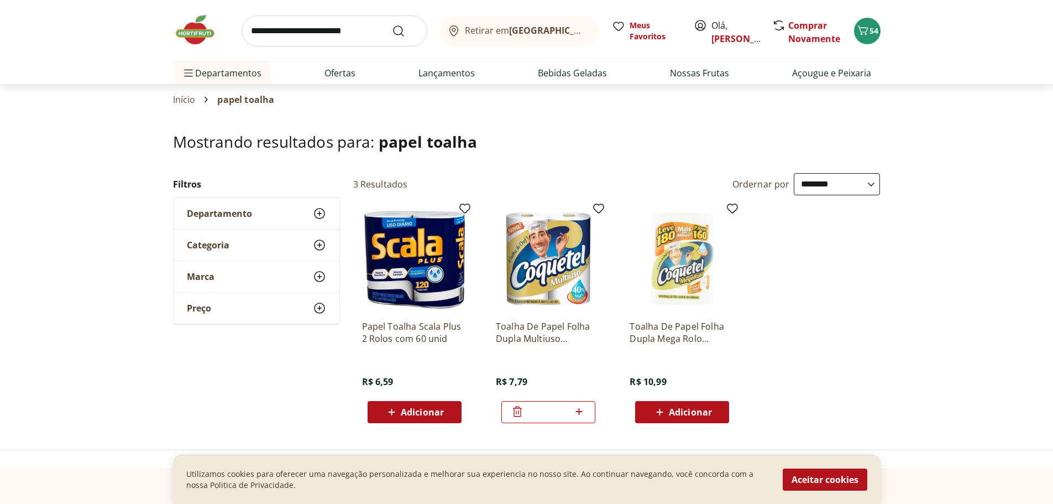
click at [343, 32] on input "search" at bounding box center [335, 30] width 186 height 31
type input "********"
click at [392, 24] on button "Submit Search" at bounding box center [405, 30] width 27 height 13
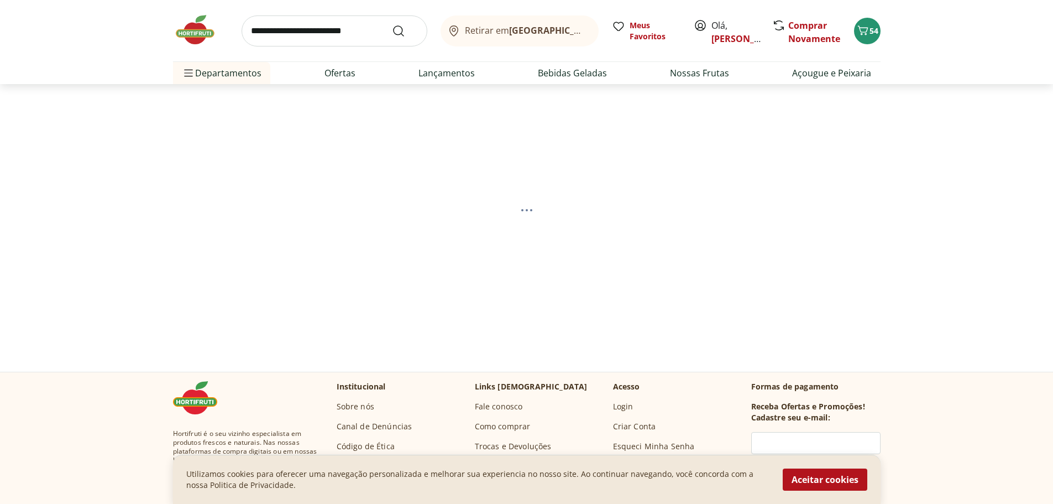
select select "**********"
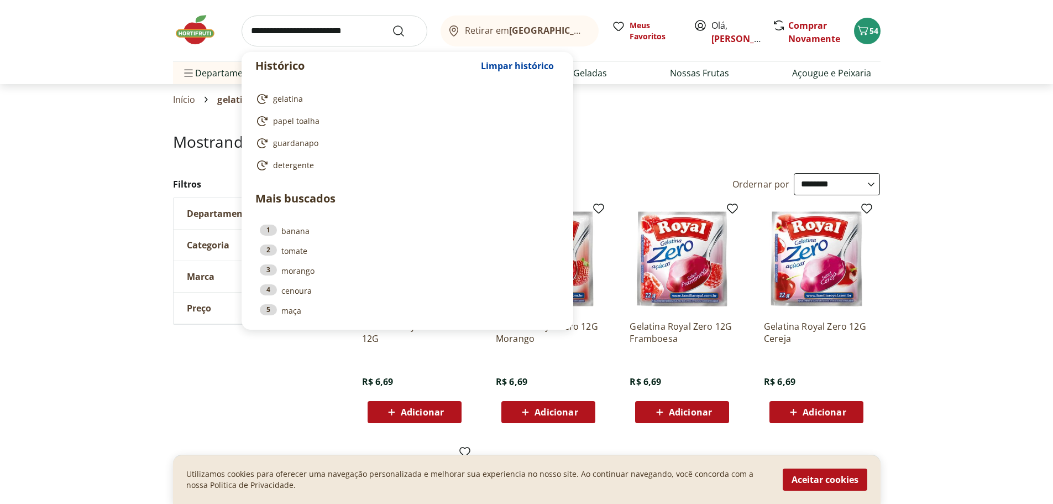
click at [310, 28] on input "search" at bounding box center [335, 30] width 186 height 31
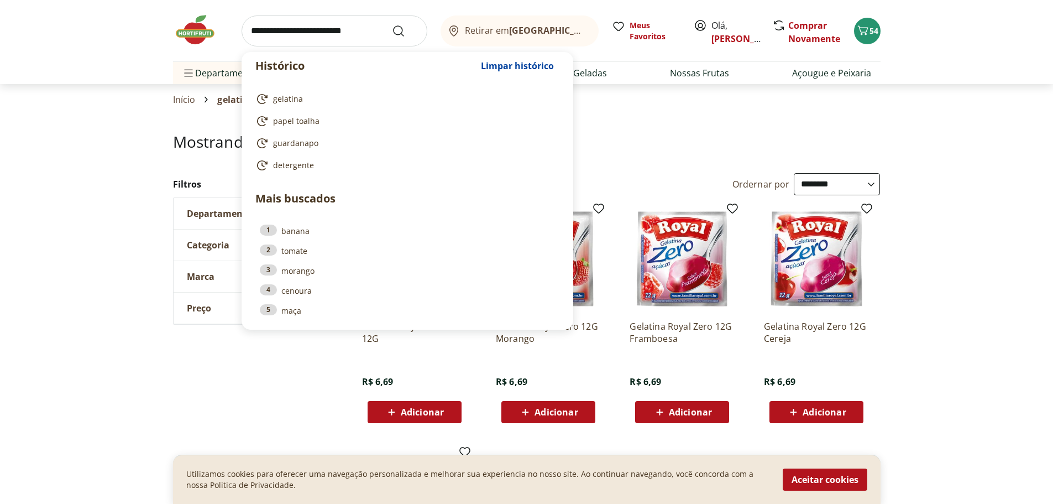
click at [346, 32] on input "search" at bounding box center [335, 30] width 186 height 31
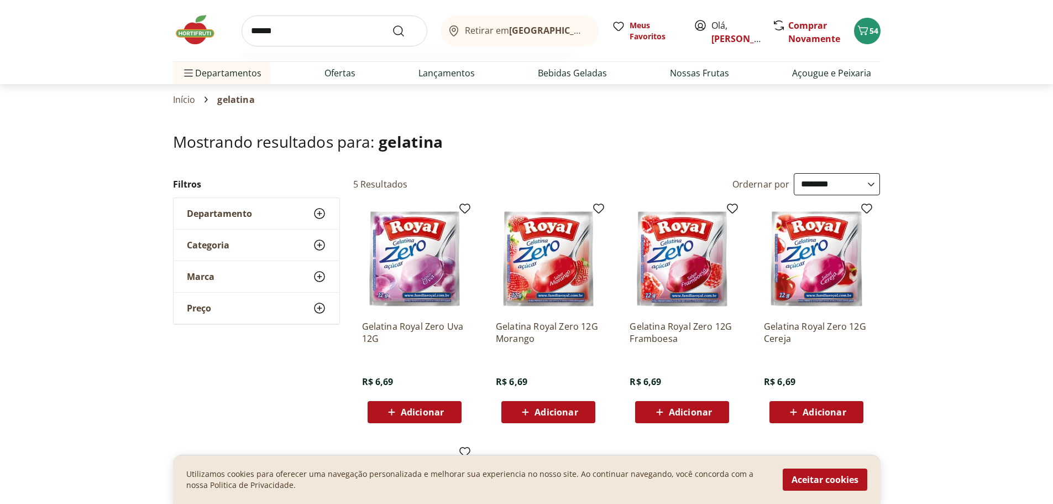
type input "*******"
click button "Submit Search" at bounding box center [405, 30] width 27 height 13
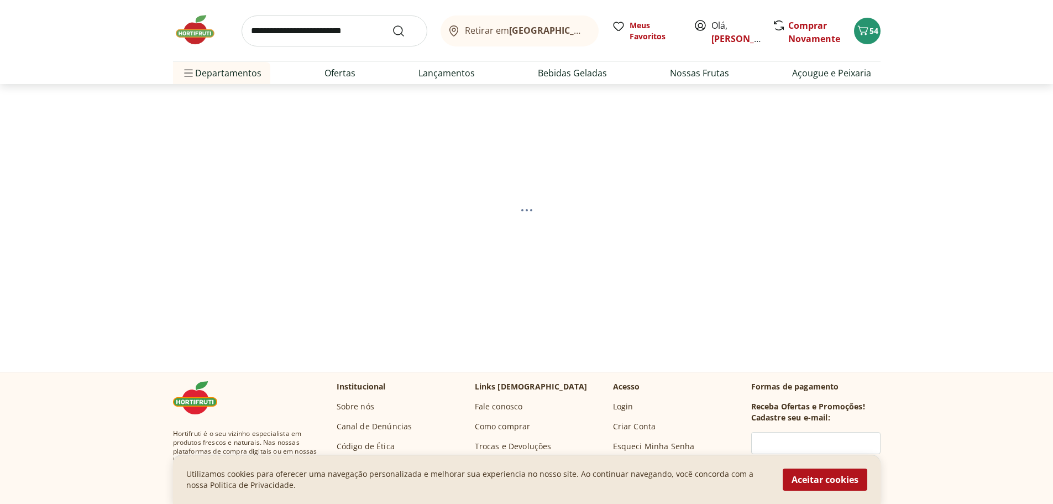
select select "**********"
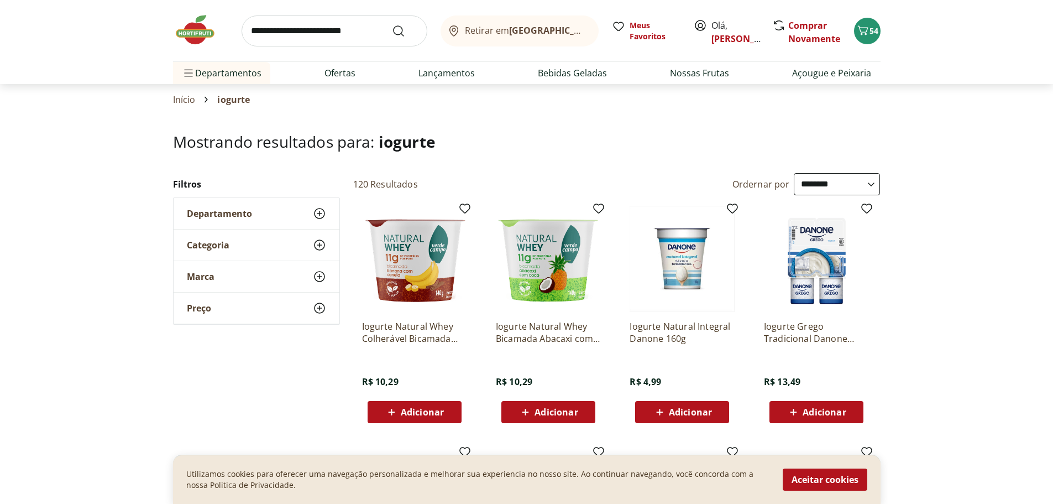
click at [368, 34] on input "search" at bounding box center [335, 30] width 186 height 31
type input "********"
click button "Submit Search" at bounding box center [405, 30] width 27 height 13
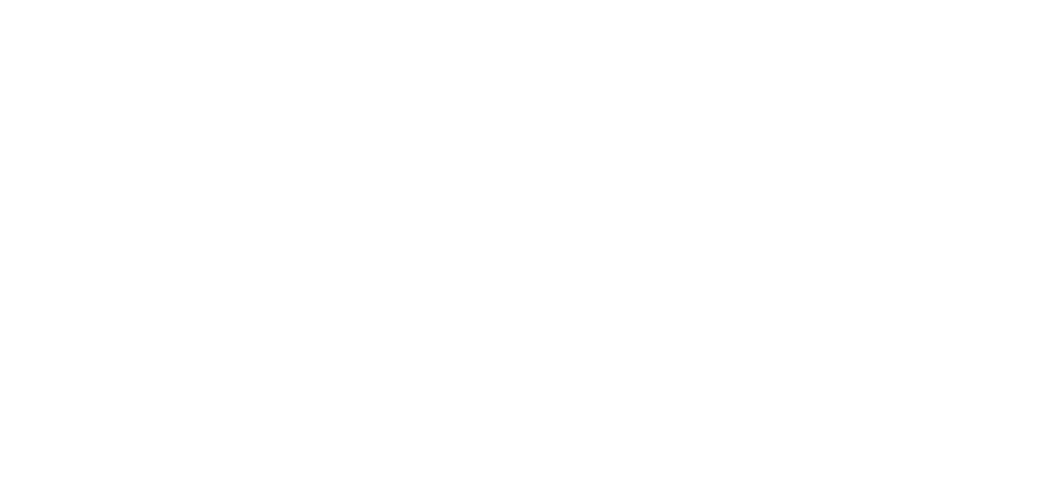
select select "**********"
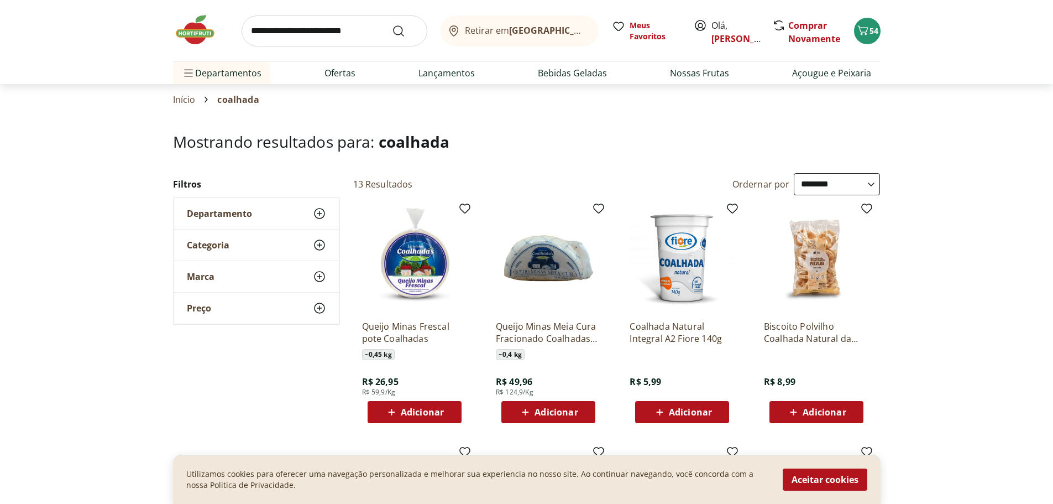
click at [334, 30] on input "search" at bounding box center [335, 30] width 186 height 31
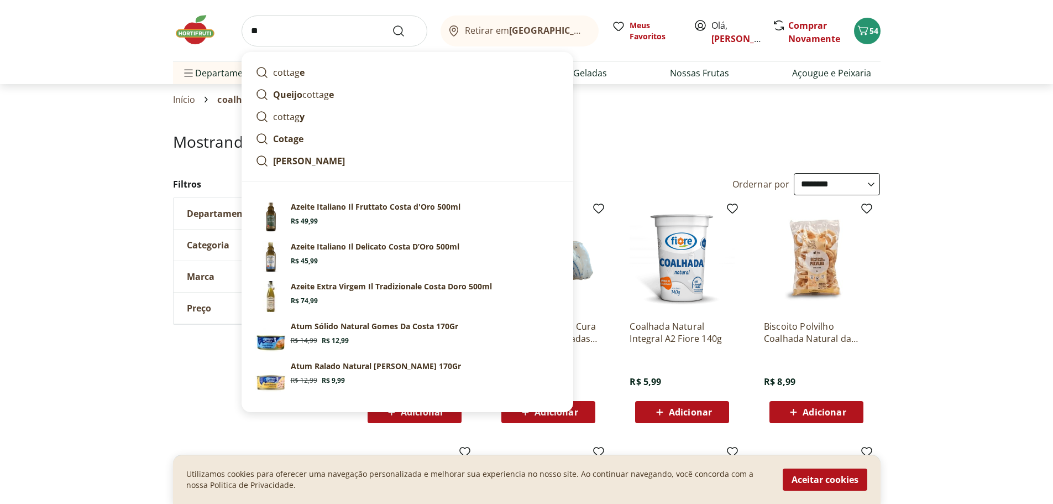
type input "*"
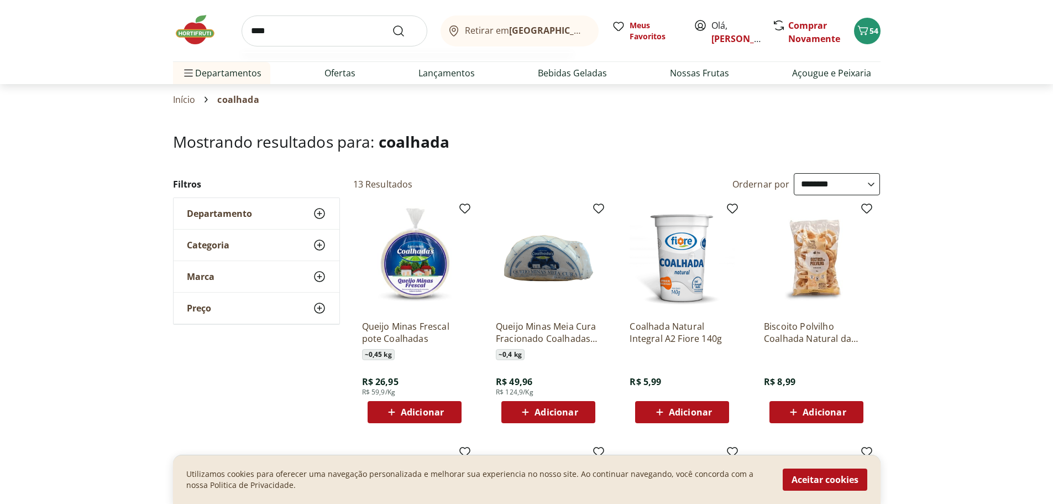
type input "*****"
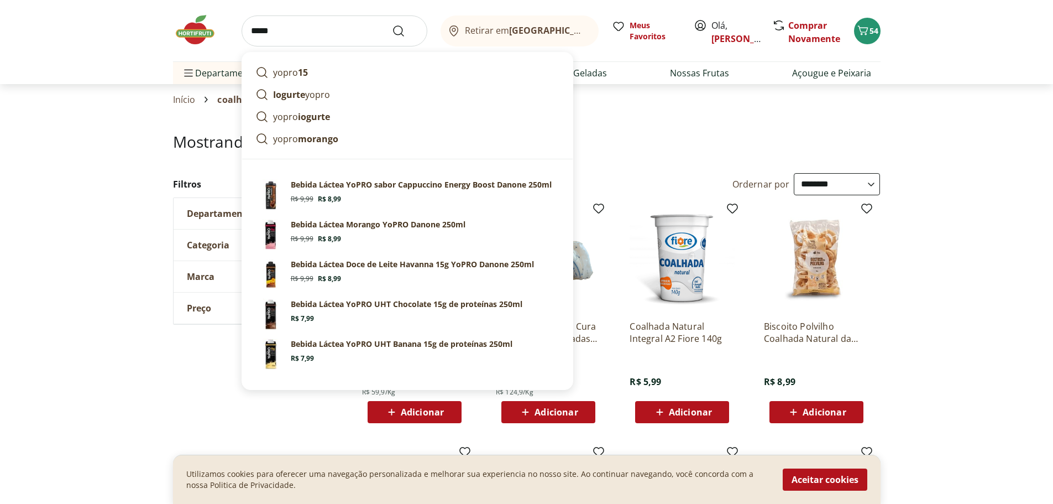
click button "Submit Search" at bounding box center [405, 30] width 27 height 13
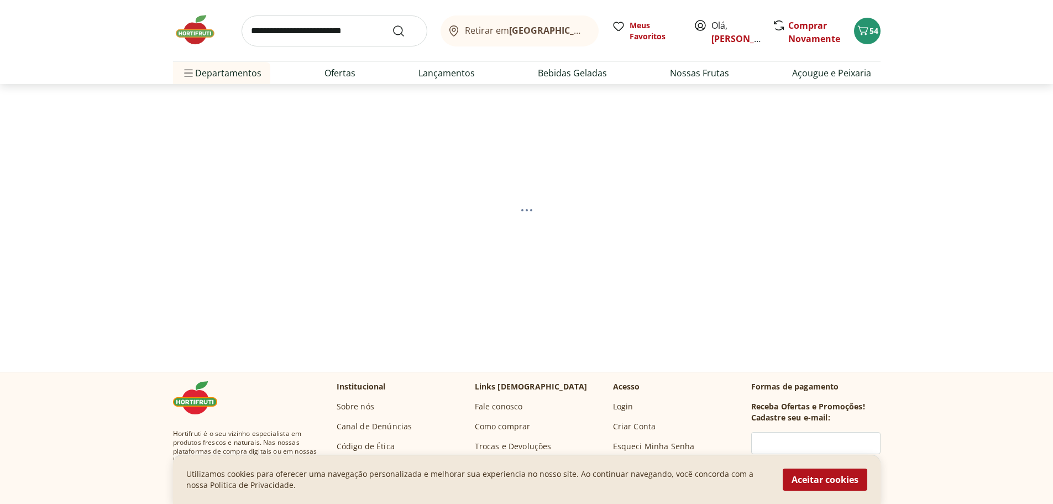
select select "**********"
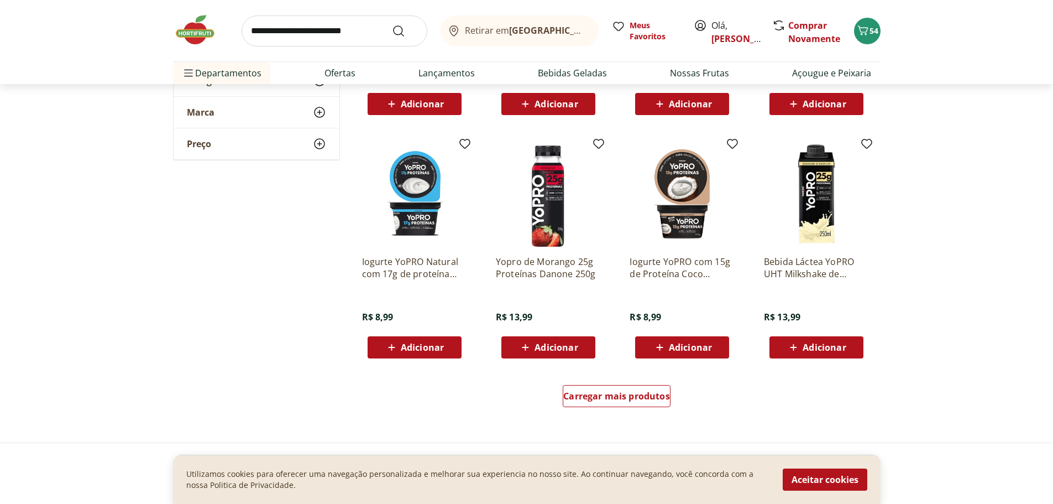
scroll to position [553, 0]
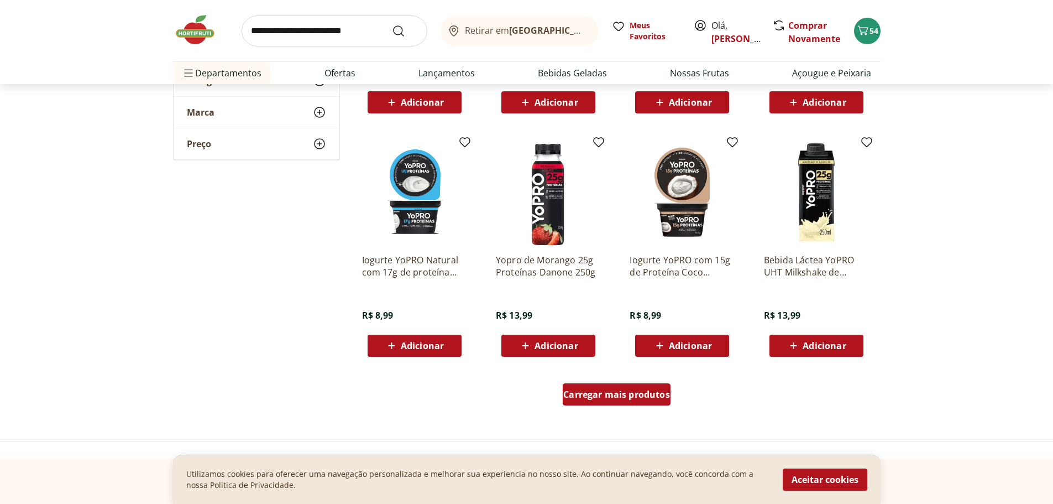
click at [614, 387] on div "Carregar mais produtos" at bounding box center [617, 394] width 108 height 22
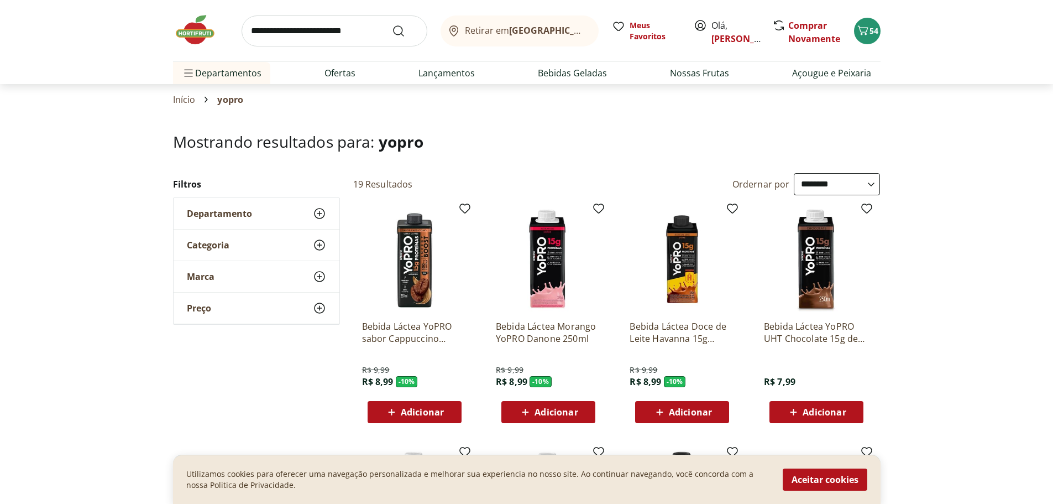
click at [341, 33] on input "search" at bounding box center [335, 30] width 186 height 31
type input "******"
click at [392, 24] on button "Submit Search" at bounding box center [405, 30] width 27 height 13
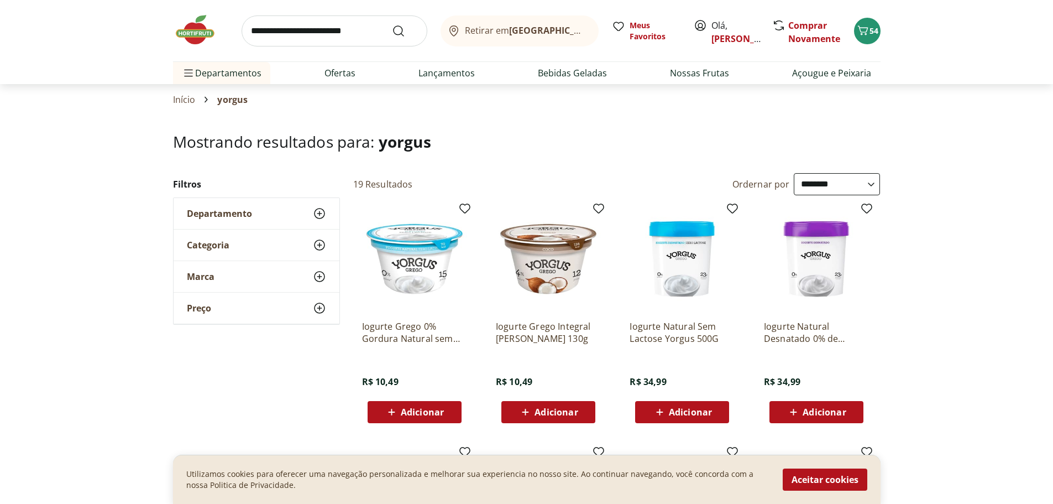
select select "**********"
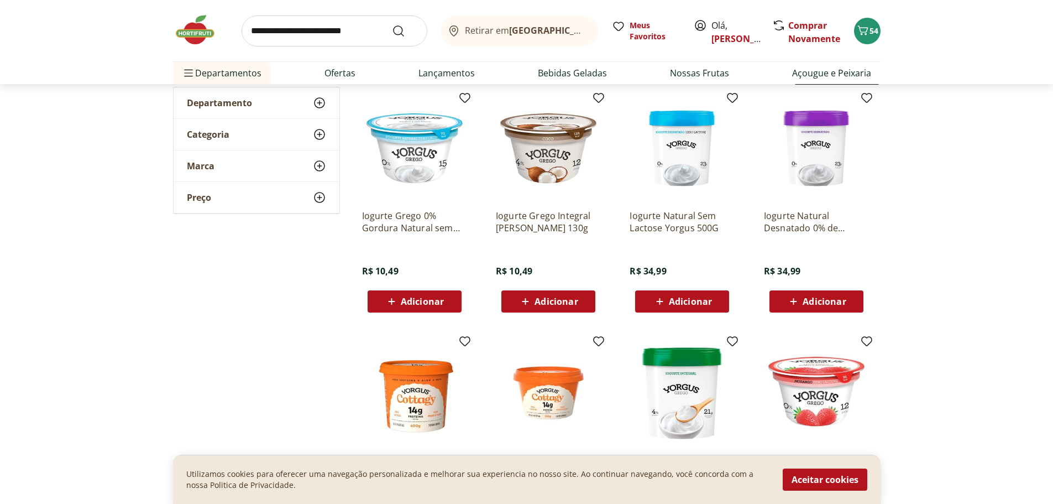
click at [668, 301] on span "Adicionar" at bounding box center [682, 301] width 59 height 13
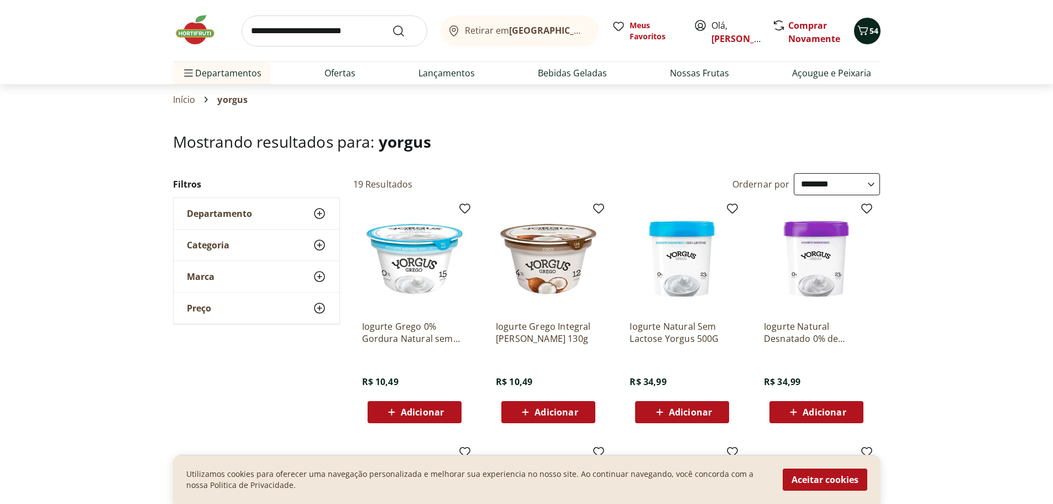
click at [868, 29] on icon "Carrinho" at bounding box center [862, 30] width 13 height 13
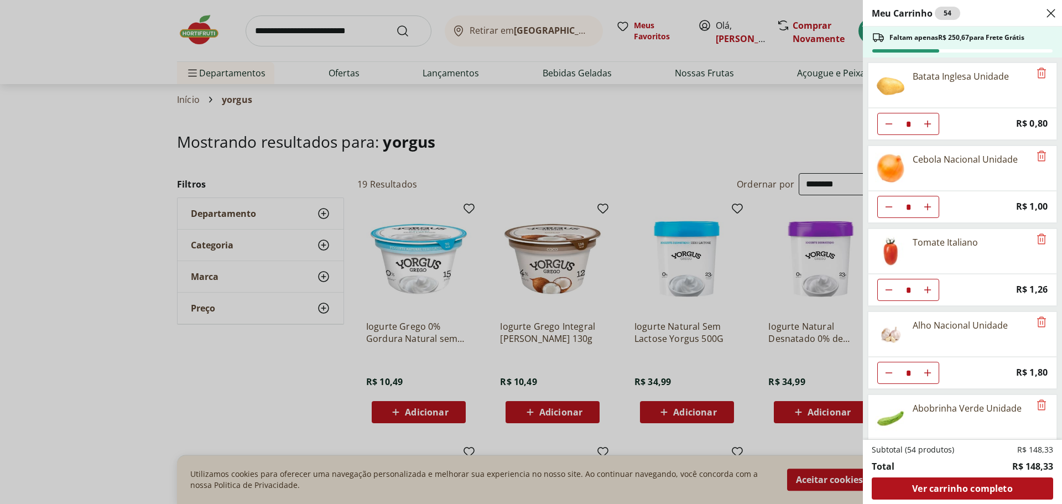
click at [121, 153] on div "Meu Carrinho 54 Faltam apenas R$ 250,67 para Frete Grátis Batata Inglesa Unidad…" at bounding box center [531, 252] width 1062 height 504
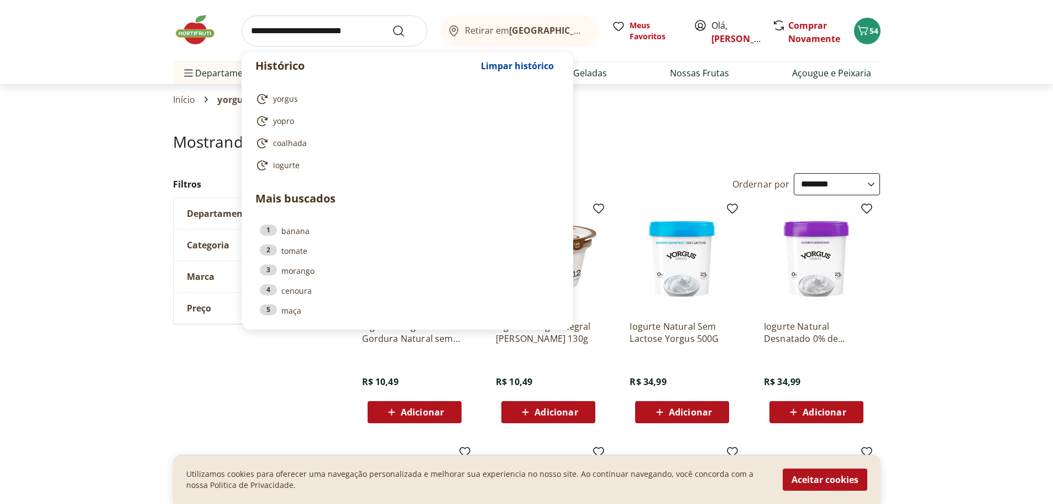
click at [305, 35] on input "search" at bounding box center [335, 30] width 186 height 31
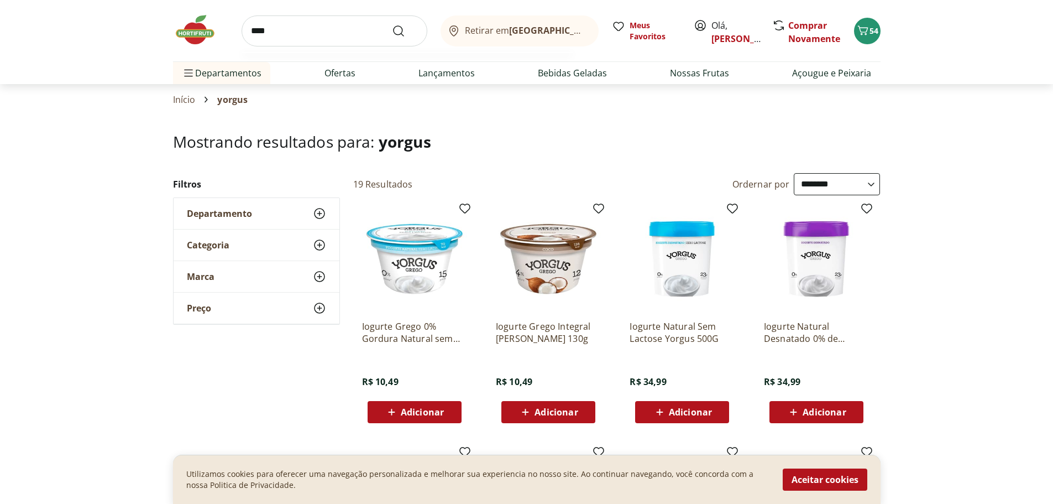
type input "****"
click at [392, 24] on button "Submit Search" at bounding box center [405, 30] width 27 height 13
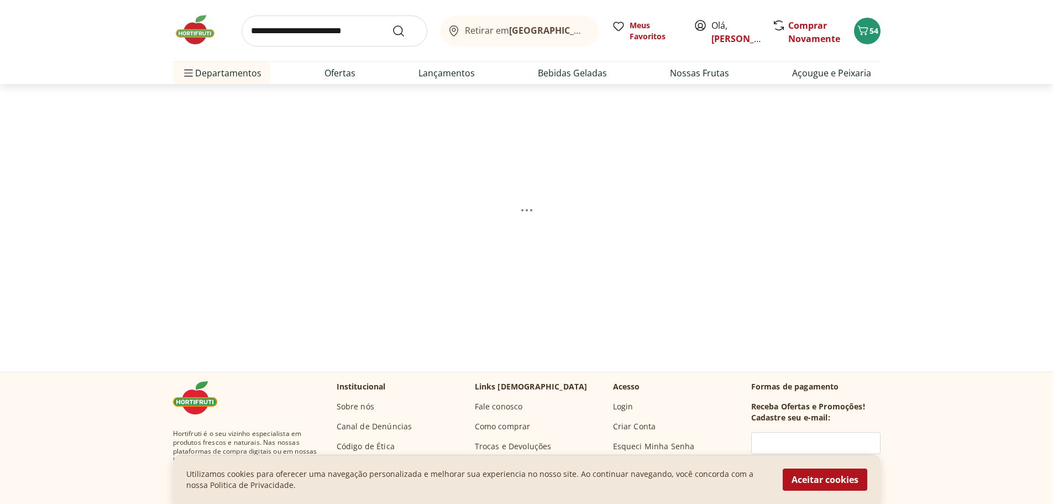
select select "**********"
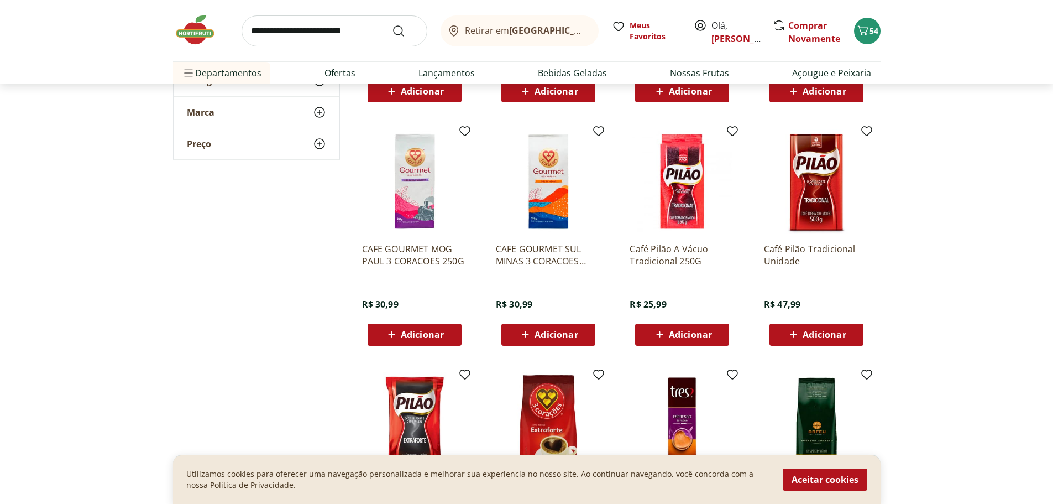
scroll to position [332, 0]
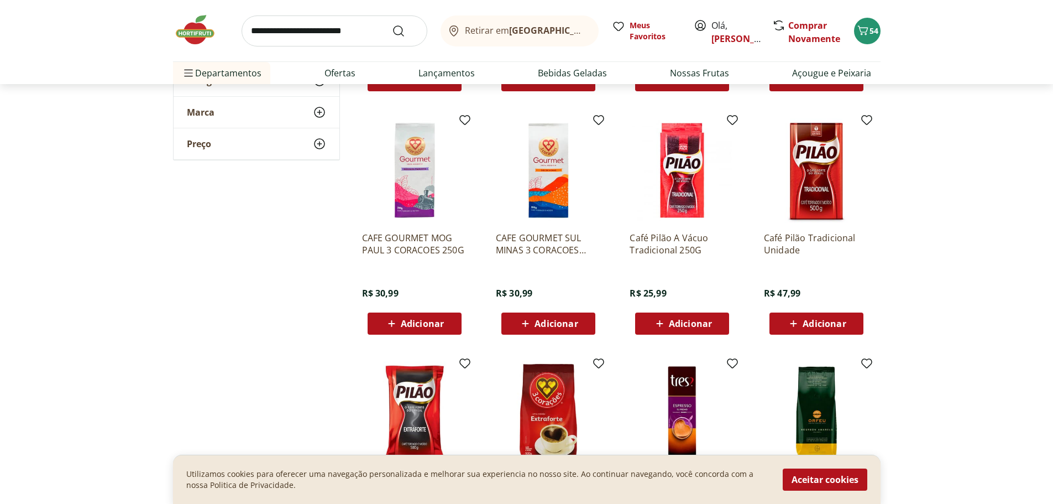
click at [809, 323] on span "Adicionar" at bounding box center [824, 323] width 43 height 9
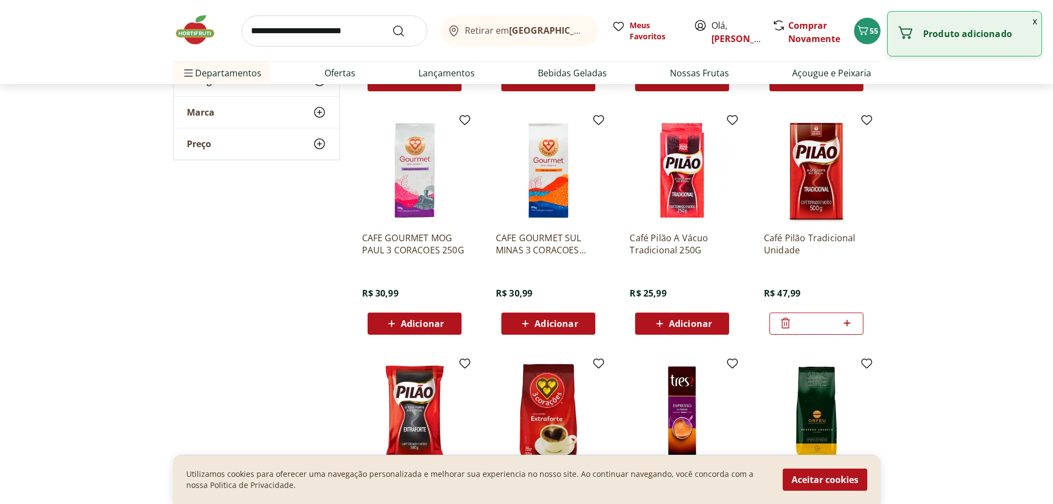
scroll to position [0, 0]
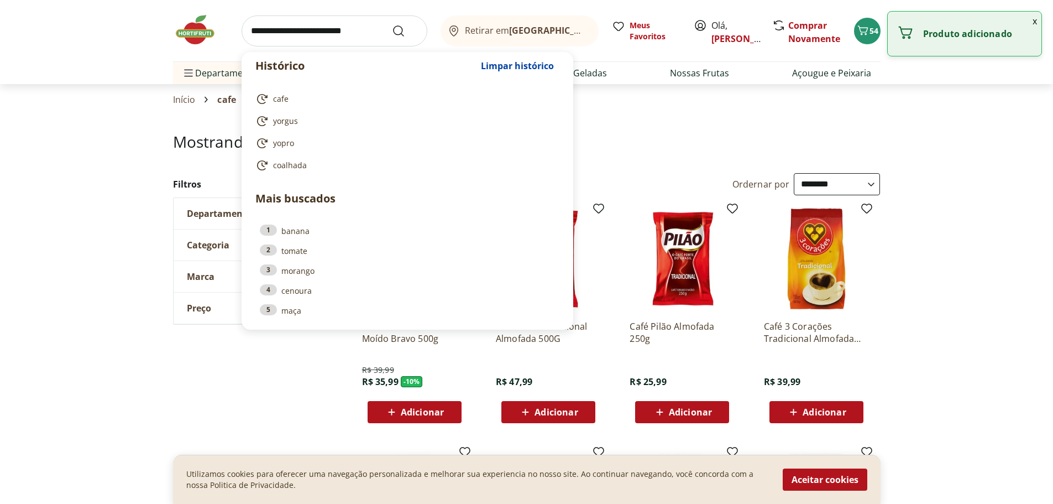
click at [316, 30] on input "search" at bounding box center [335, 30] width 186 height 31
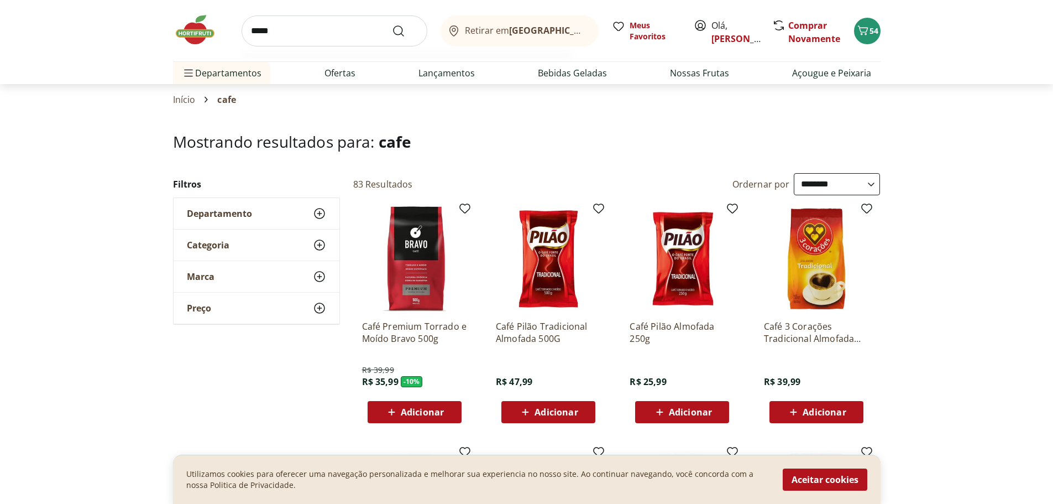
type input "******"
click button "Submit Search" at bounding box center [405, 30] width 27 height 13
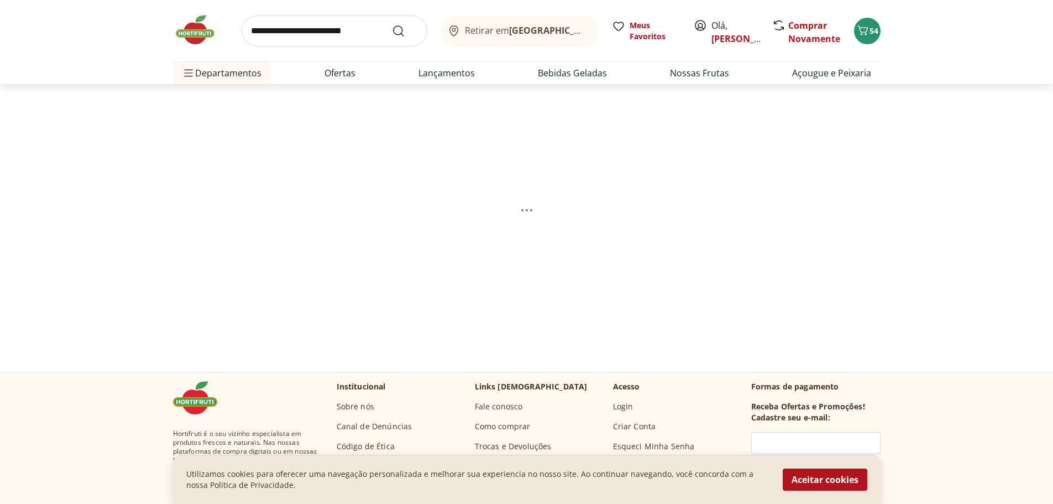
select select "**********"
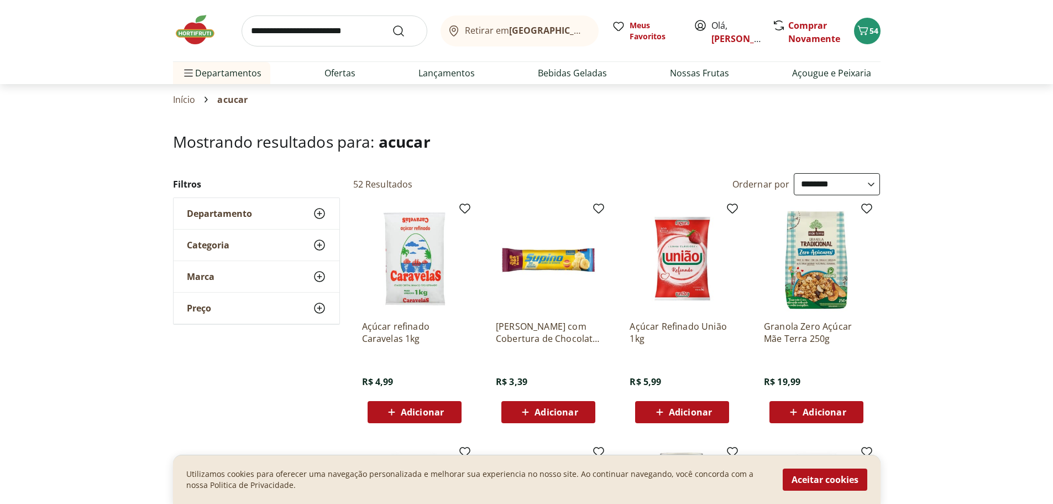
click at [667, 415] on icon at bounding box center [660, 411] width 14 height 13
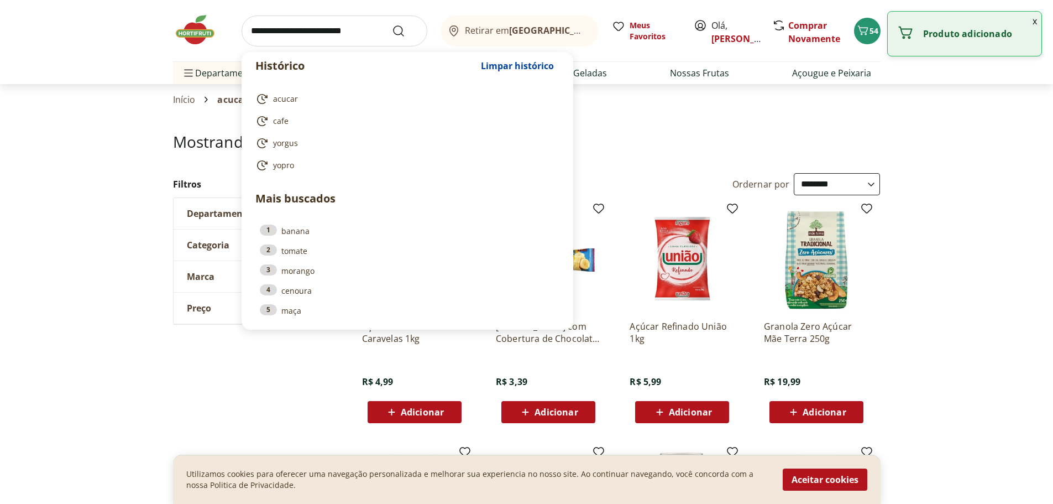
click at [316, 34] on input "search" at bounding box center [335, 30] width 186 height 31
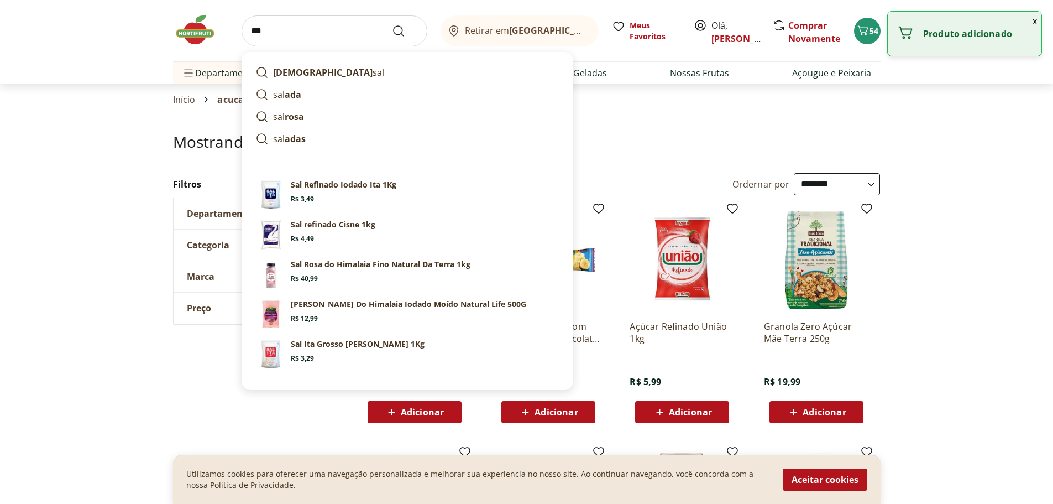
type input "***"
click at [392, 24] on button "Submit Search" at bounding box center [405, 30] width 27 height 13
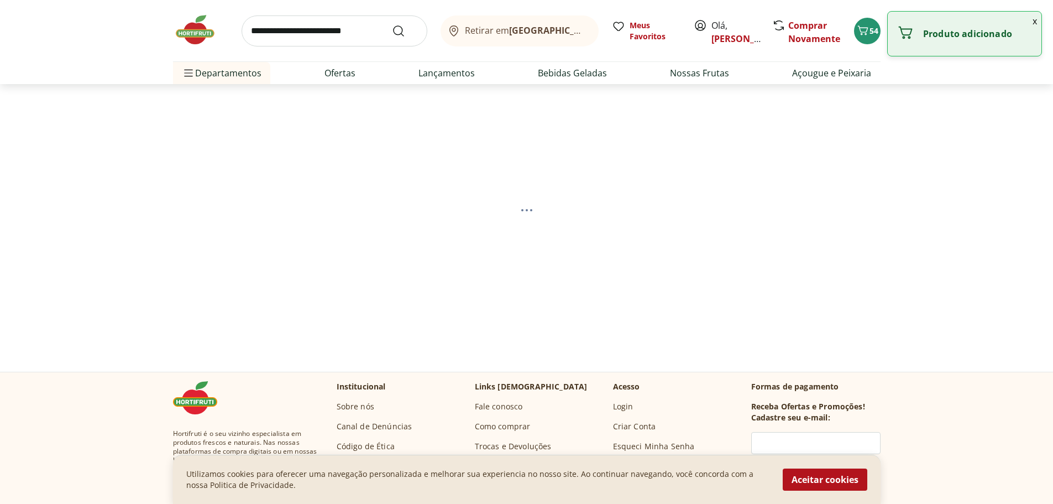
select select "**********"
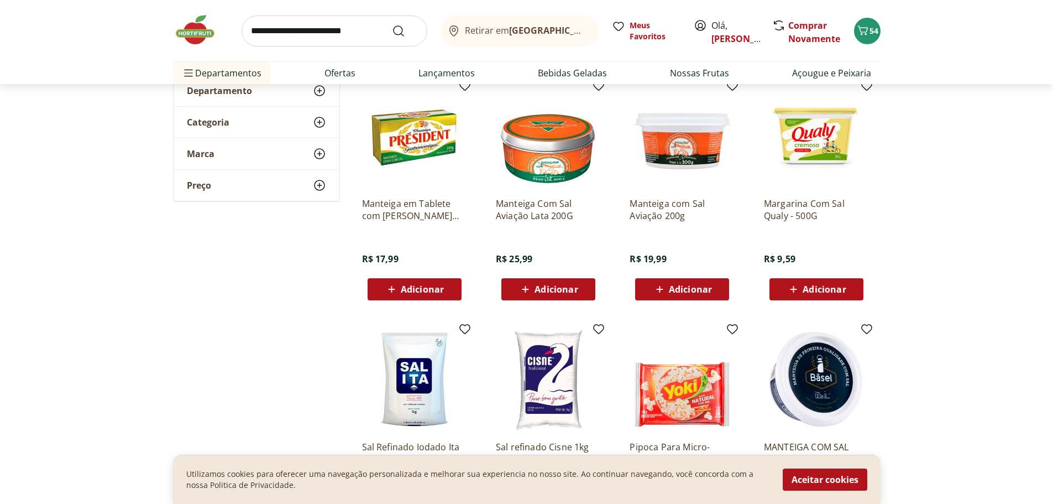
scroll to position [276, 0]
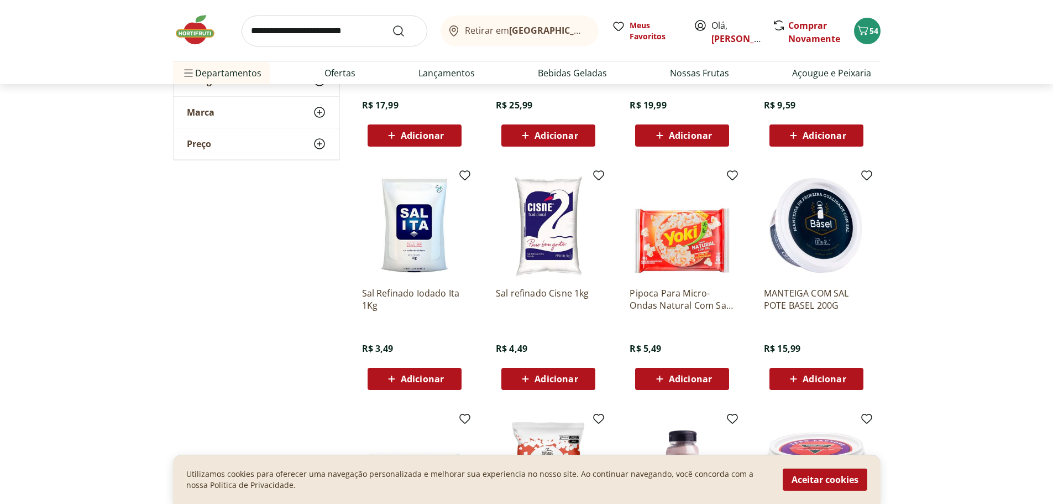
click at [541, 377] on span "Adicionar" at bounding box center [556, 378] width 43 height 9
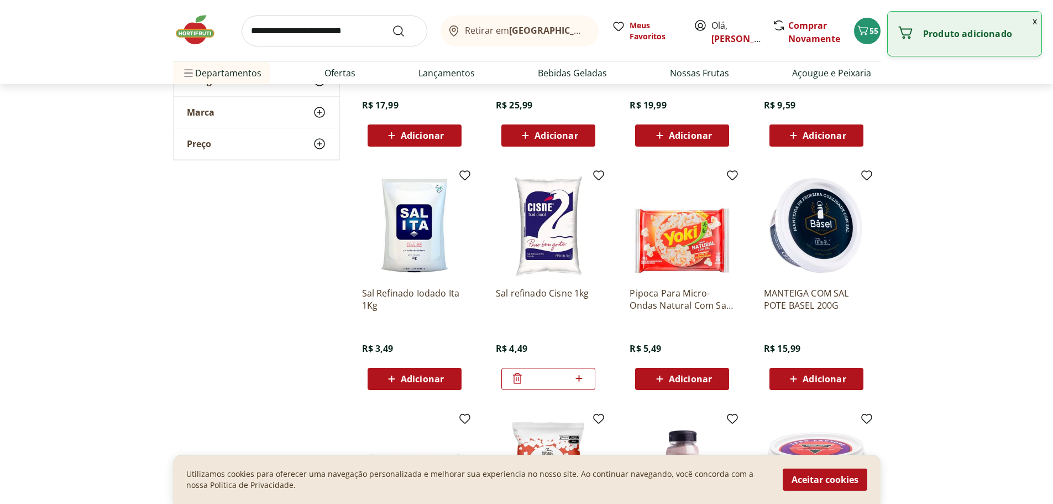
click at [337, 39] on input "search" at bounding box center [335, 30] width 186 height 31
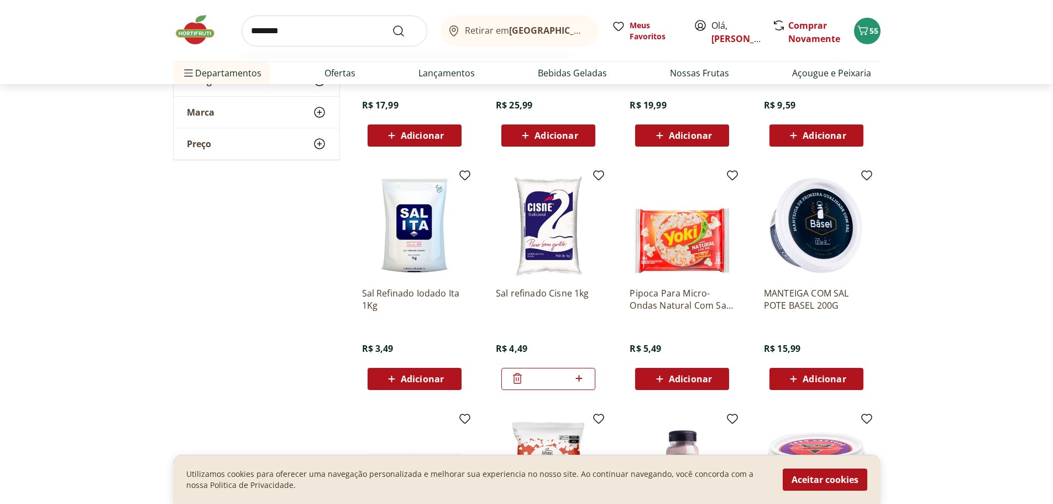
type input "********"
click at [392, 24] on button "Submit Search" at bounding box center [405, 30] width 27 height 13
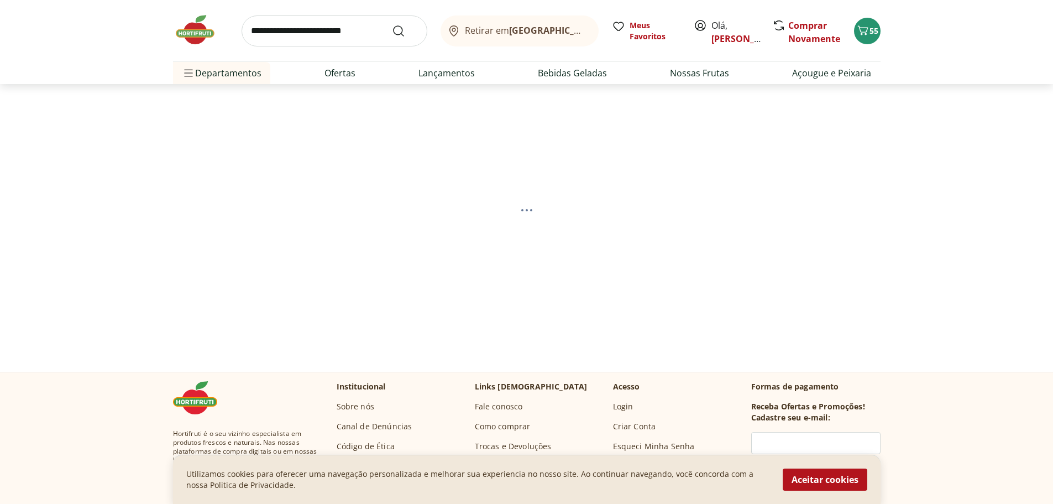
select select "**********"
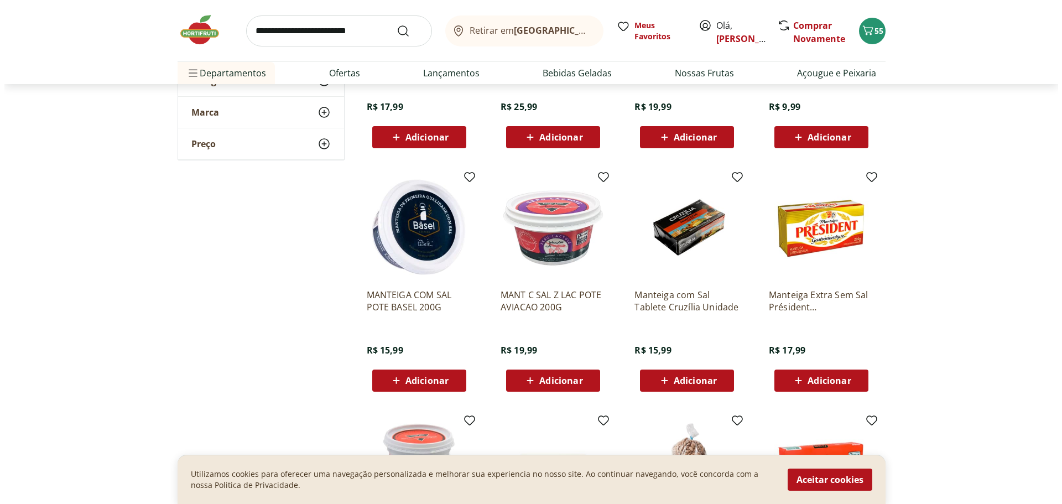
scroll to position [276, 0]
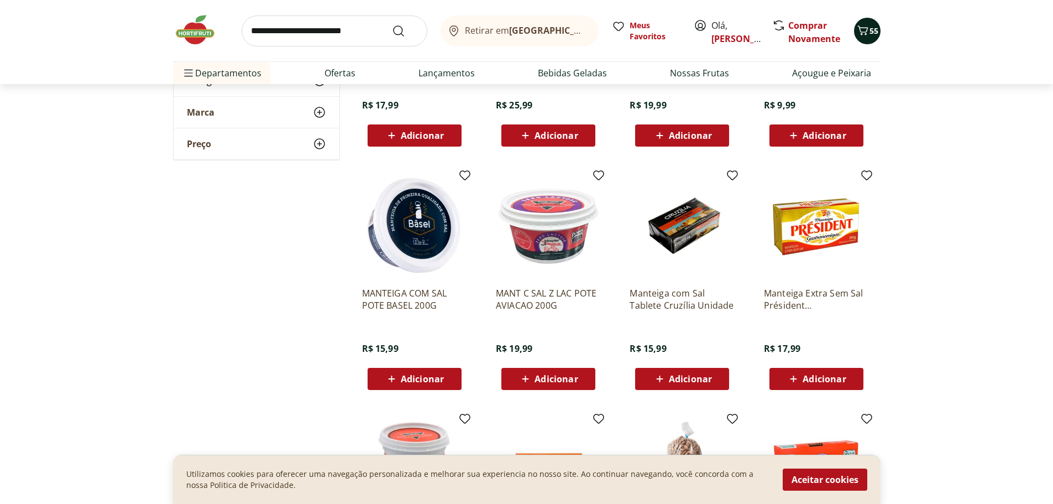
click at [866, 30] on icon "Carrinho" at bounding box center [863, 29] width 11 height 9
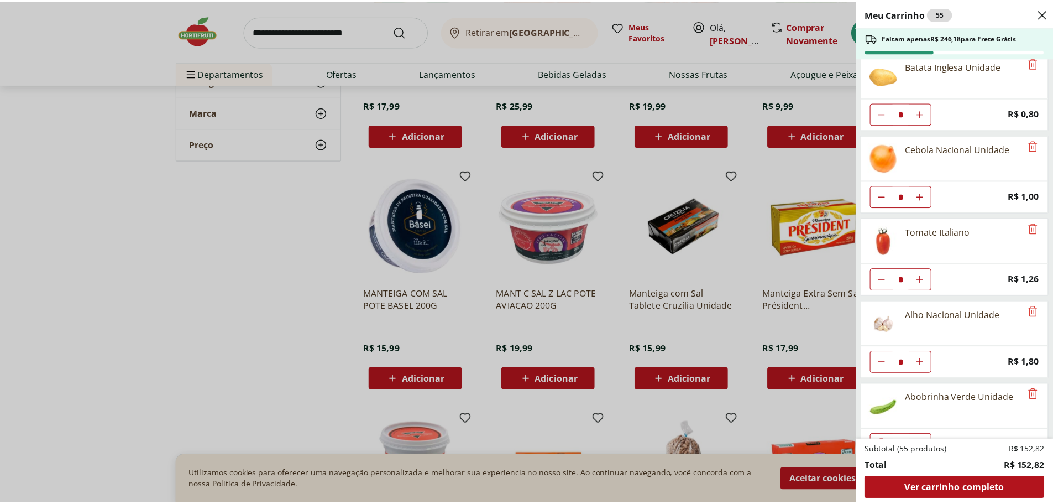
scroll to position [0, 0]
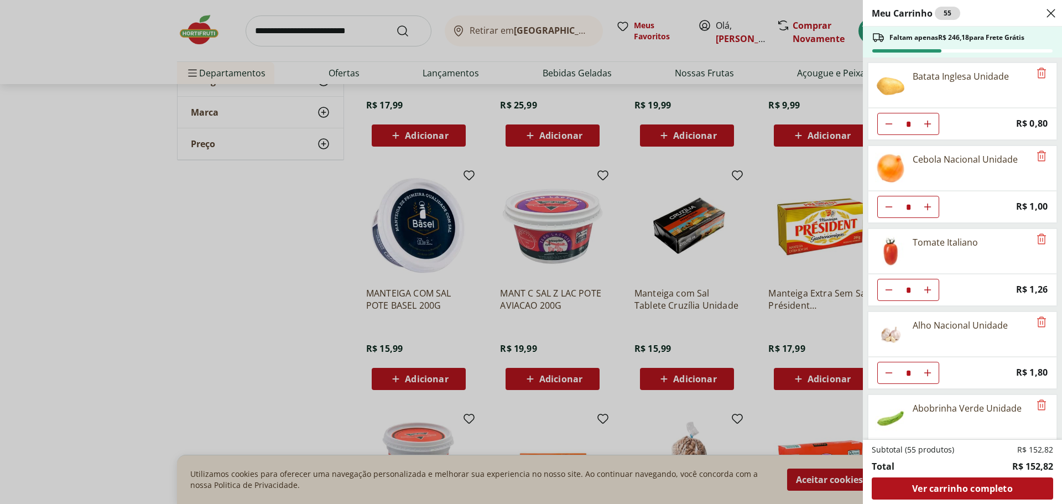
click at [320, 189] on div "Meu Carrinho 55 Faltam apenas R$ 246,18 para Frete Grátis Batata Inglesa Unidad…" at bounding box center [531, 252] width 1062 height 504
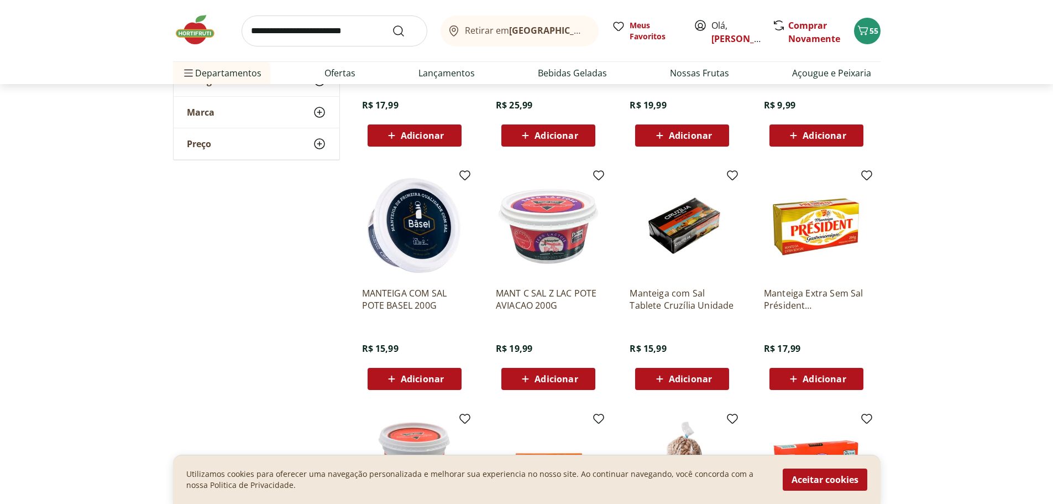
click at [332, 34] on input "search" at bounding box center [335, 30] width 186 height 31
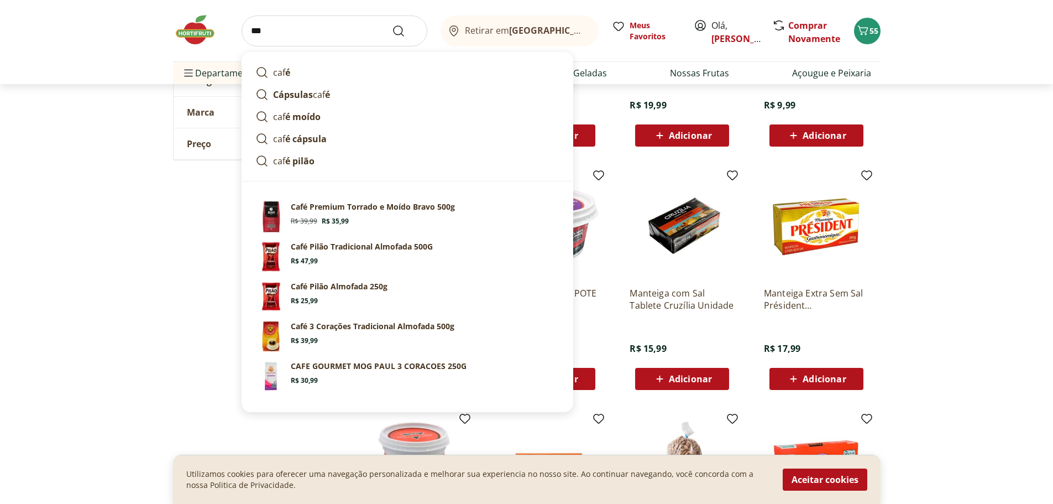
type input "****"
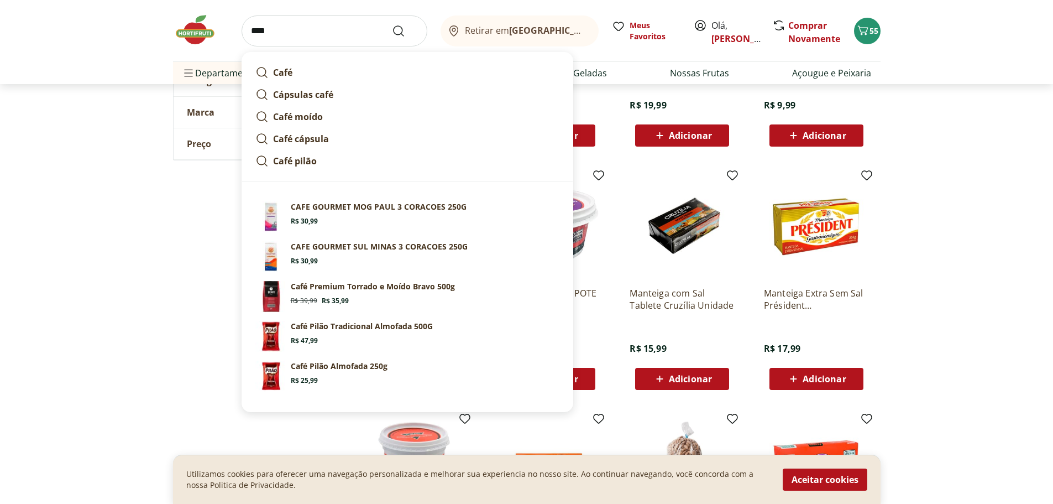
click button "Submit Search" at bounding box center [405, 30] width 27 height 13
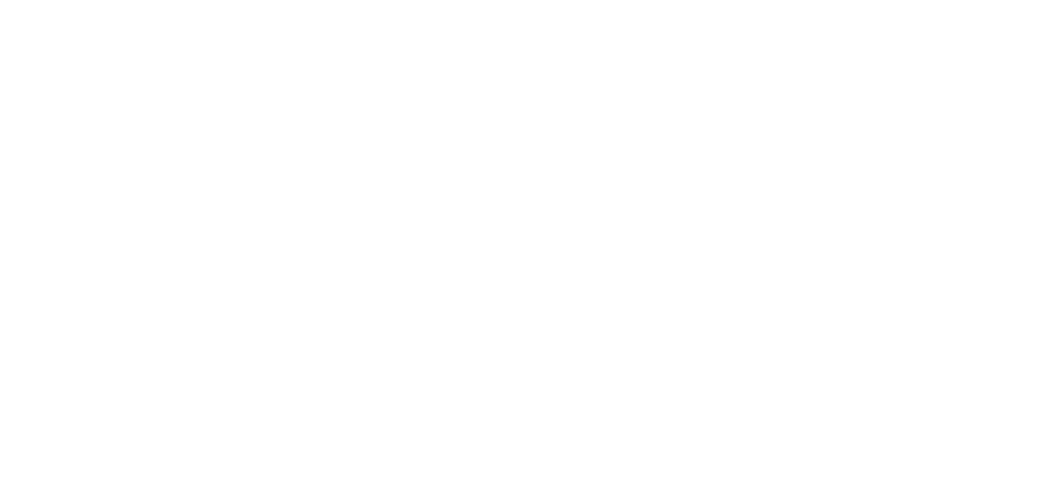
select select "**********"
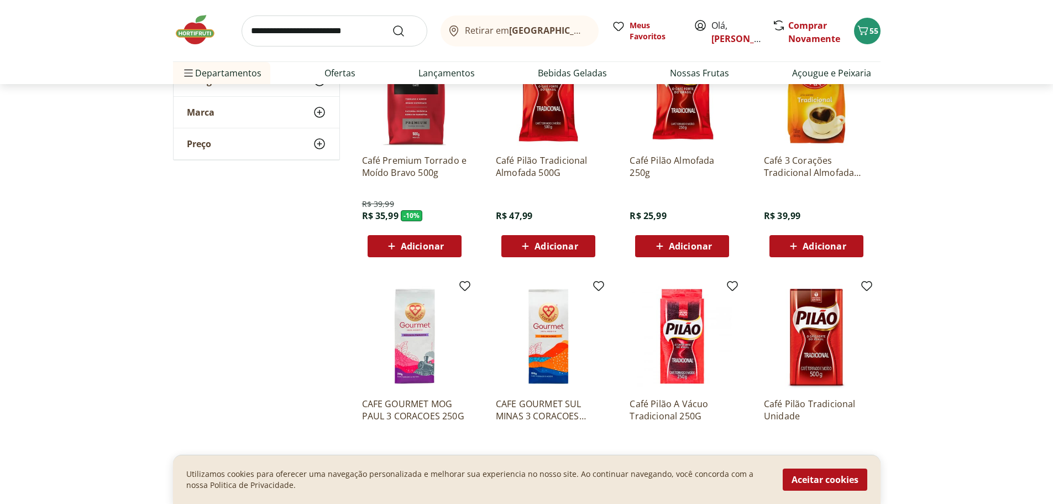
scroll to position [276, 0]
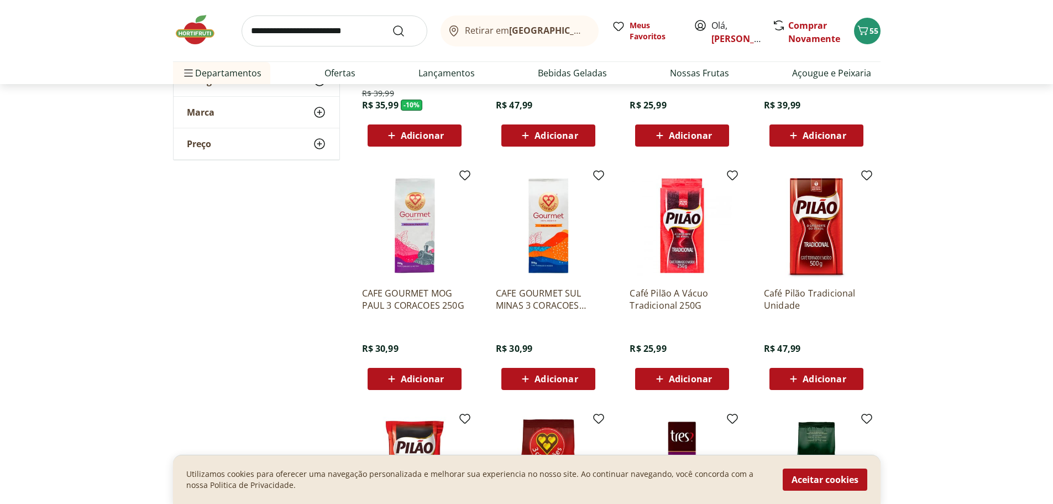
click at [825, 380] on span "Adicionar" at bounding box center [824, 378] width 43 height 9
click at [807, 379] on span "Adicionar" at bounding box center [824, 378] width 43 height 9
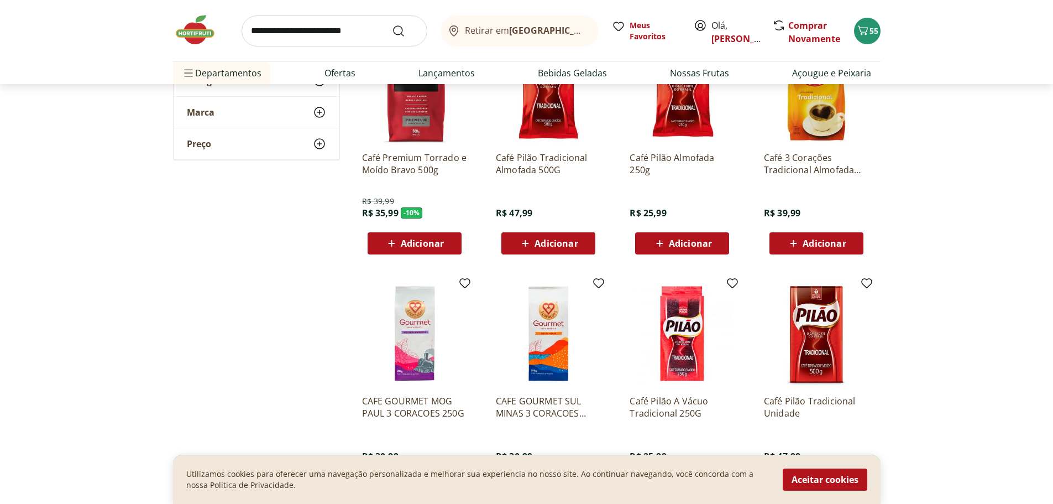
scroll to position [166, 0]
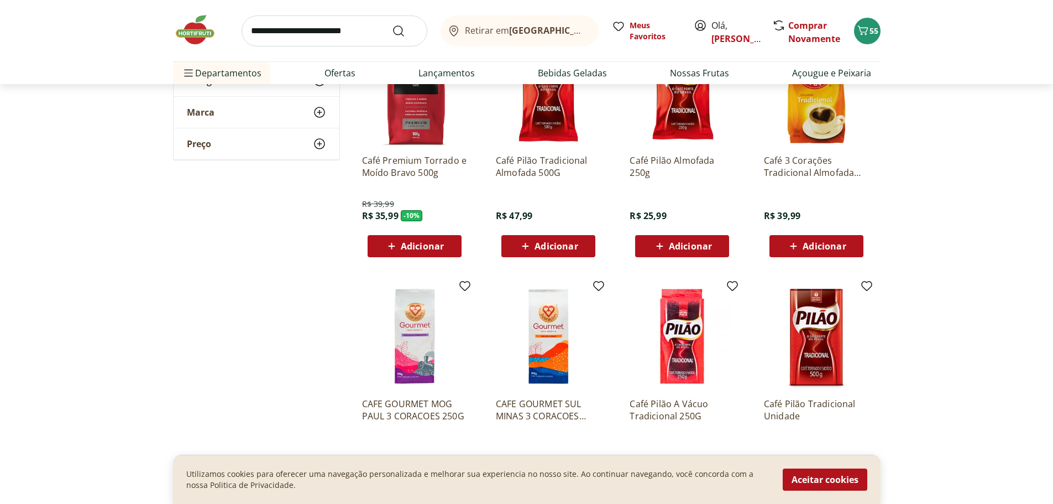
click at [541, 245] on span "Adicionar" at bounding box center [556, 246] width 43 height 9
click at [317, 35] on input "search" at bounding box center [335, 30] width 186 height 31
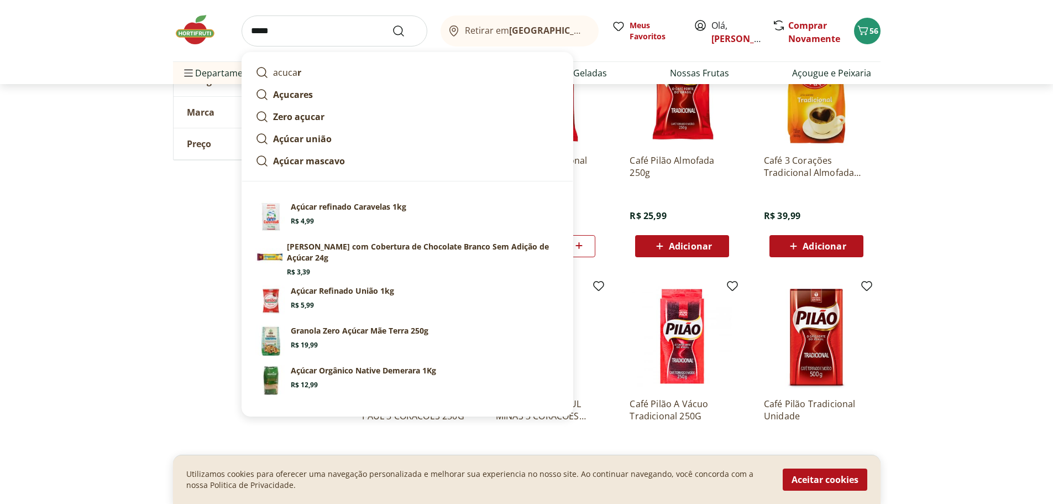
type input "******"
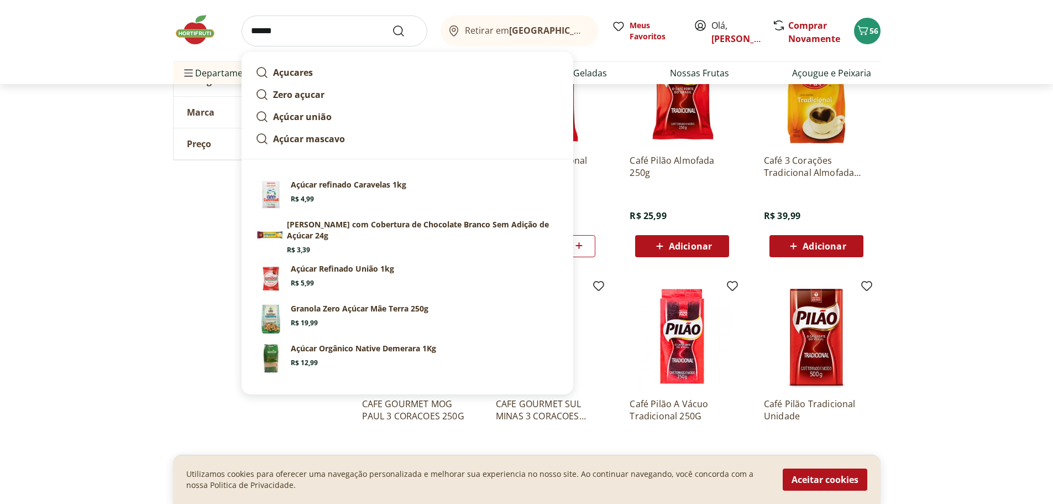
click button "Submit Search" at bounding box center [405, 30] width 27 height 13
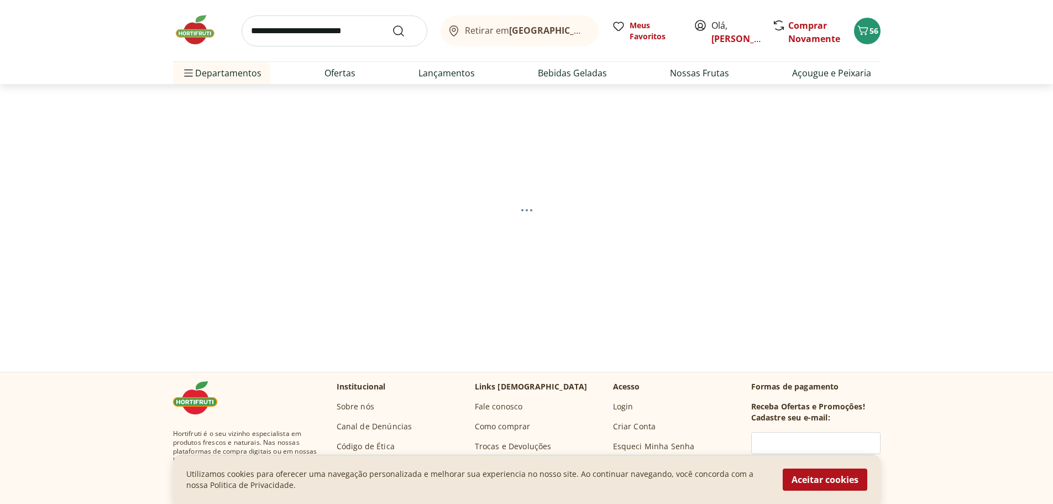
select select "**********"
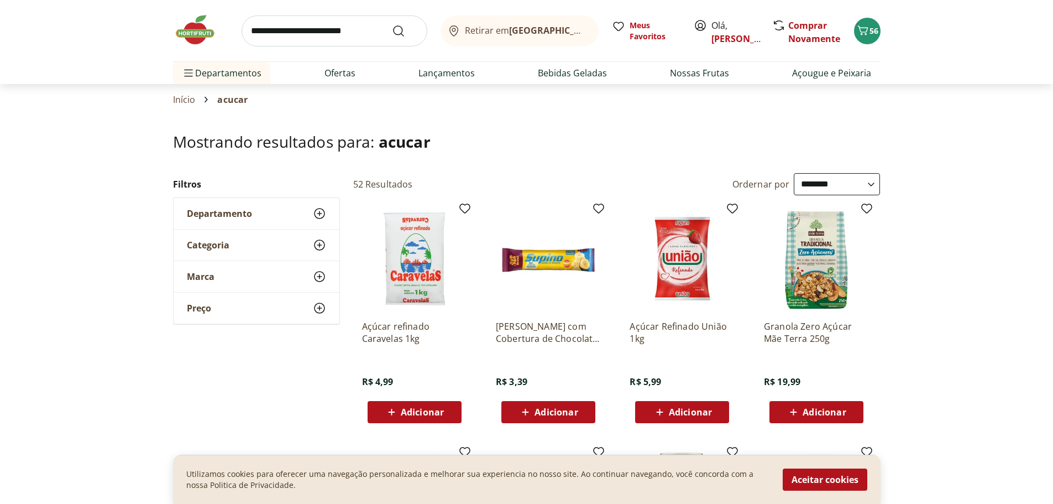
click at [685, 412] on span "Adicionar" at bounding box center [690, 411] width 43 height 9
click at [302, 36] on input "search" at bounding box center [335, 30] width 186 height 31
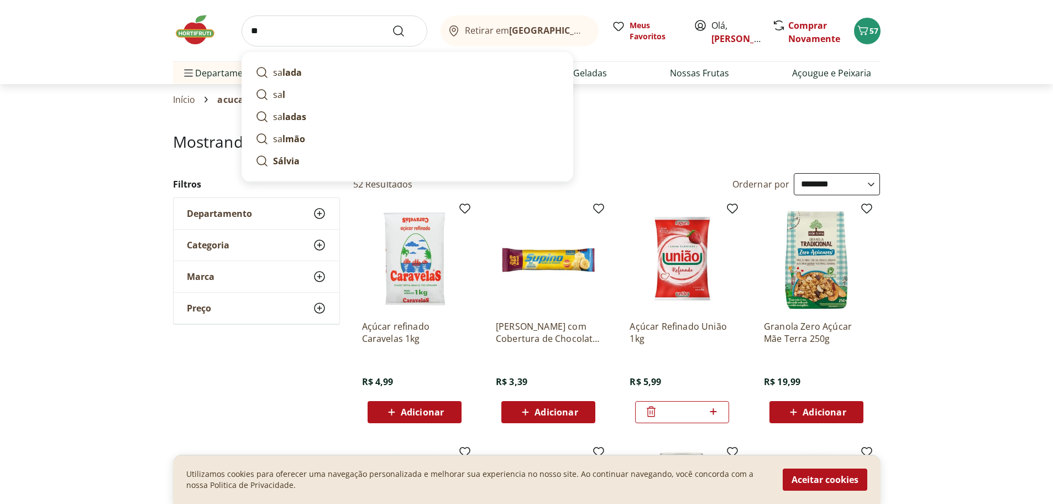
type input "***"
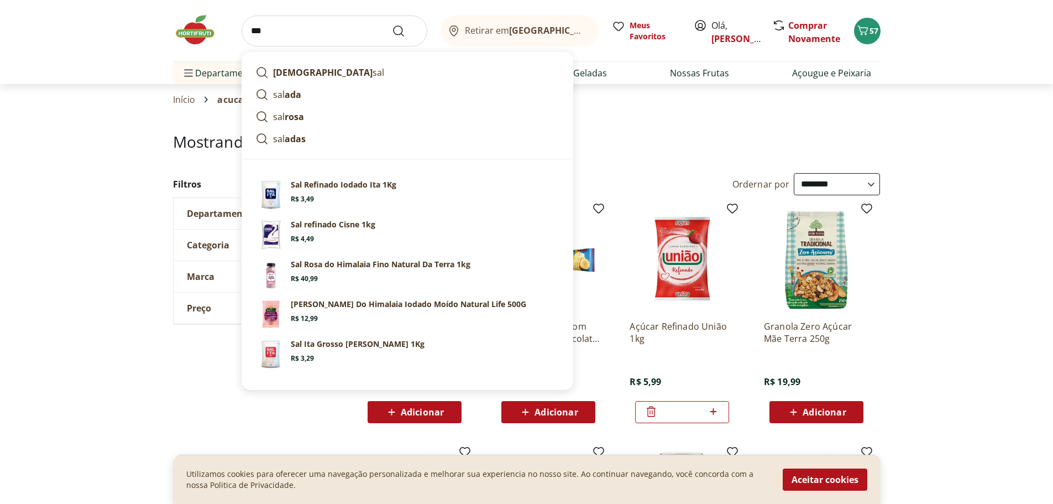
click button "Submit Search" at bounding box center [405, 30] width 27 height 13
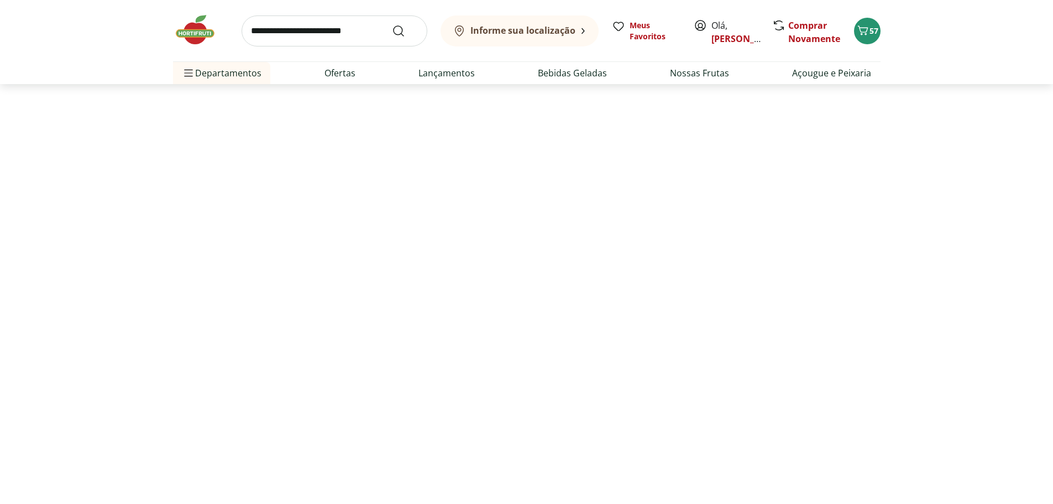
select select "**********"
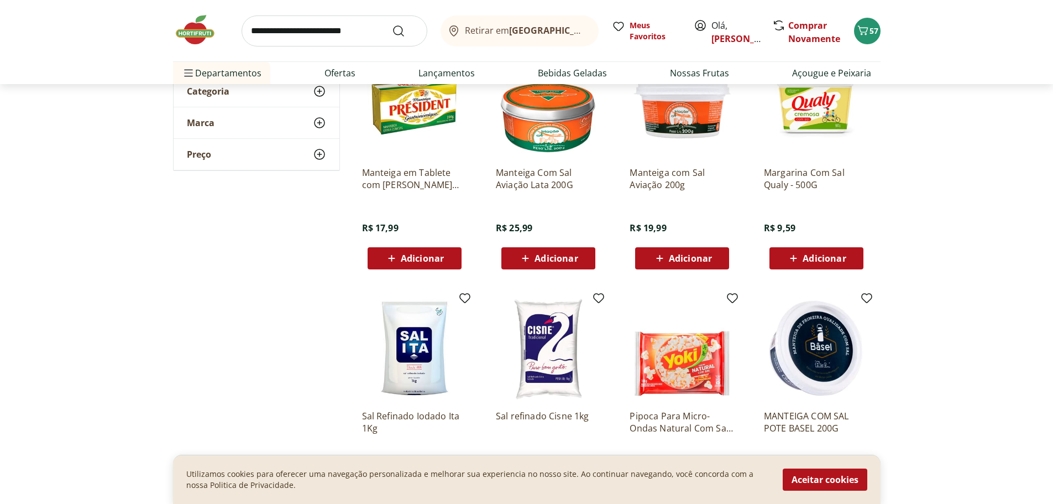
scroll to position [111, 0]
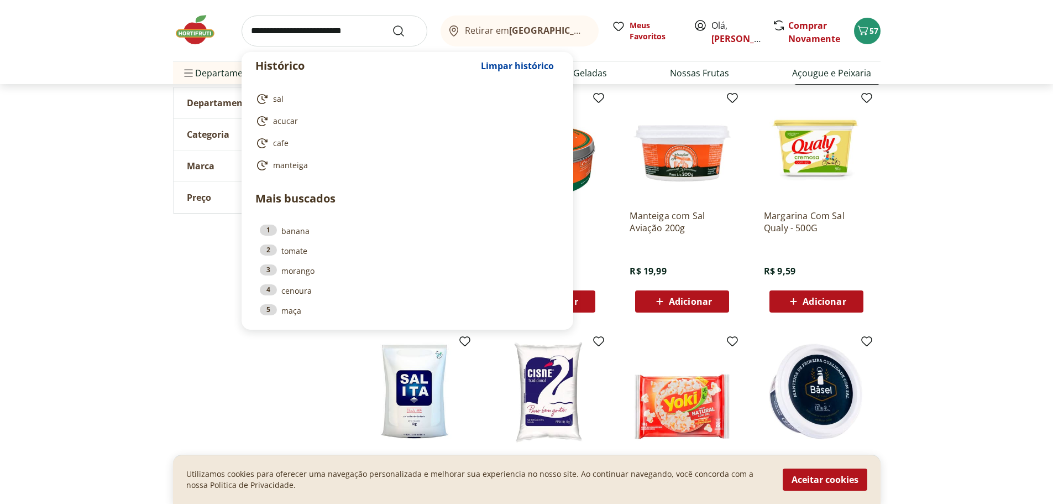
click at [334, 30] on input "search" at bounding box center [335, 30] width 186 height 31
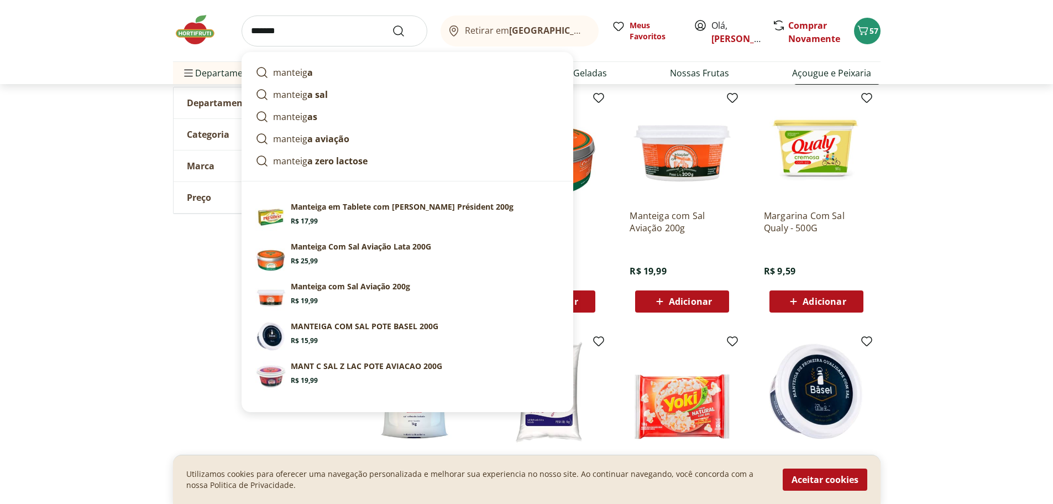
type input "********"
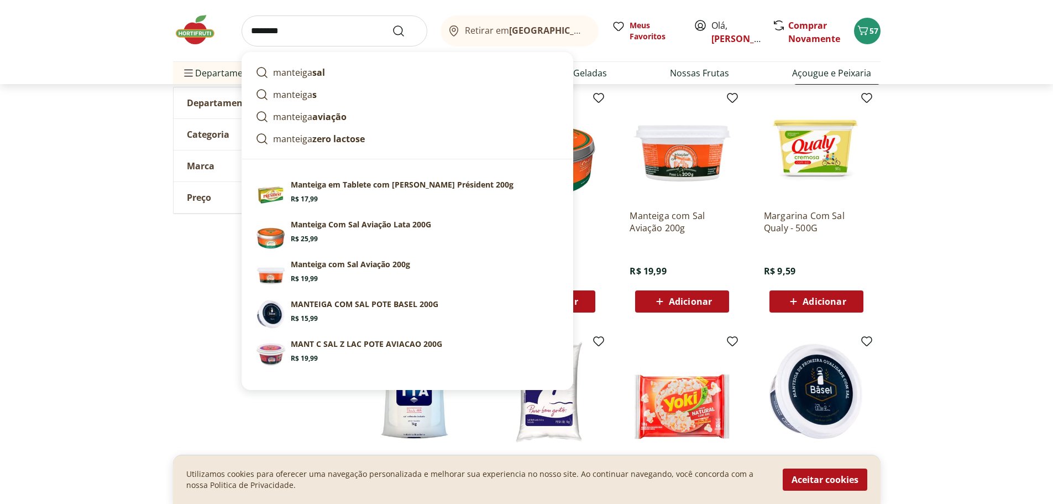
click button "Submit Search" at bounding box center [405, 30] width 27 height 13
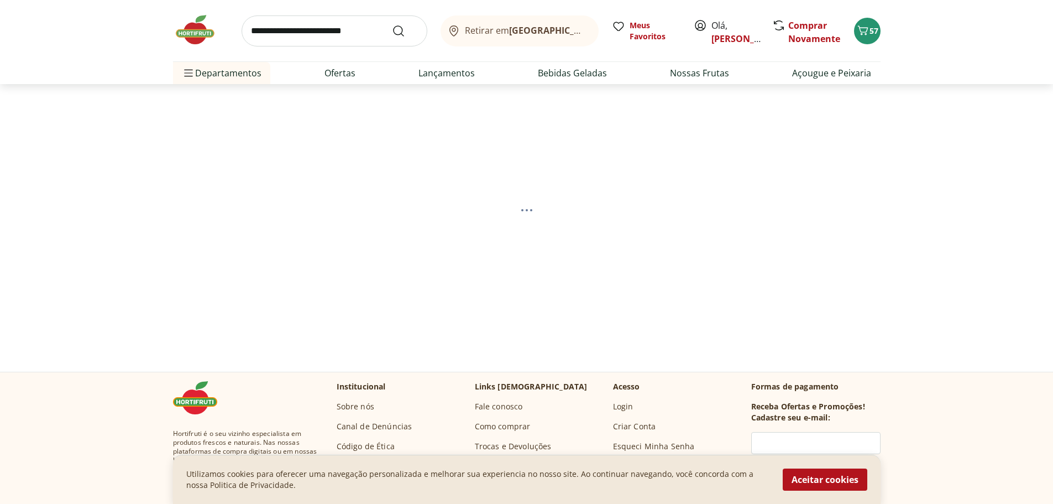
select select "**********"
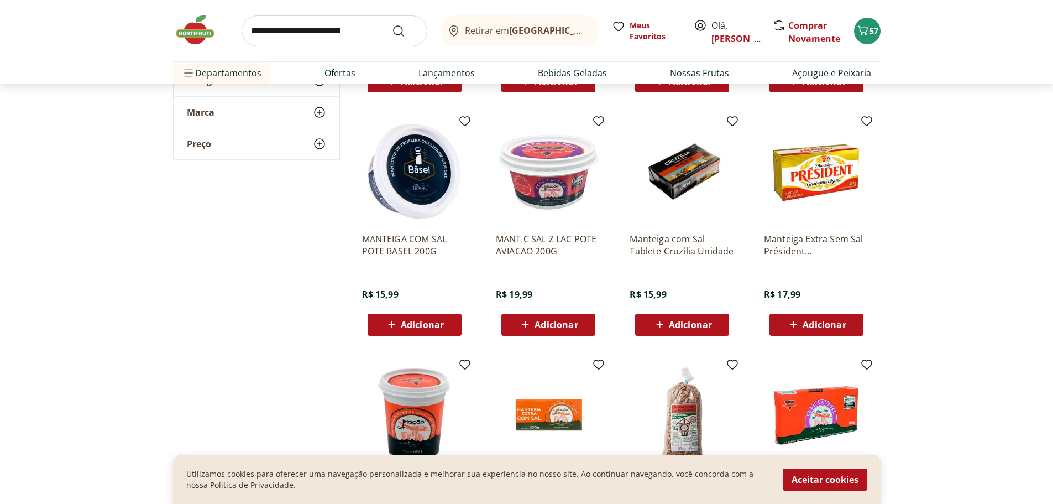
scroll to position [332, 0]
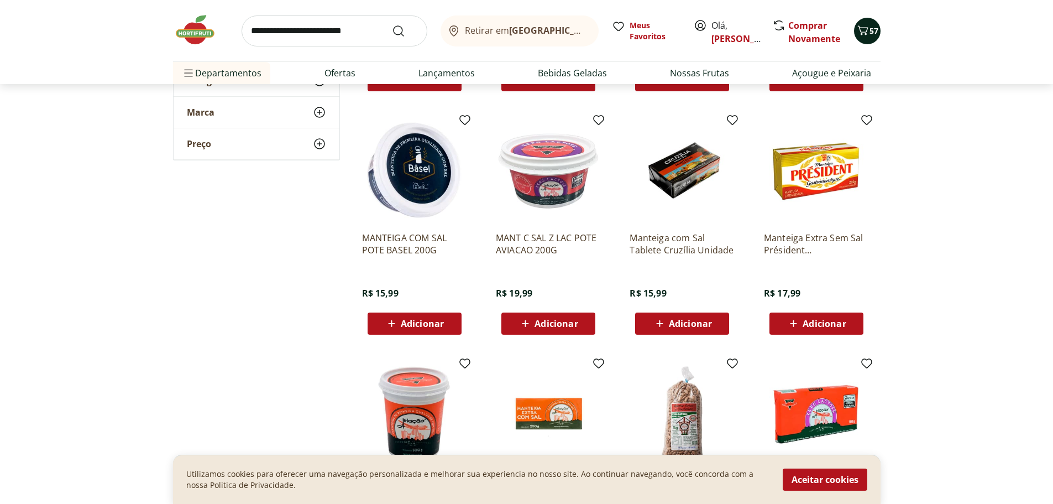
click at [864, 25] on icon "Carrinho" at bounding box center [862, 30] width 13 height 13
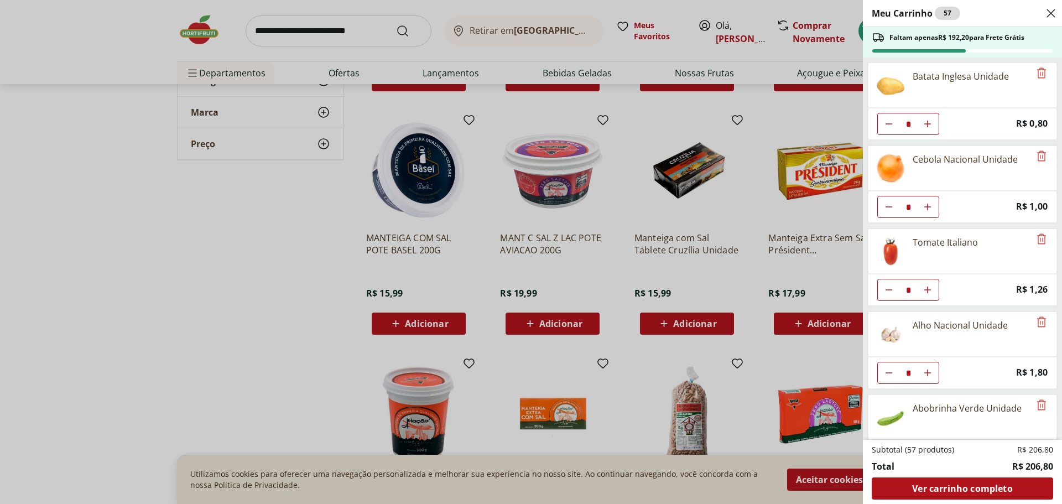
click at [327, 229] on div "Meu Carrinho 57 Faltam apenas R$ 192,20 para Frete Grátis Batata Inglesa Unidad…" at bounding box center [531, 252] width 1062 height 504
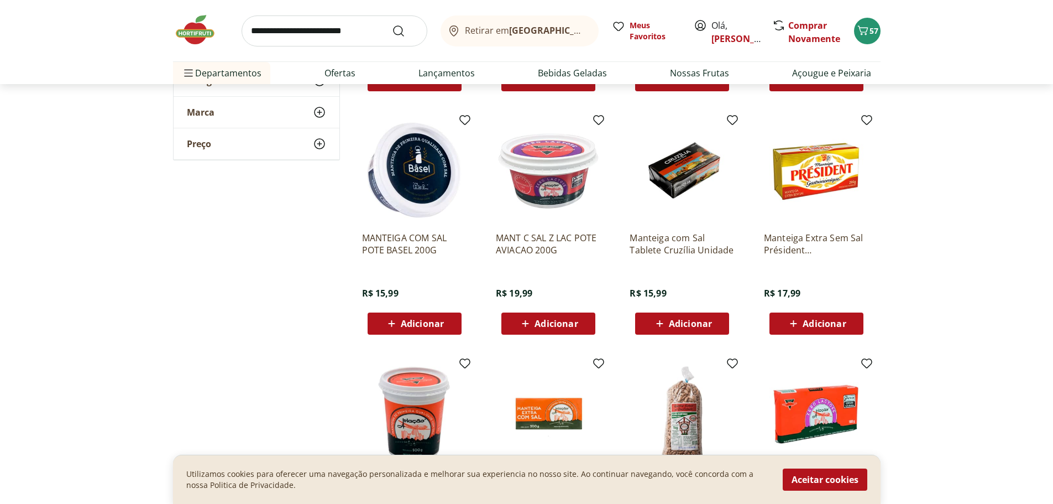
click at [406, 323] on span "Adicionar" at bounding box center [422, 323] width 43 height 9
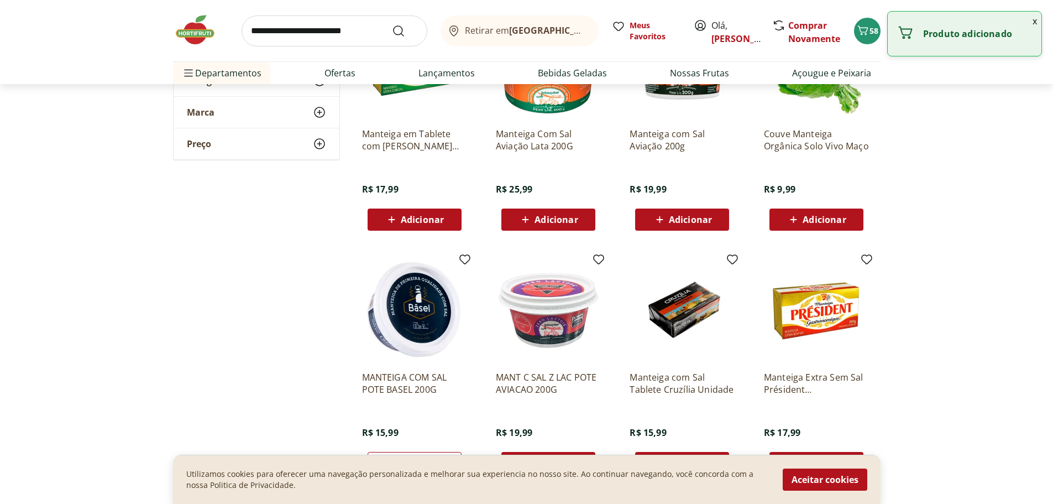
scroll to position [0, 0]
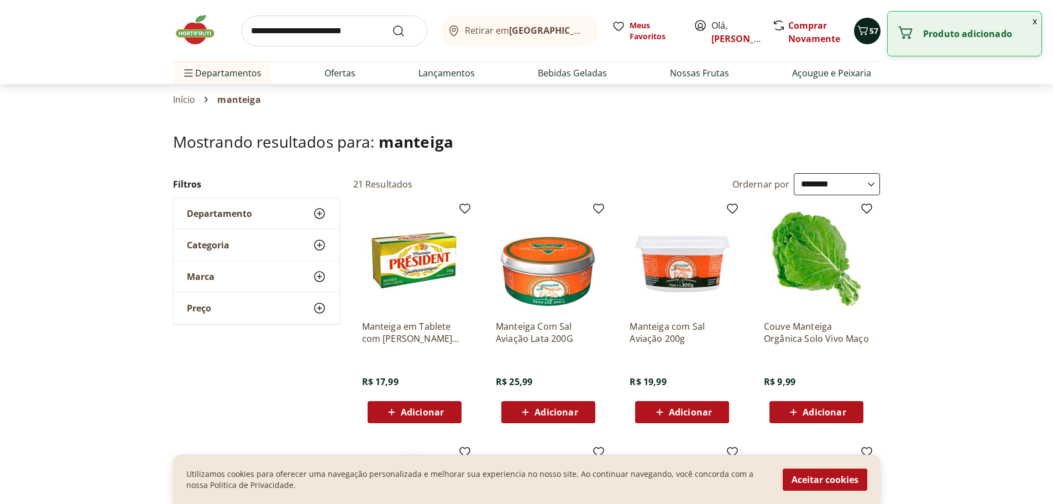
click at [871, 27] on span "57" at bounding box center [874, 30] width 9 height 11
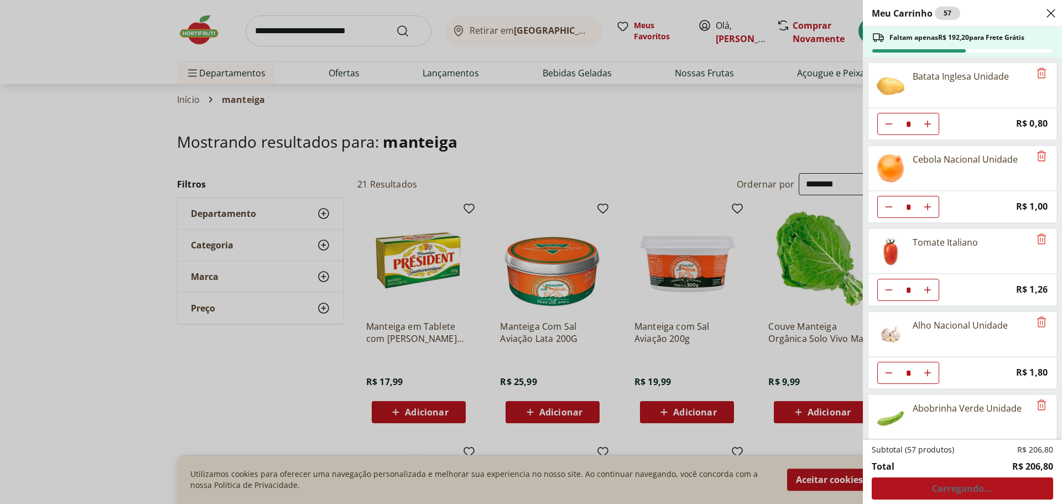
click at [326, 373] on div "Meu Carrinho 57 Faltam apenas R$ 192,20 para Frete Grátis Batata Inglesa Unidad…" at bounding box center [531, 252] width 1062 height 504
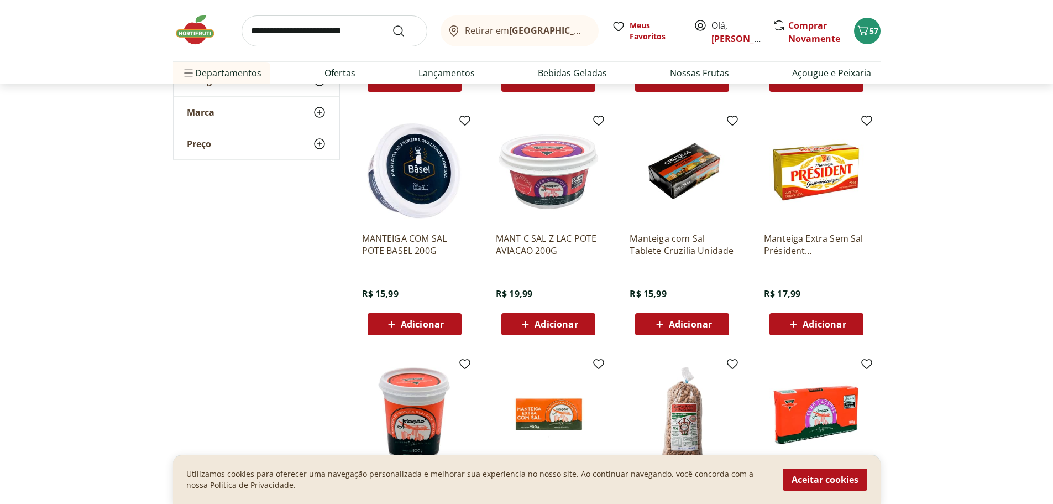
scroll to position [332, 0]
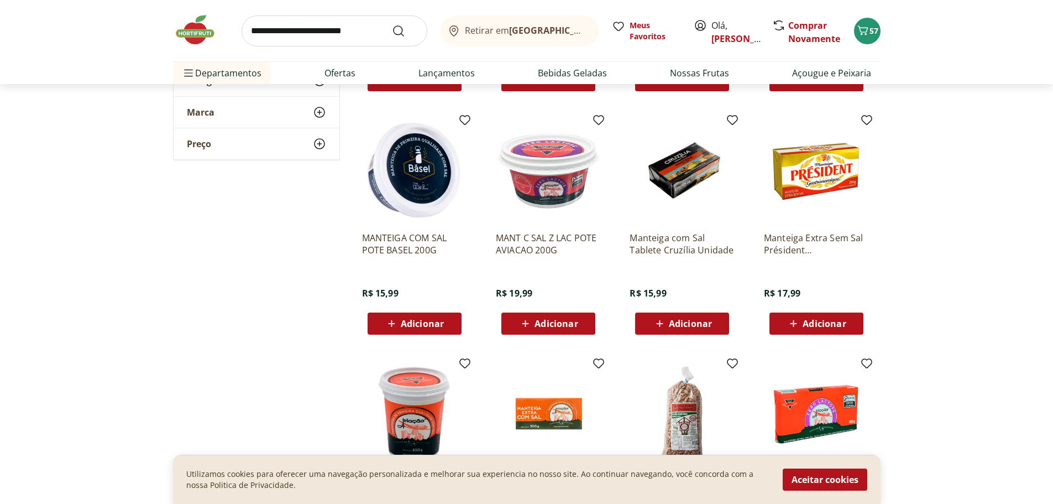
click at [415, 322] on span "Adicionar" at bounding box center [422, 323] width 43 height 9
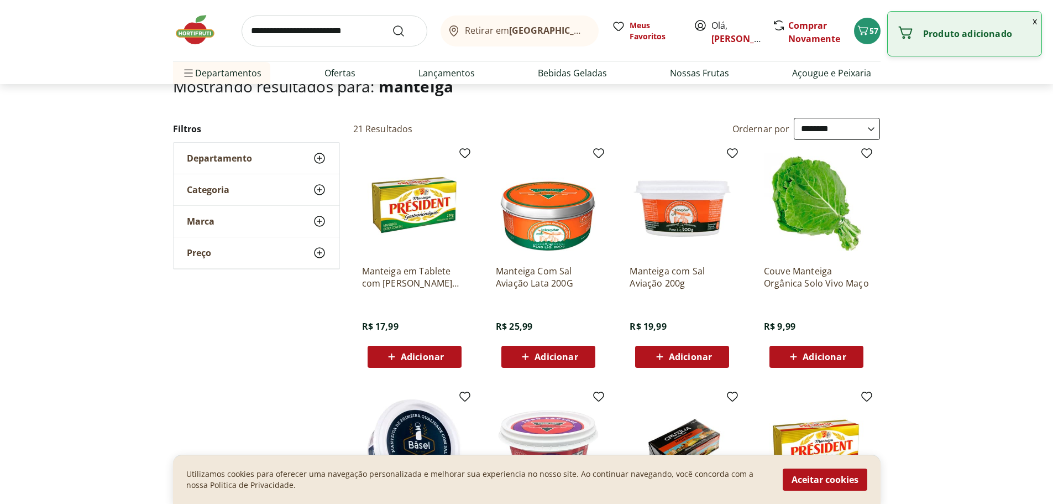
scroll to position [0, 0]
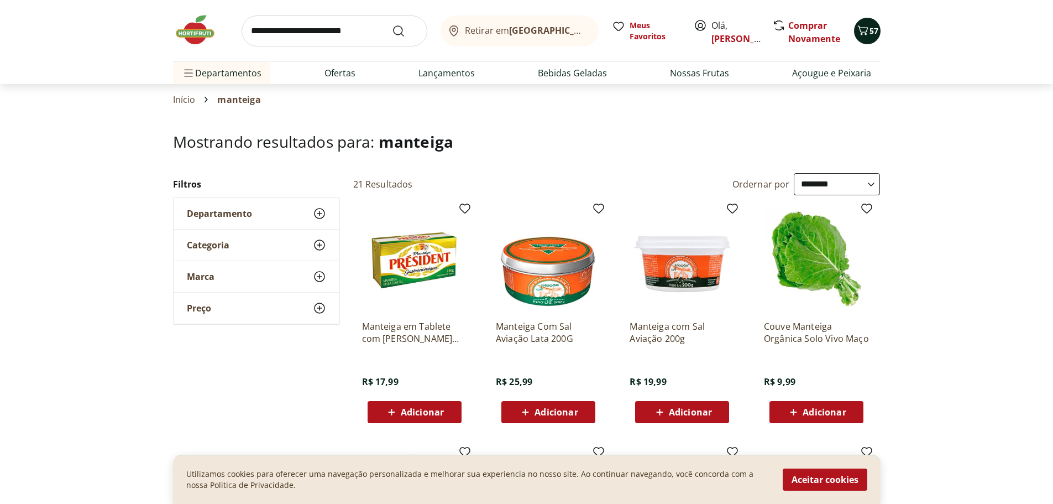
click at [867, 28] on icon "Carrinho" at bounding box center [863, 29] width 11 height 9
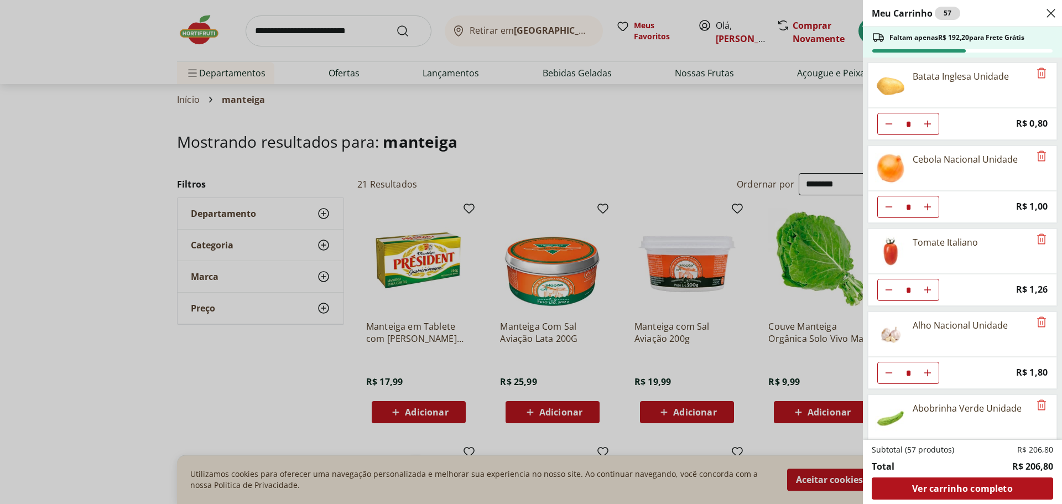
click at [732, 129] on div "Meu Carrinho 57 Faltam apenas R$ 192,20 para Frete Grátis Batata Inglesa Unidad…" at bounding box center [531, 252] width 1062 height 504
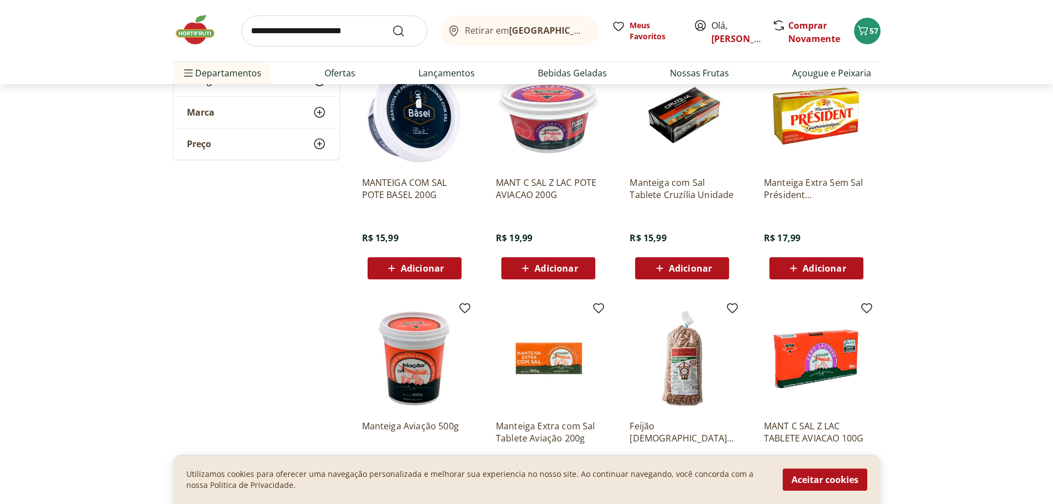
scroll to position [101, 0]
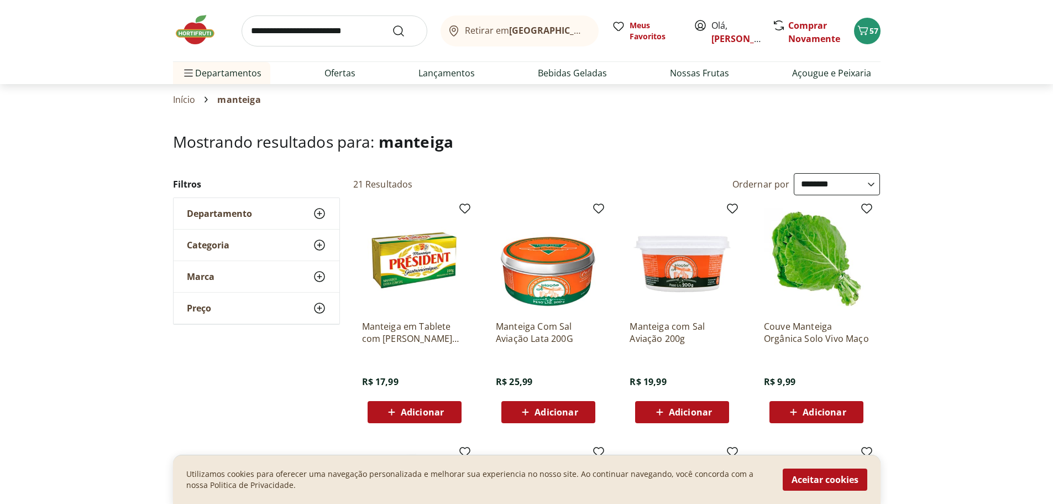
select select "**********"
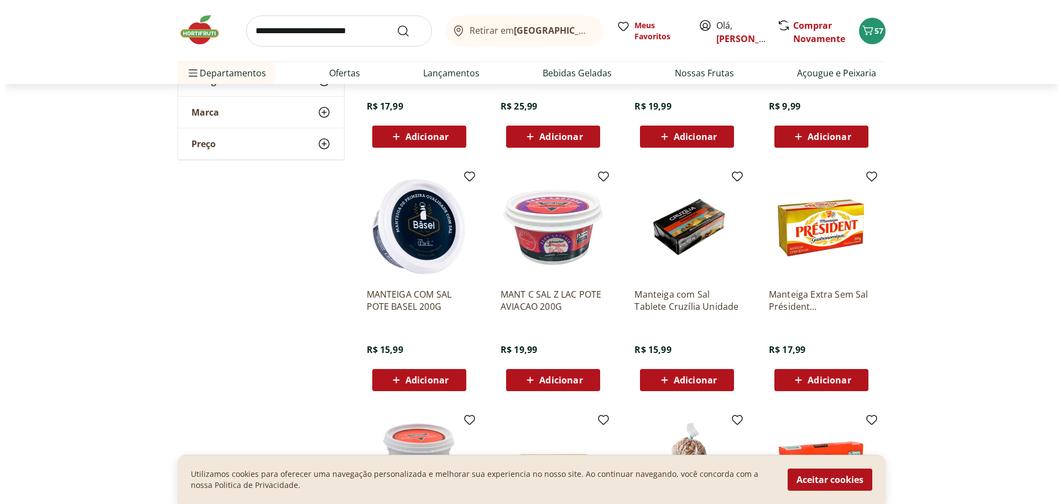
scroll to position [276, 0]
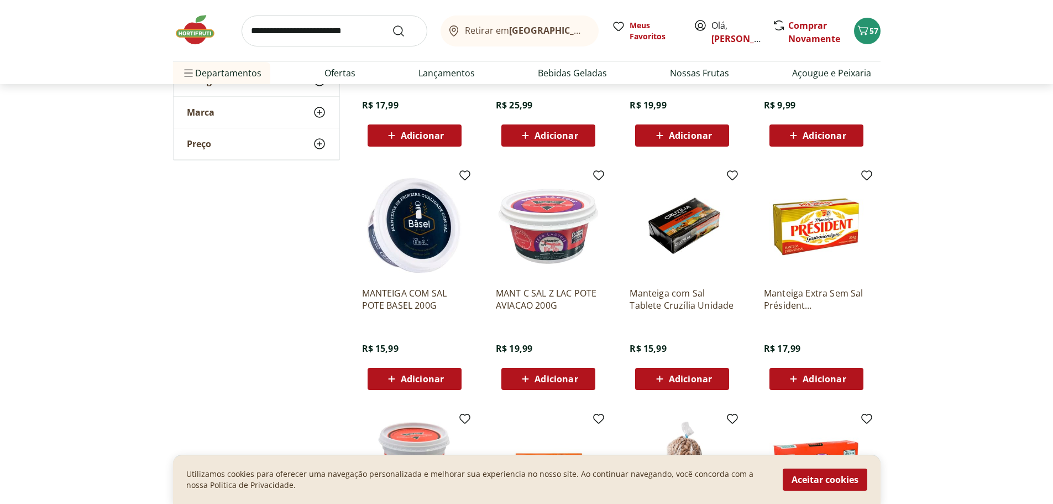
click at [434, 375] on span "Adicionar" at bounding box center [422, 378] width 43 height 9
click at [867, 32] on icon "Carrinho" at bounding box center [862, 30] width 13 height 13
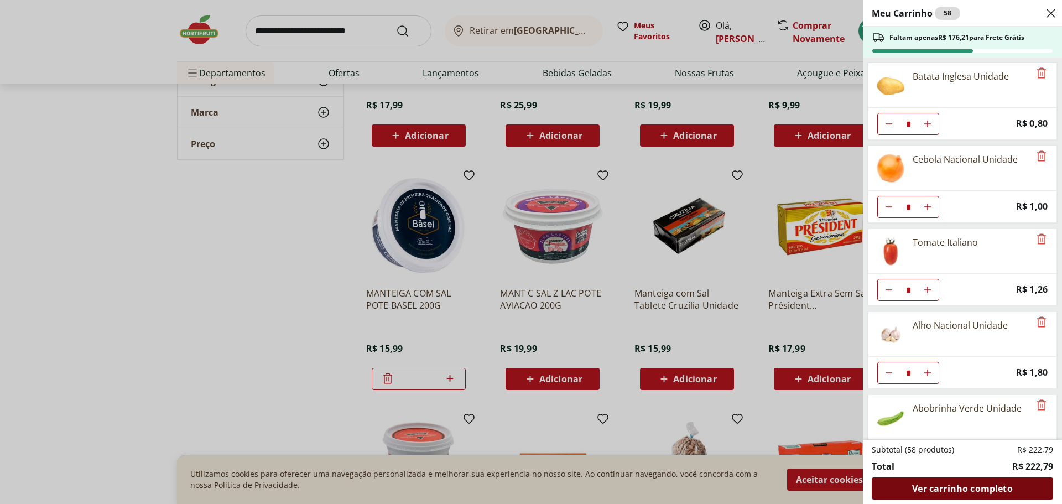
click at [952, 488] on span "Ver carrinho completo" at bounding box center [962, 488] width 100 height 9
